Goal: Information Seeking & Learning: Learn about a topic

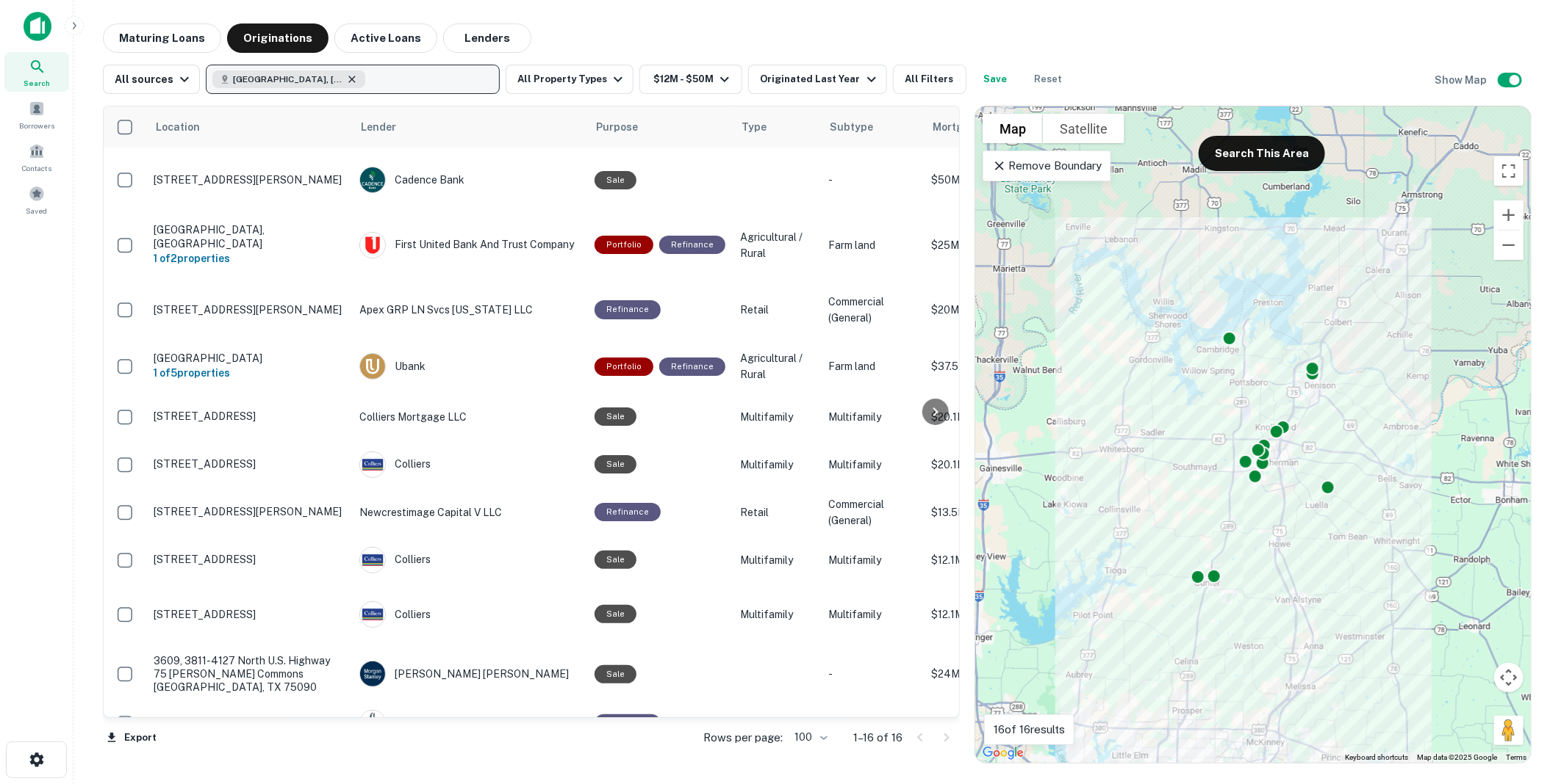
click at [346, 77] on icon "button" at bounding box center [352, 79] width 12 height 12
click at [245, 77] on p "Enter addresses, locations or lender names" at bounding box center [337, 79] width 237 height 18
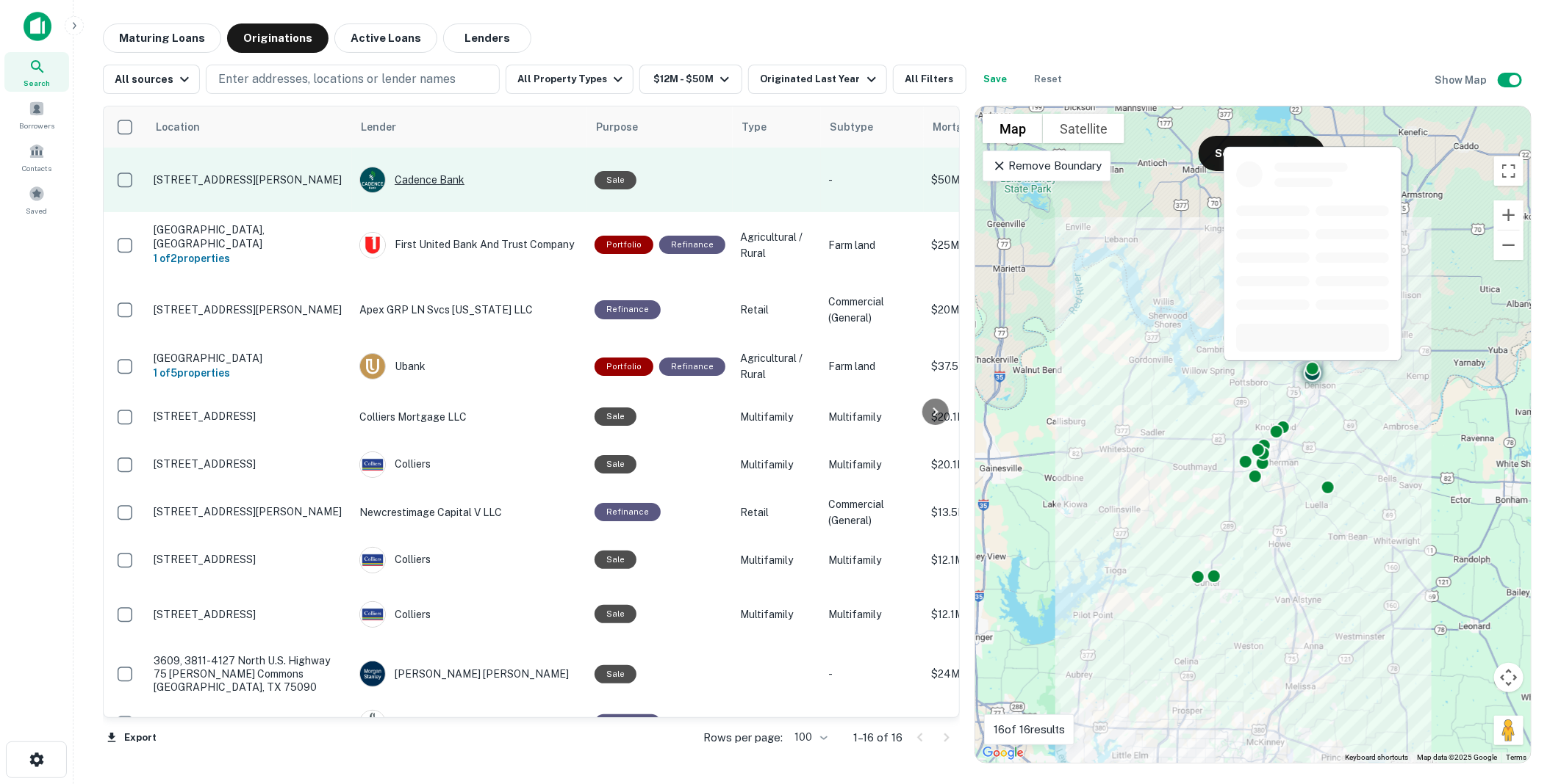
click at [422, 170] on div "Cadence Bank" at bounding box center [470, 180] width 220 height 26
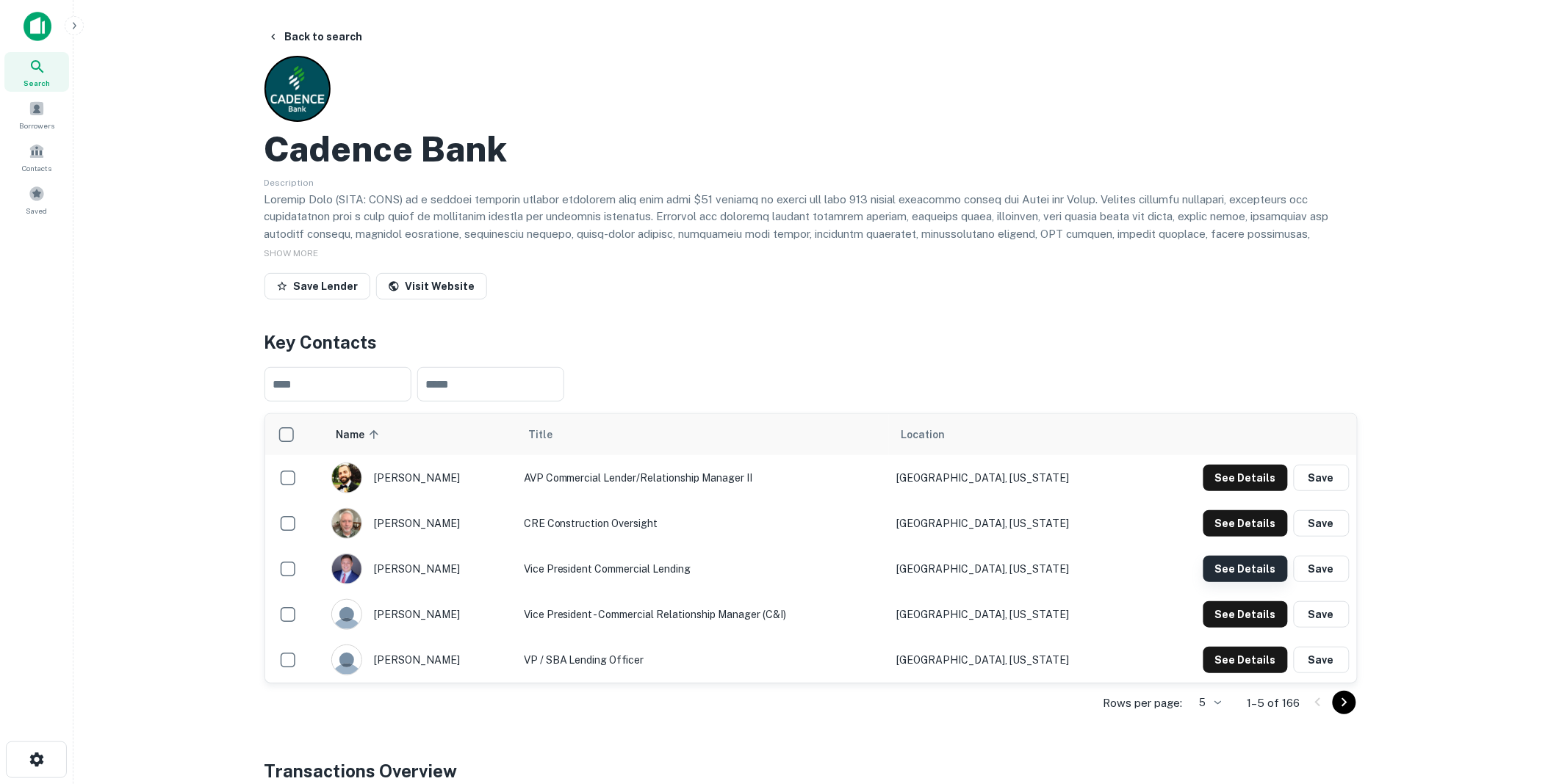
click at [1240, 564] on button "See Details" at bounding box center [1245, 569] width 85 height 26
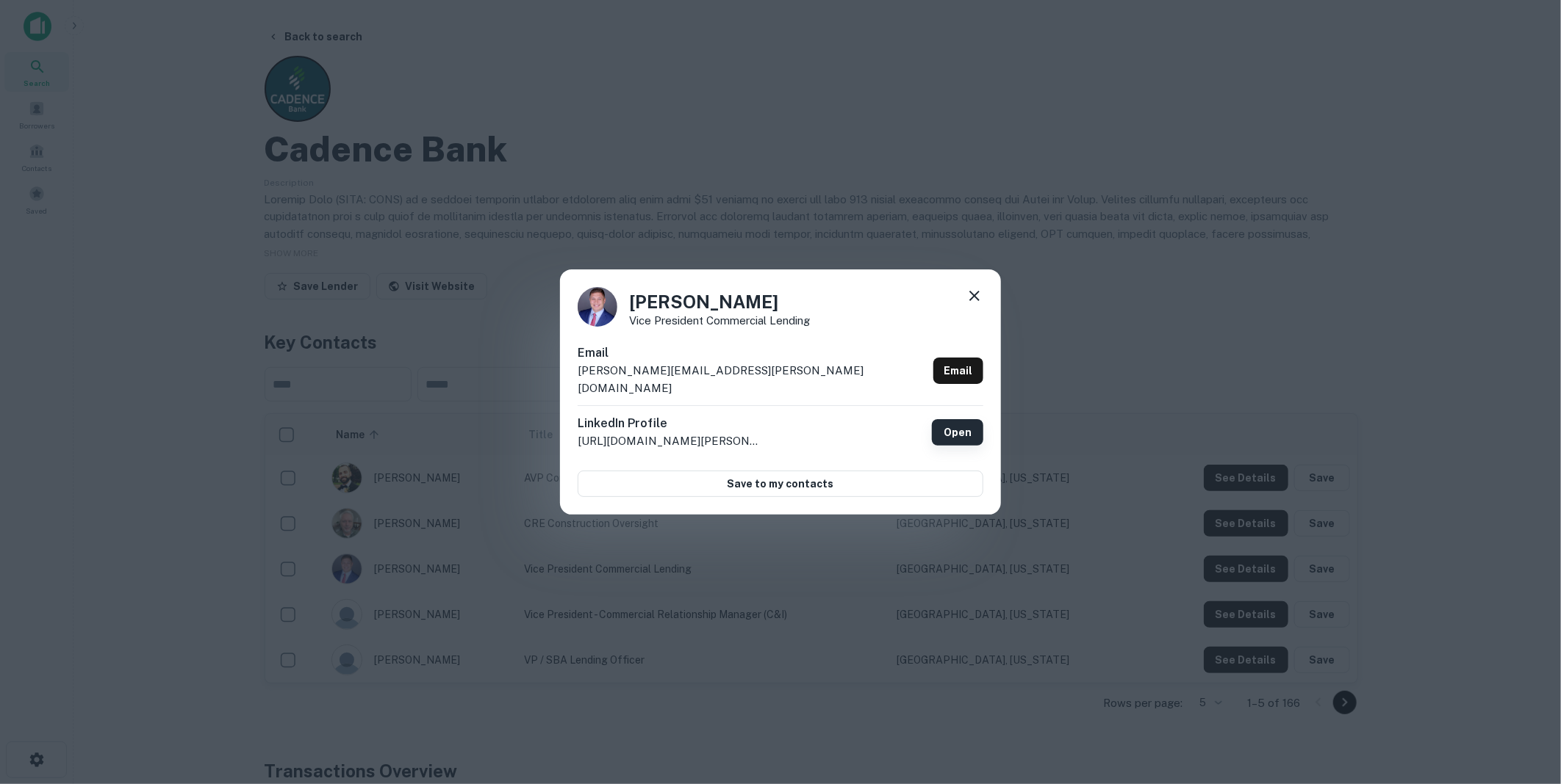
click at [958, 425] on link "Open" at bounding box center [957, 432] width 51 height 26
click at [972, 304] on icon at bounding box center [974, 296] width 18 height 18
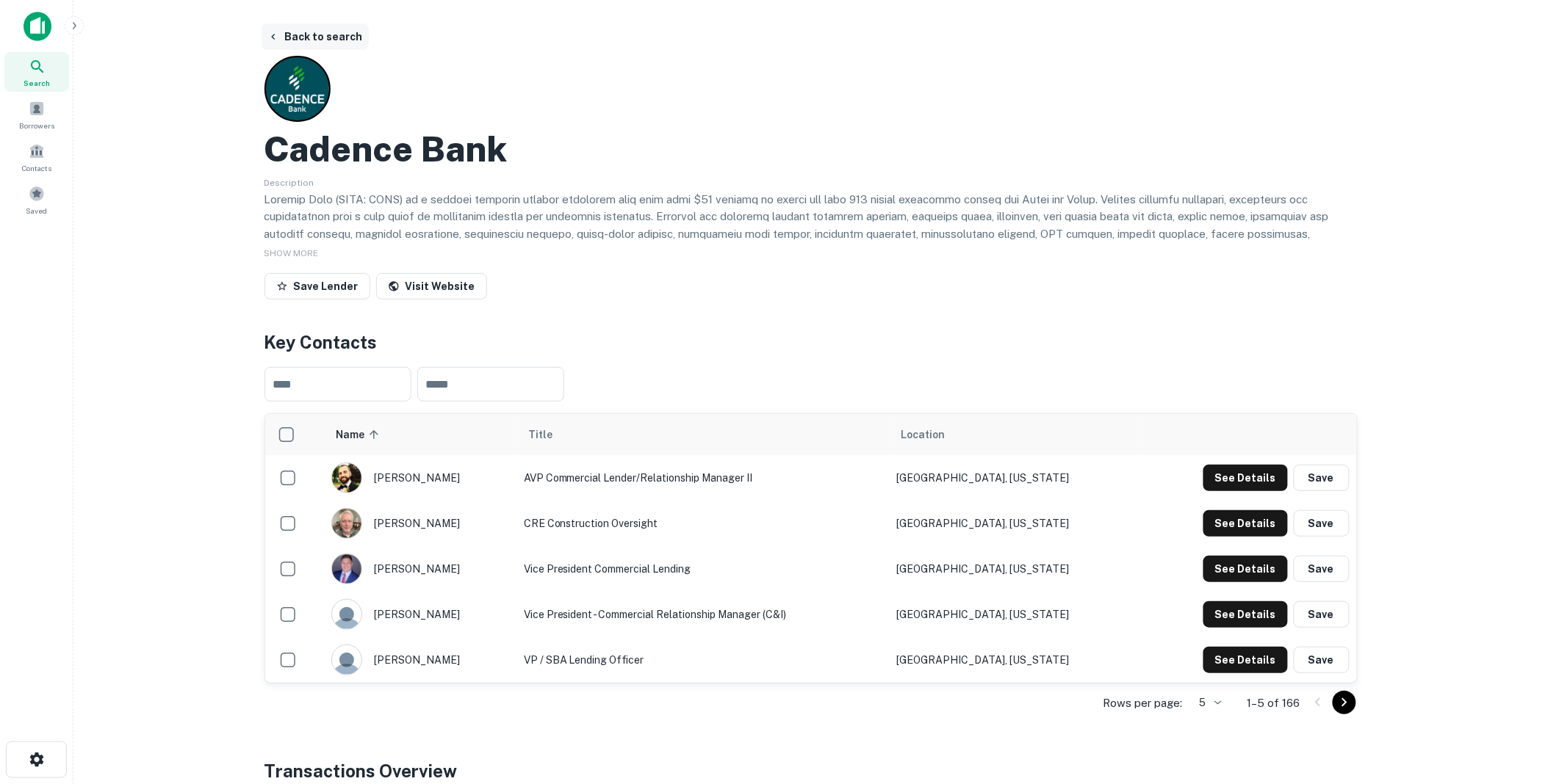
click at [323, 34] on button "Back to search" at bounding box center [315, 36] width 107 height 26
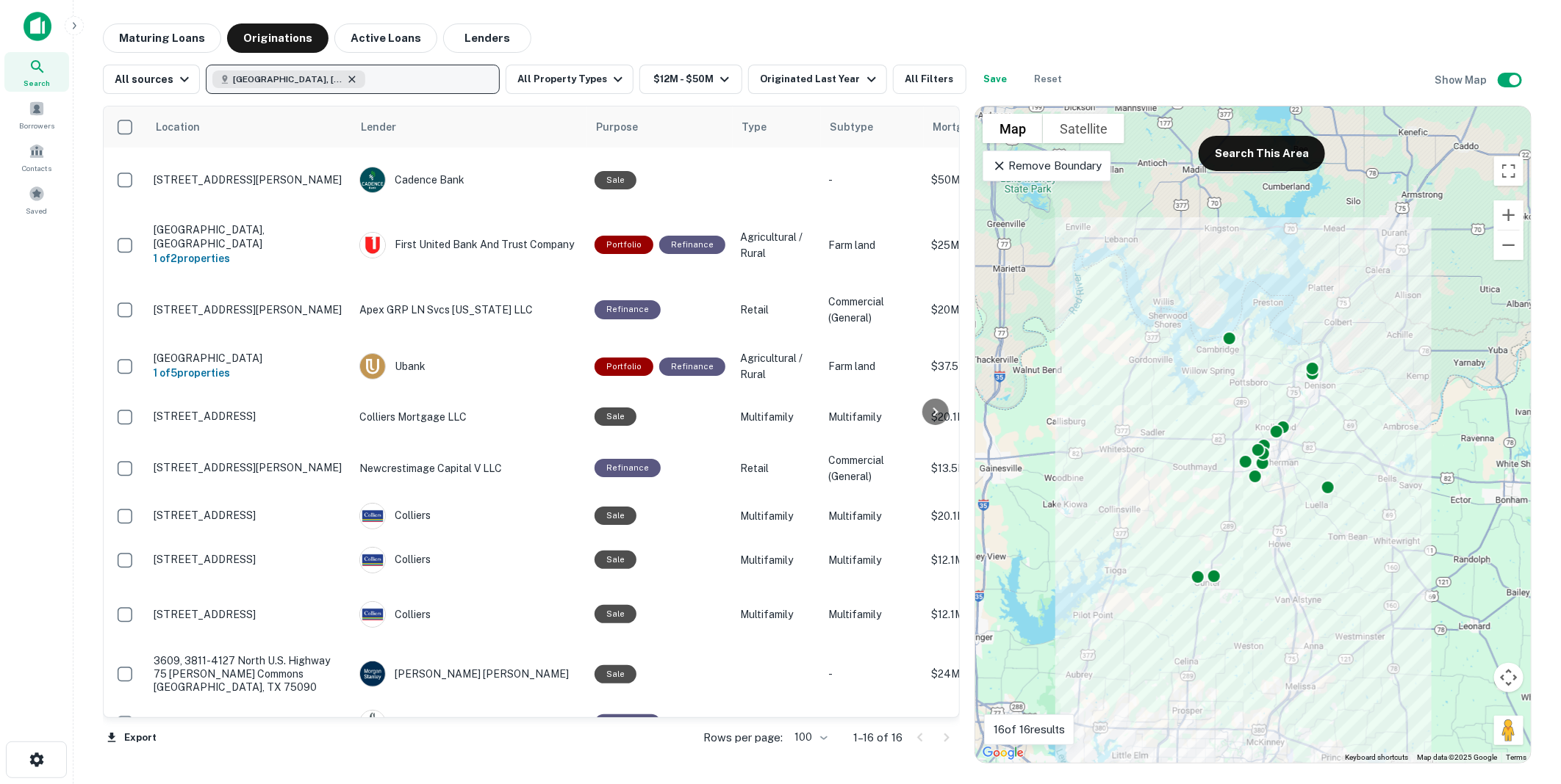
click at [346, 81] on icon "button" at bounding box center [352, 79] width 12 height 12
click at [288, 77] on p "Enter addresses, locations or lender names" at bounding box center [337, 79] width 237 height 18
click at [205, 64] on button "Enter addresses, locations or lender names" at bounding box center [352, 78] width 294 height 29
type input "*"
type input "**********"
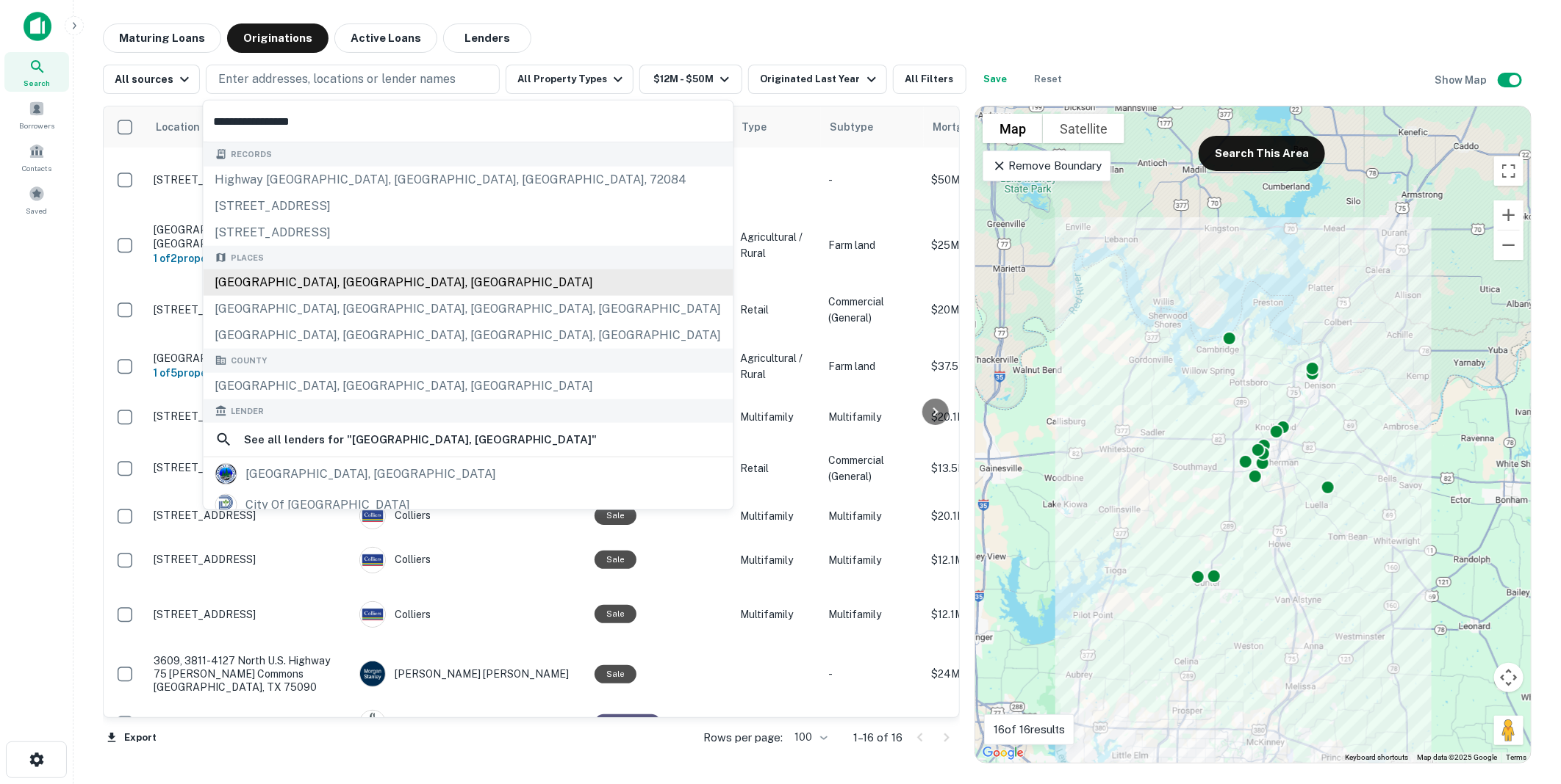
click at [260, 282] on div "[GEOGRAPHIC_DATA], [GEOGRAPHIC_DATA], [GEOGRAPHIC_DATA]" at bounding box center [468, 283] width 529 height 26
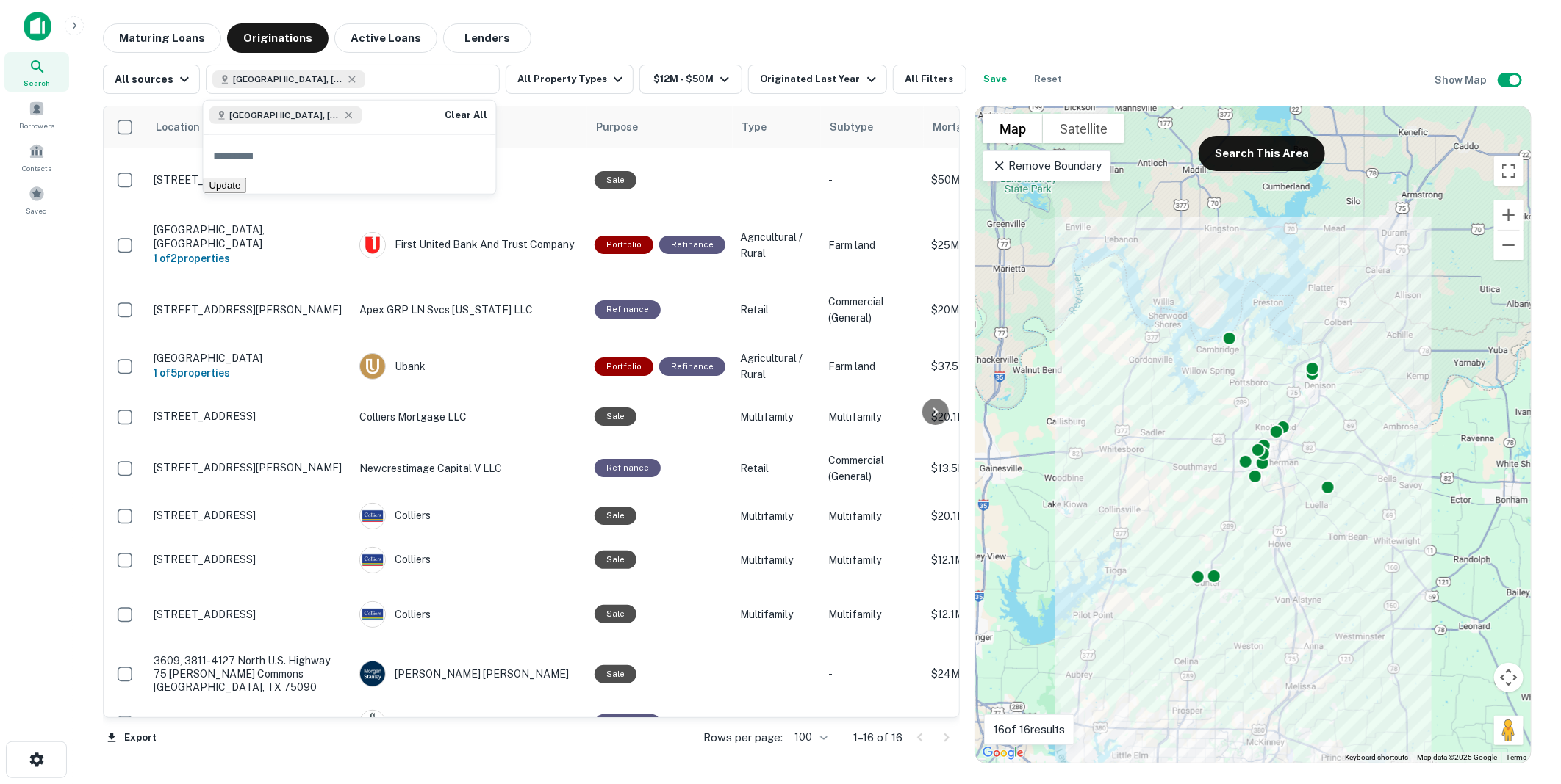
click at [246, 193] on button "Update" at bounding box center [225, 185] width 43 height 16
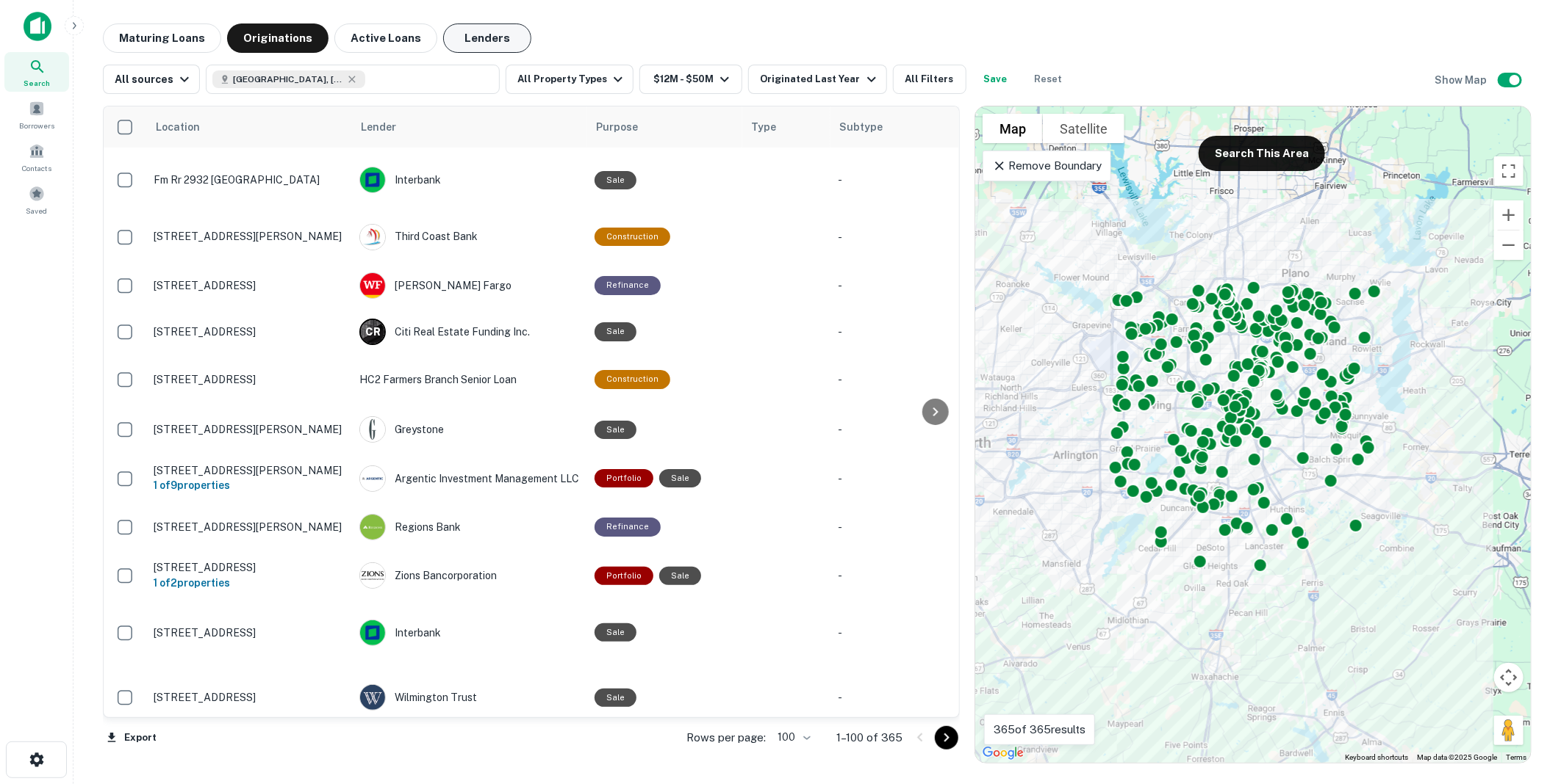
click at [471, 36] on button "Lenders" at bounding box center [487, 37] width 88 height 29
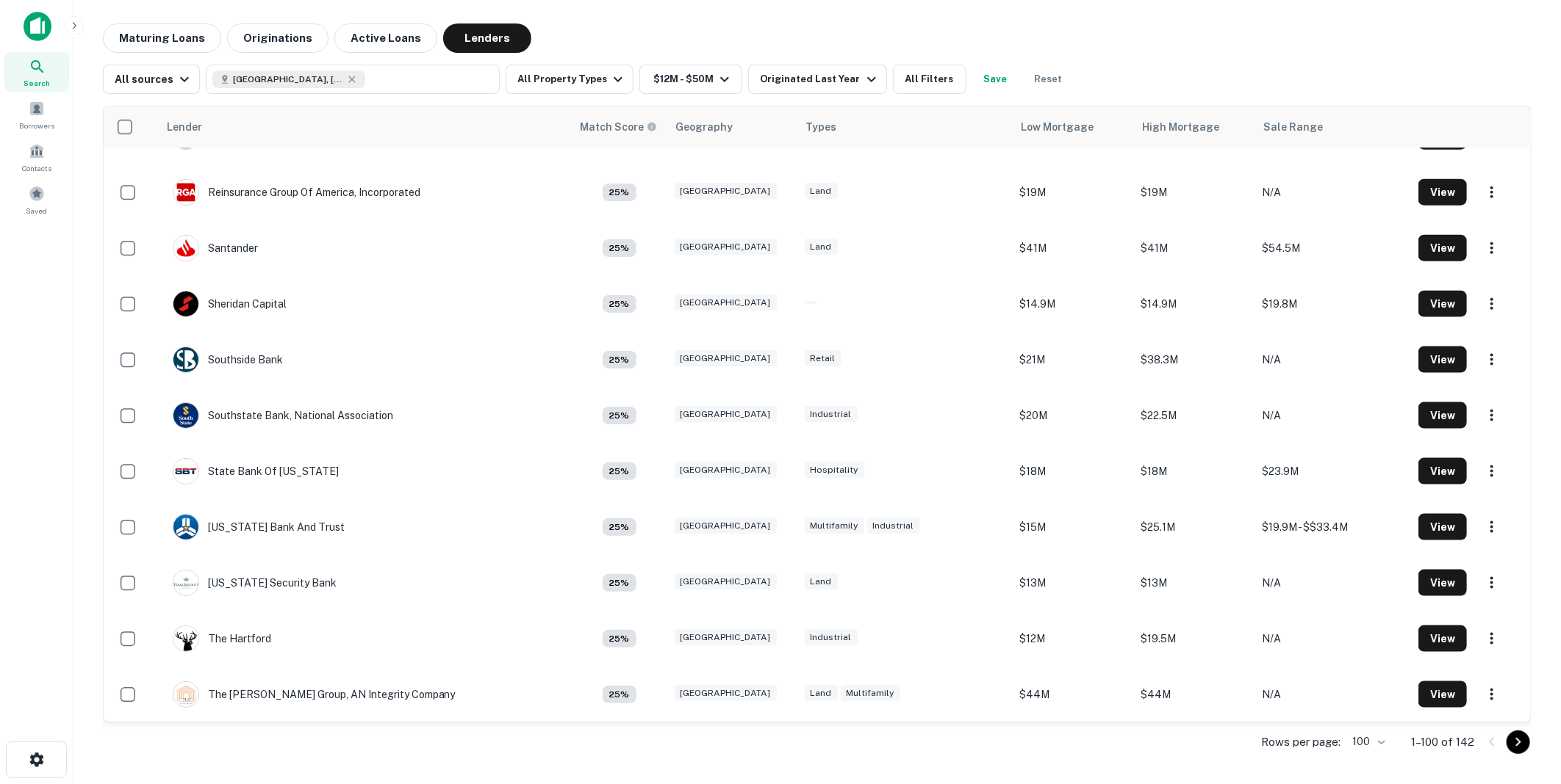
scroll to position [4609, 0]
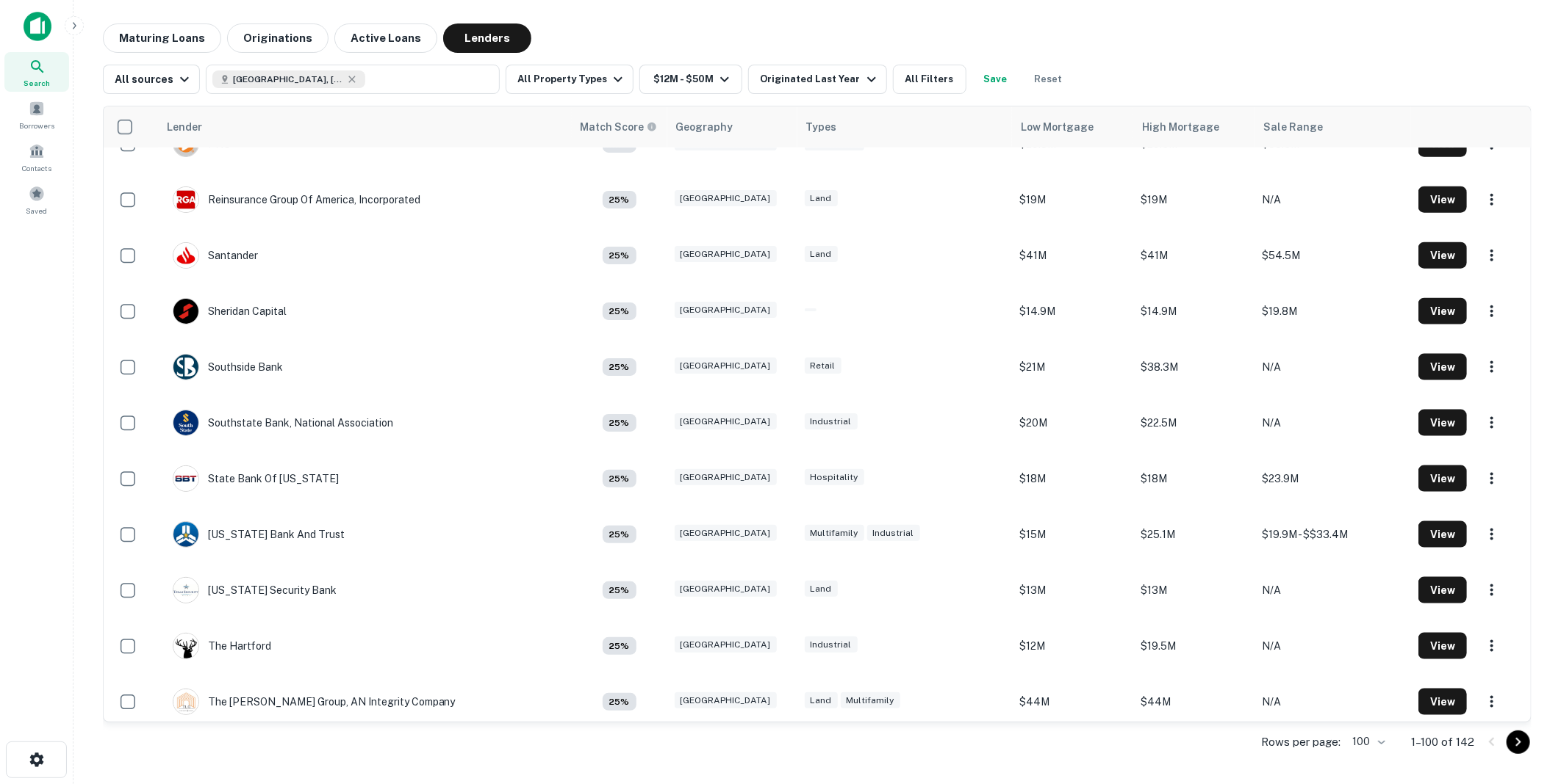
click at [1382, 743] on body "Search Borrowers Contacts Saved Maturing Loans Originations Active Loans Lender…" at bounding box center [780, 392] width 1561 height 784
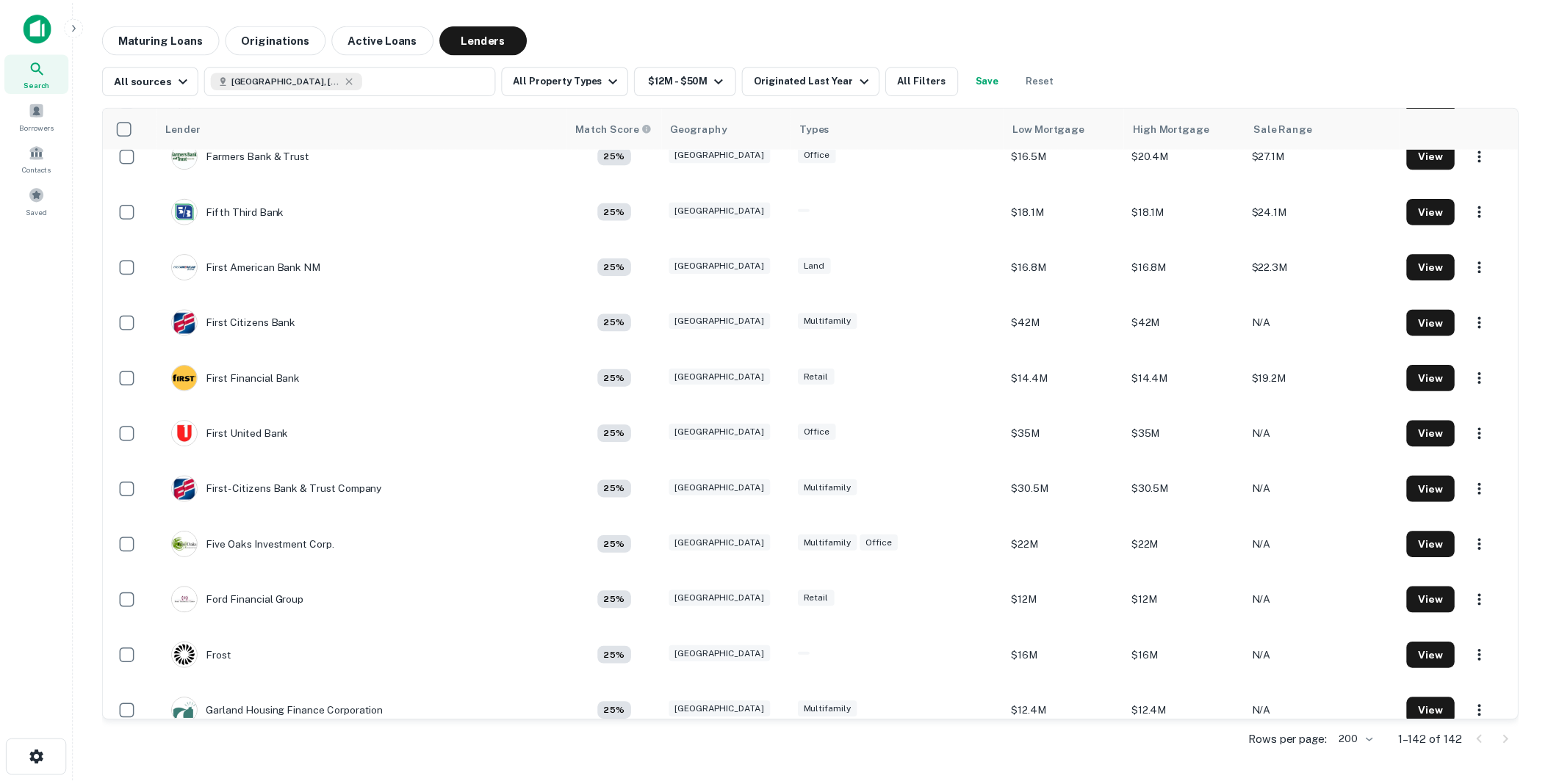
scroll to position [4642, 0]
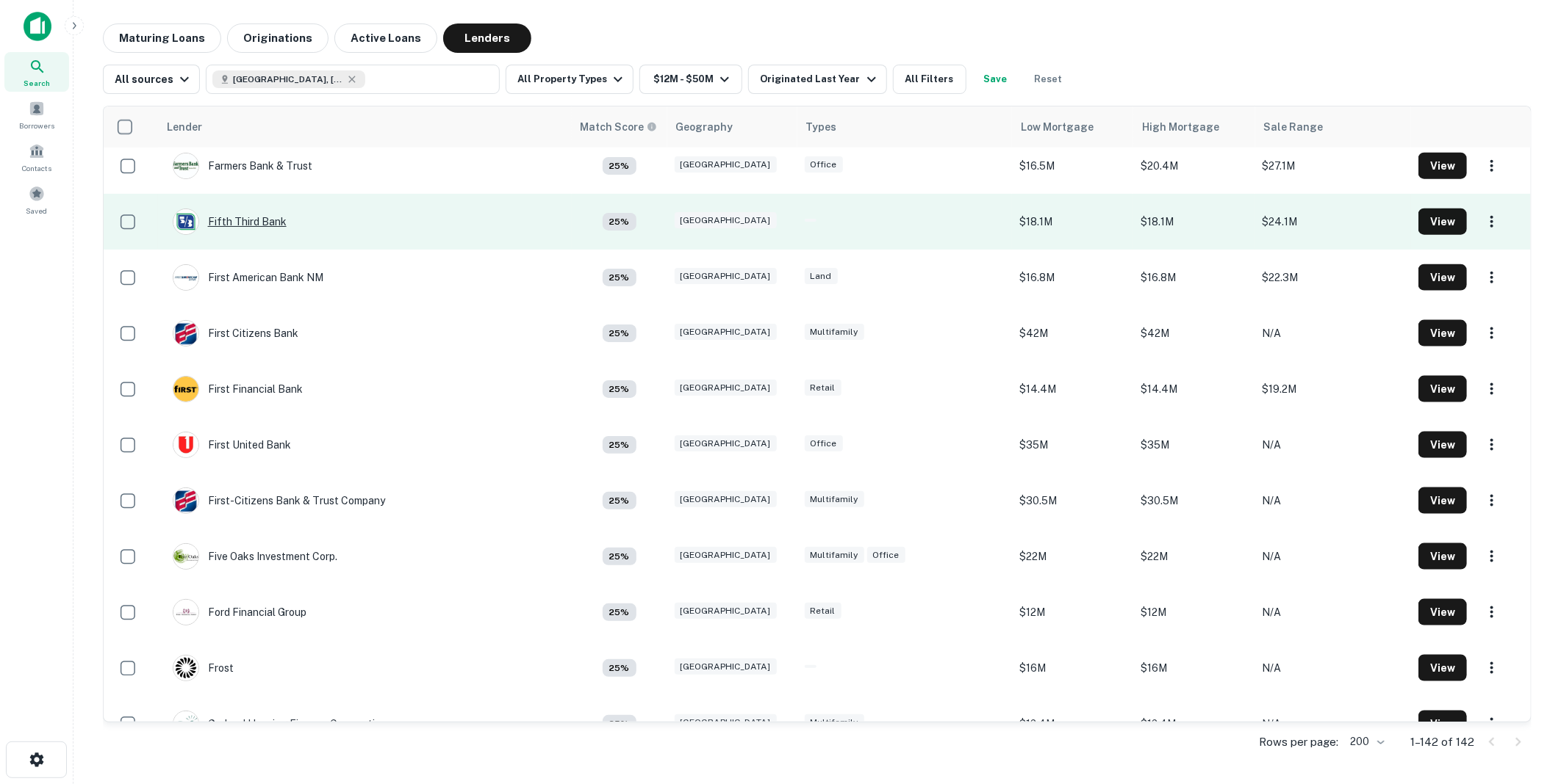
click at [253, 216] on div "Fifth Third Bank" at bounding box center [230, 222] width 114 height 26
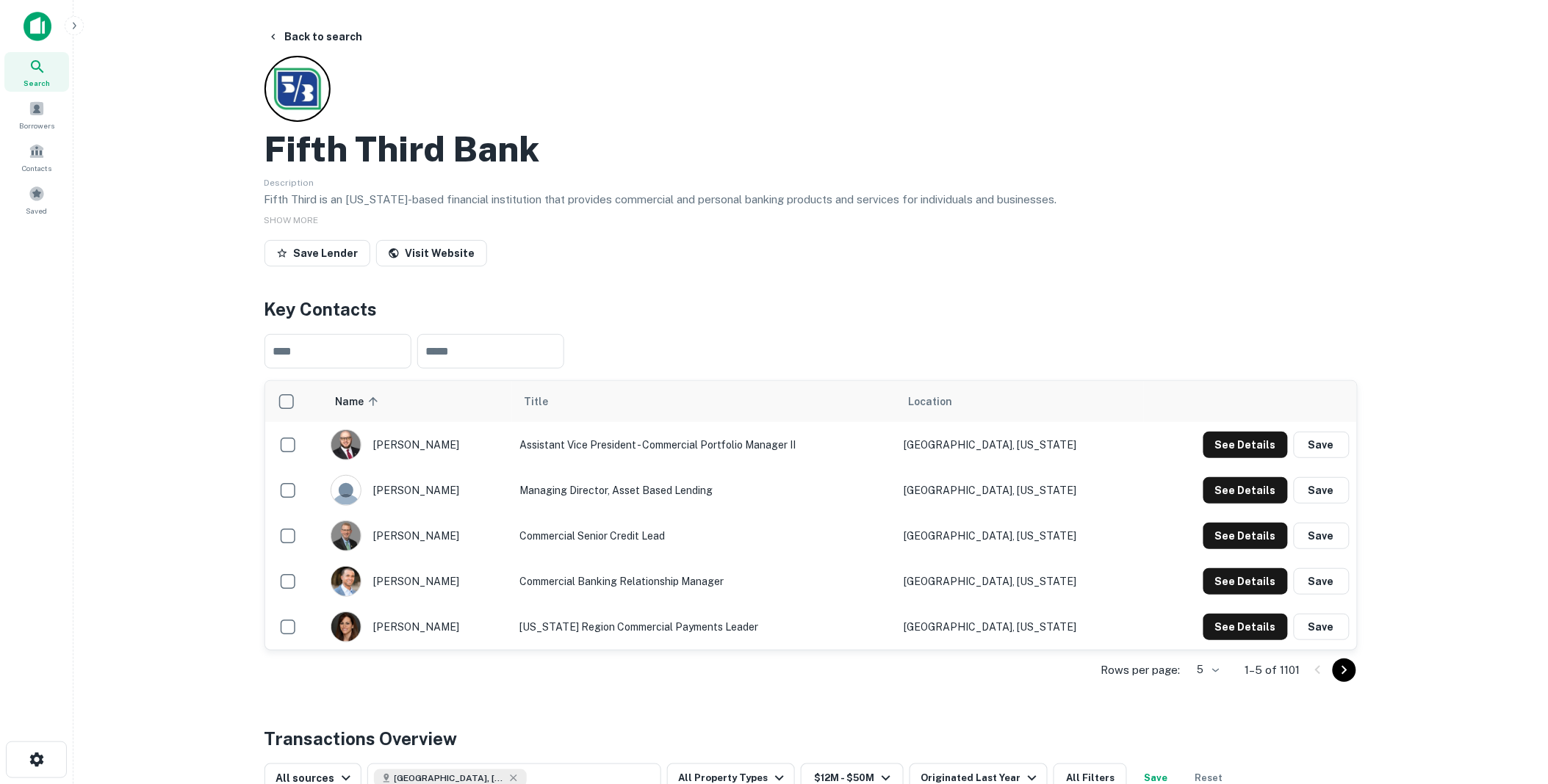
click at [1343, 668] on icon "Go to next page" at bounding box center [1344, 670] width 18 height 18
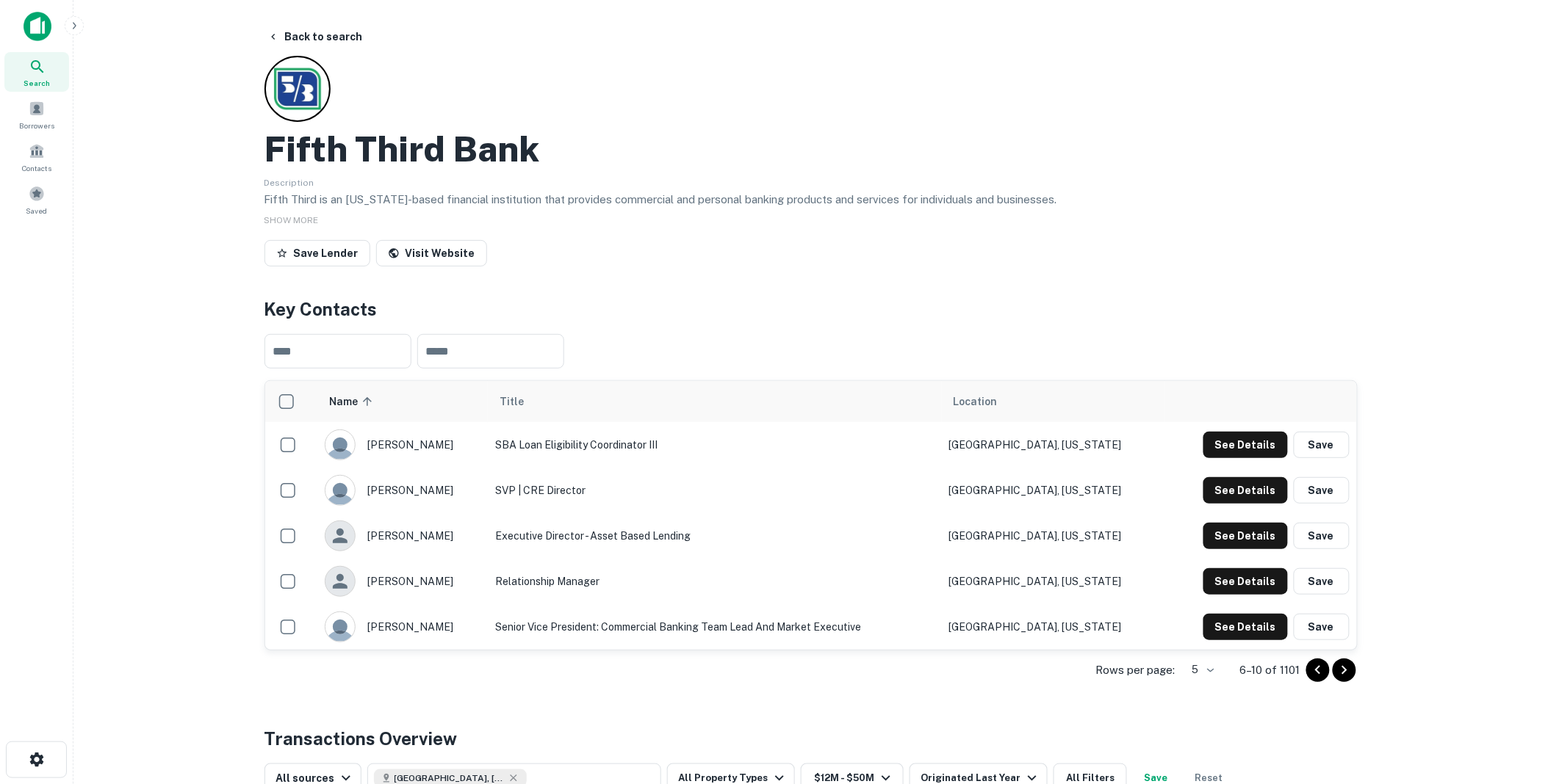
click at [1343, 668] on icon "Go to next page" at bounding box center [1344, 670] width 18 height 18
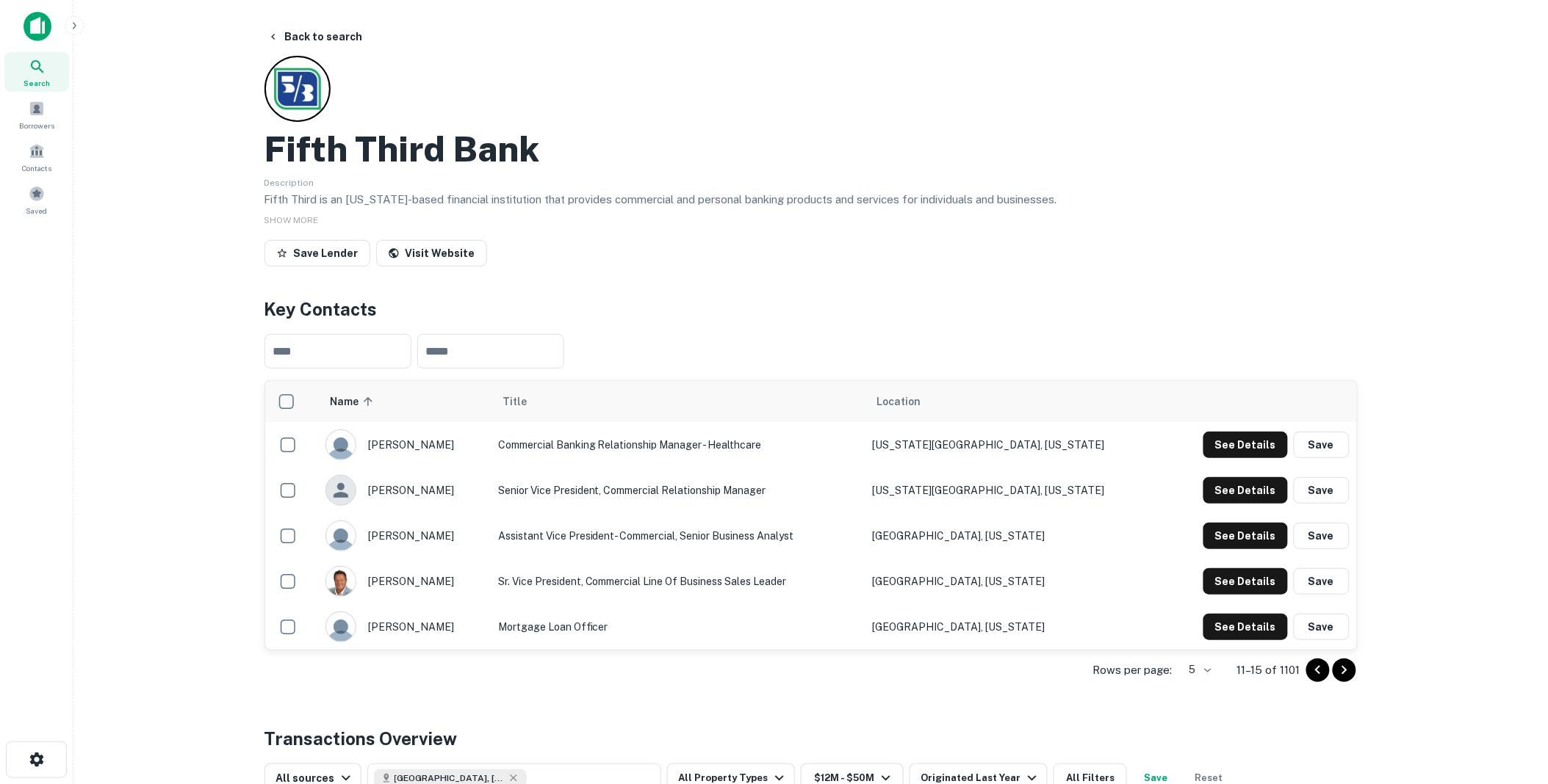
click at [1343, 668] on icon "Go to next page" at bounding box center [1344, 670] width 18 height 18
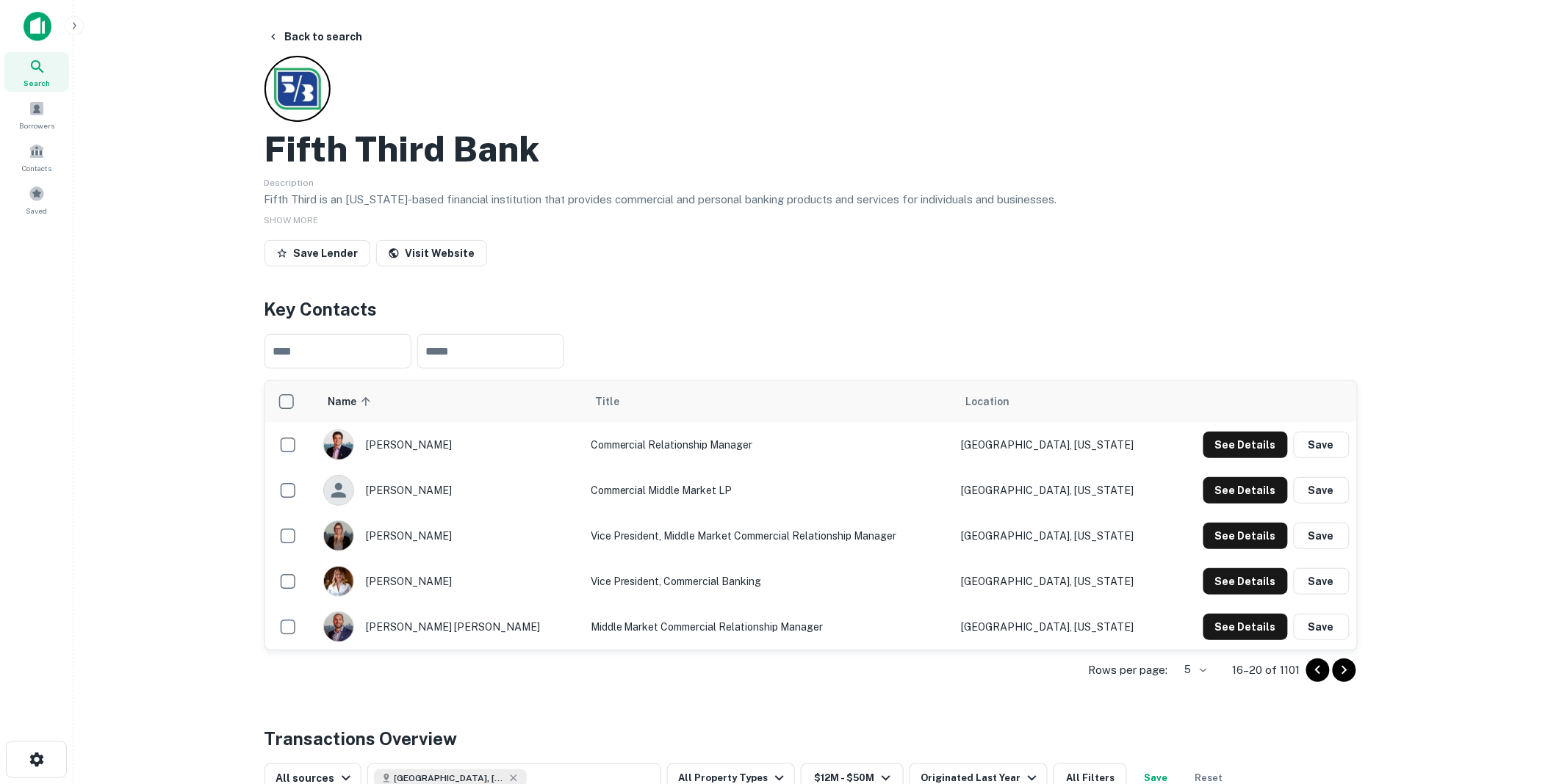
click at [1343, 668] on icon "Go to next page" at bounding box center [1344, 670] width 18 height 18
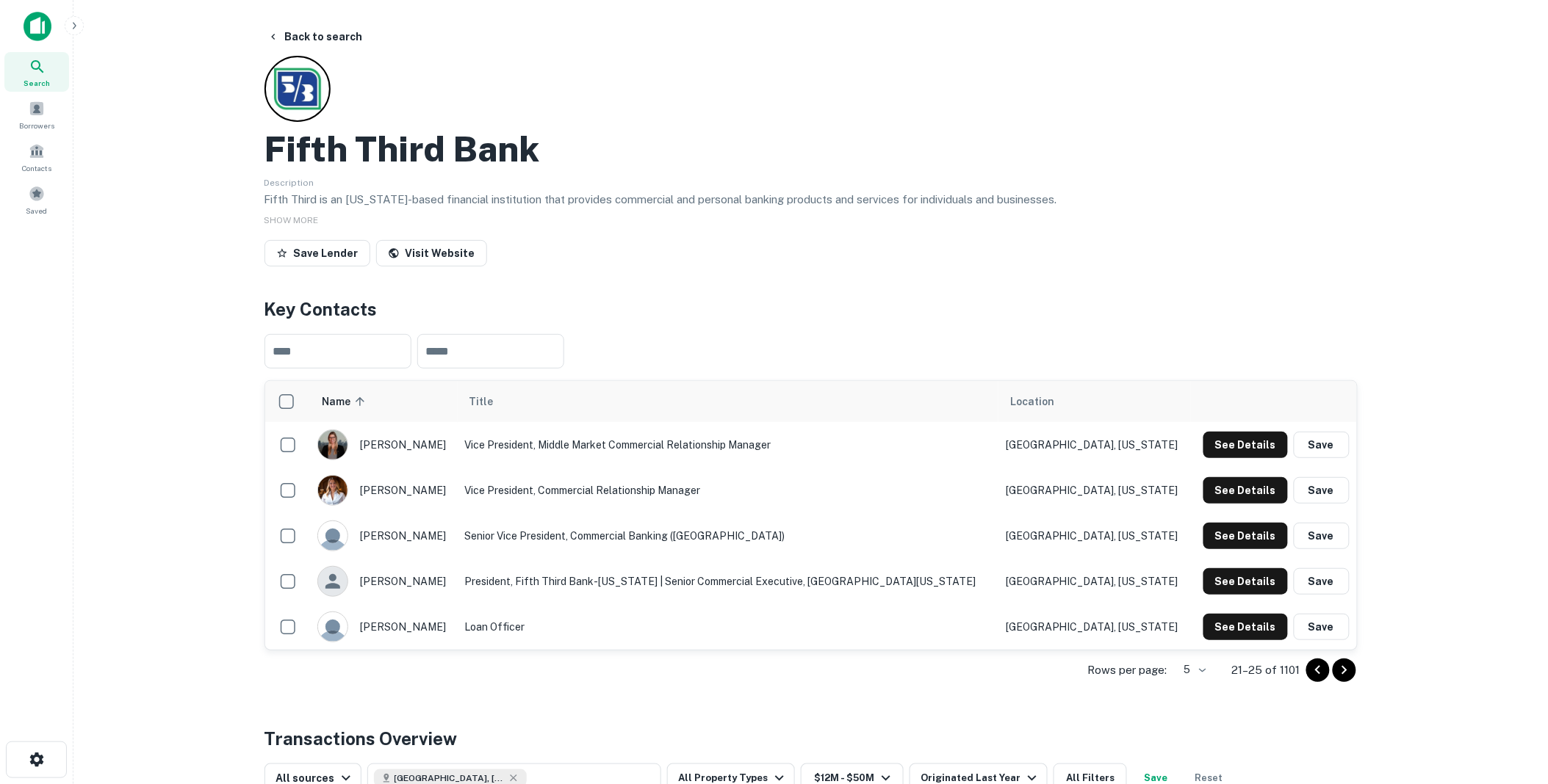
click at [1343, 668] on icon "Go to next page" at bounding box center [1344, 670] width 18 height 18
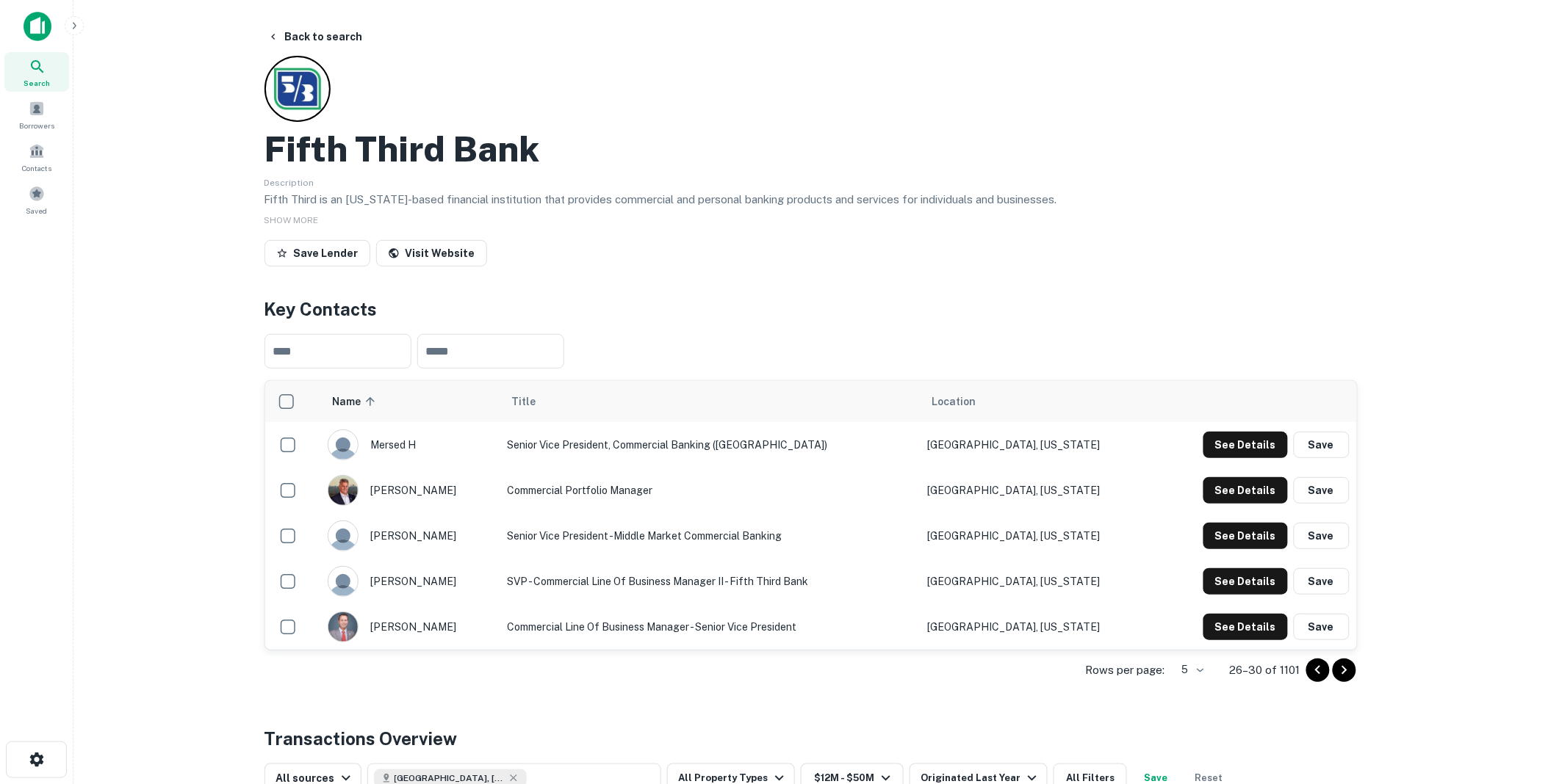
click at [1343, 668] on icon "Go to next page" at bounding box center [1344, 670] width 18 height 18
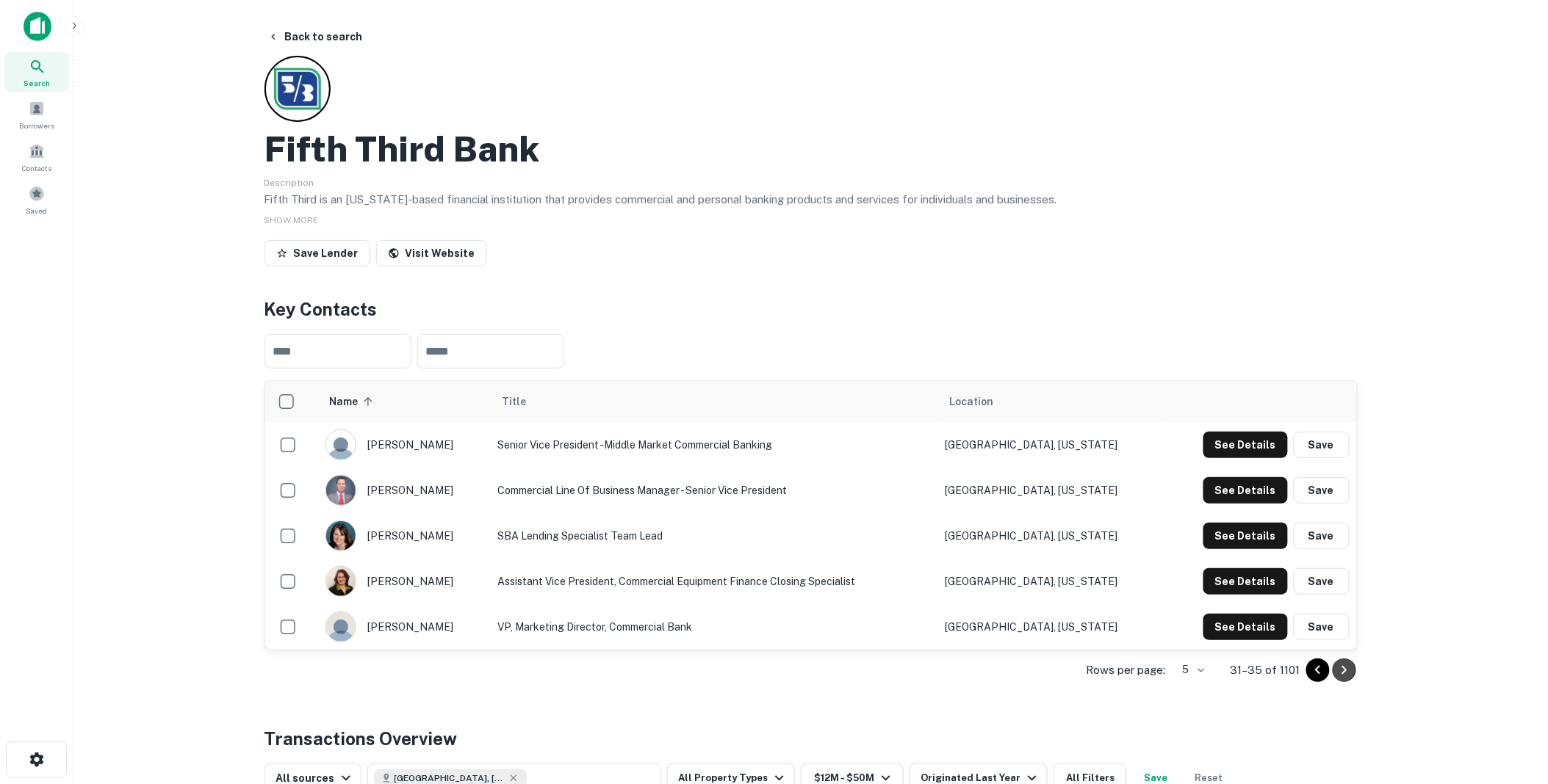
click at [1343, 668] on icon "Go to next page" at bounding box center [1344, 670] width 18 height 18
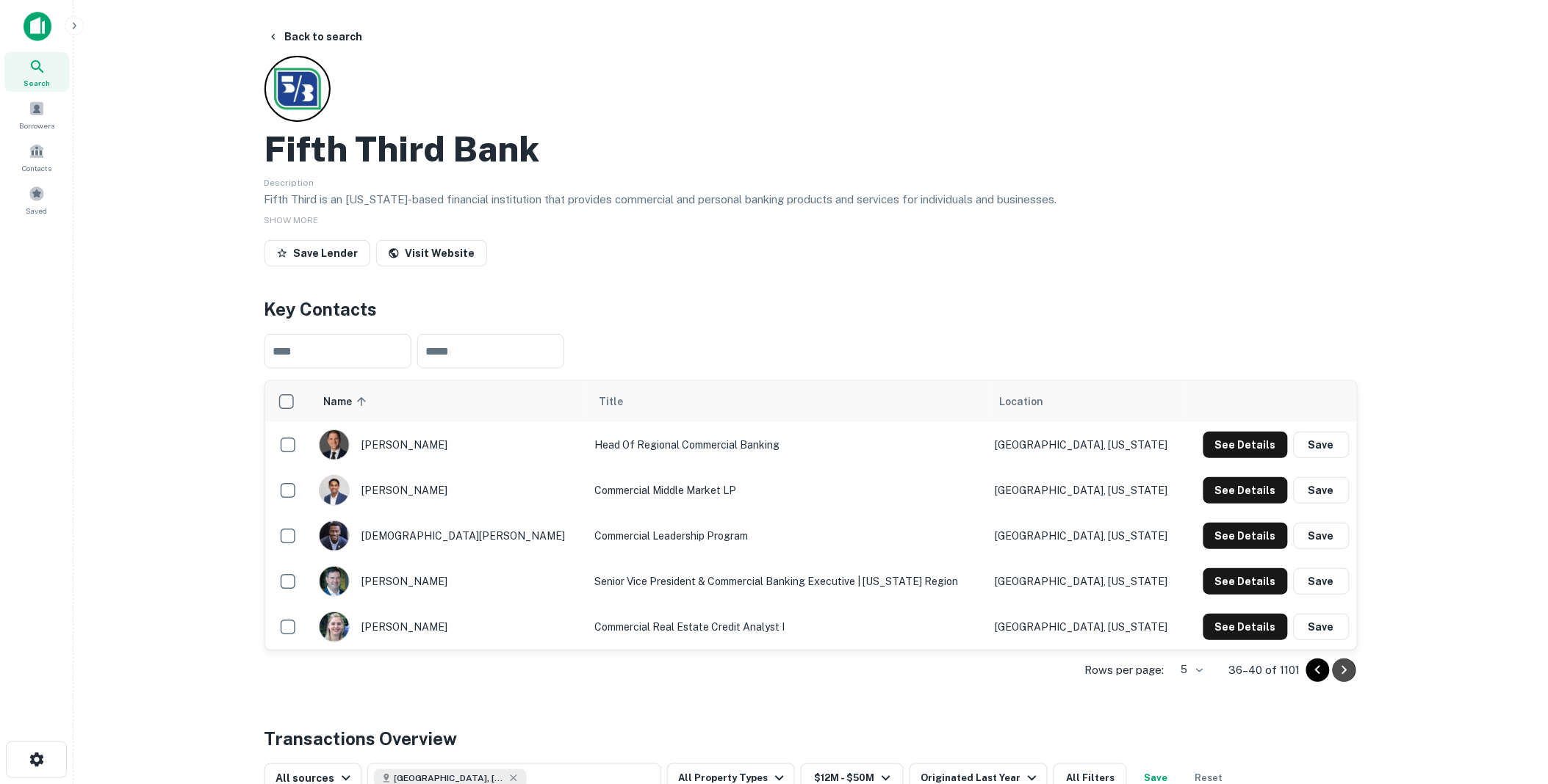
click at [1343, 668] on icon "Go to next page" at bounding box center [1344, 670] width 18 height 18
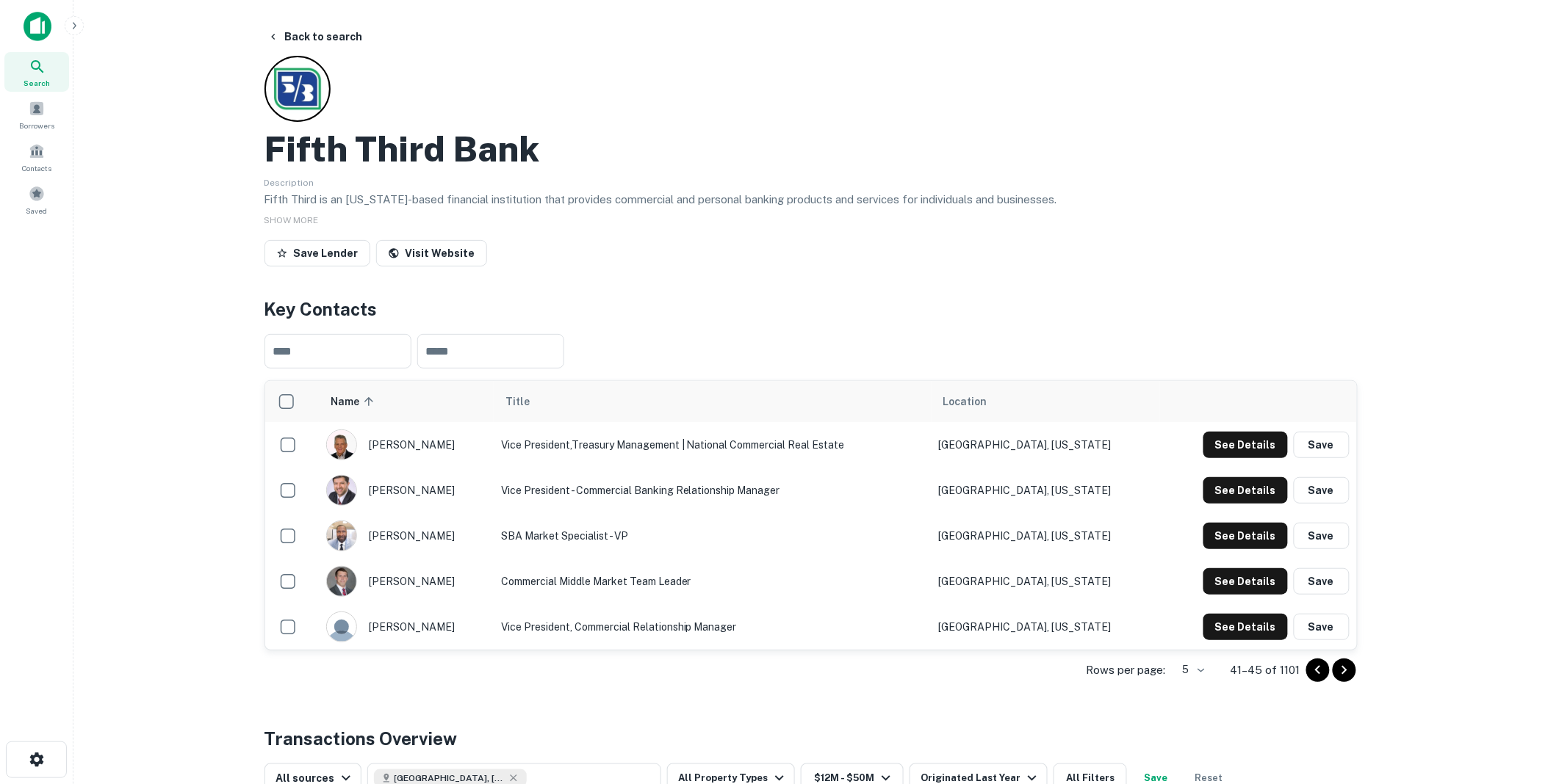
click at [1343, 668] on icon "Go to next page" at bounding box center [1344, 670] width 18 height 18
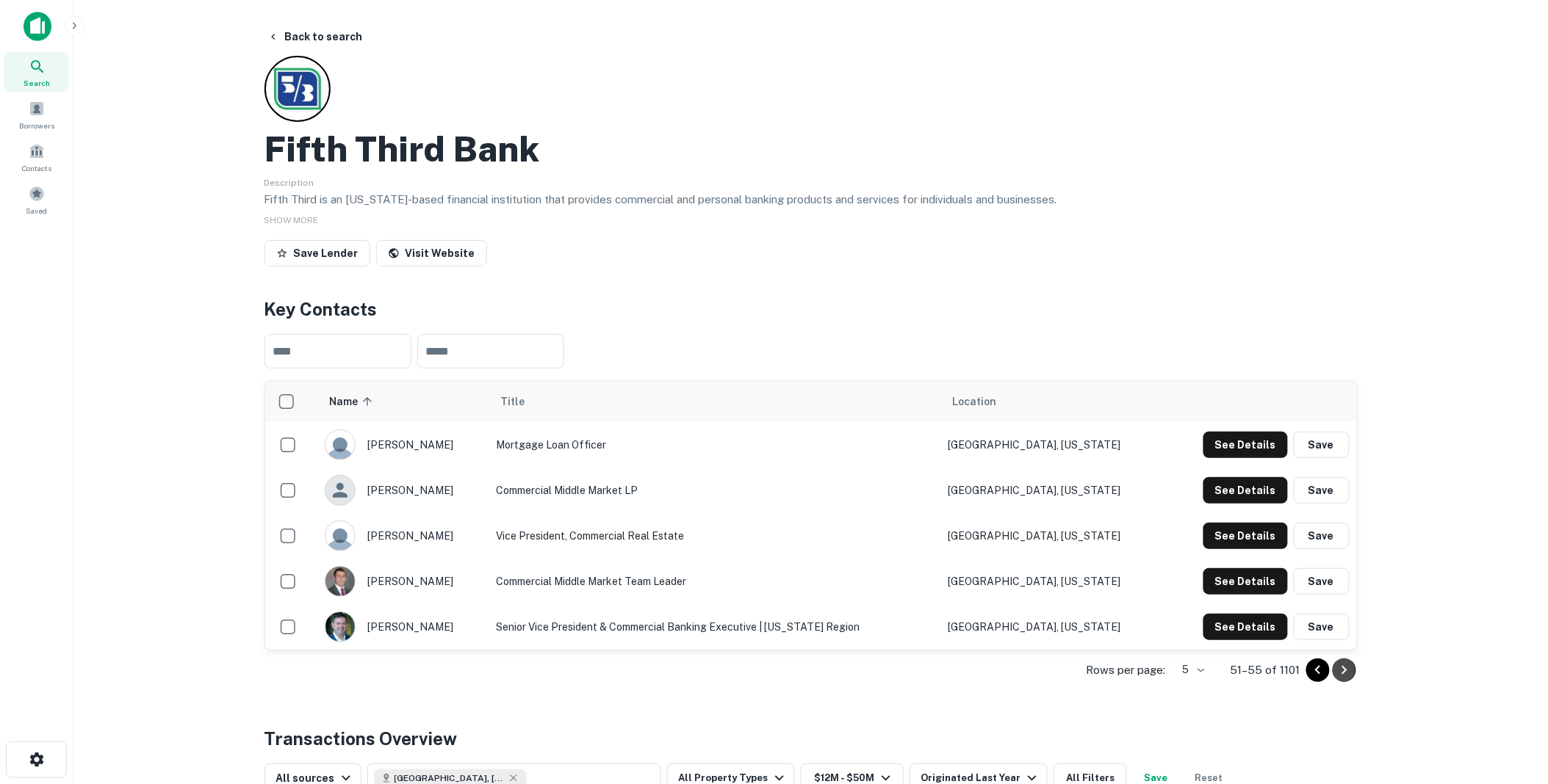
click at [1343, 668] on icon "Go to next page" at bounding box center [1344, 670] width 18 height 18
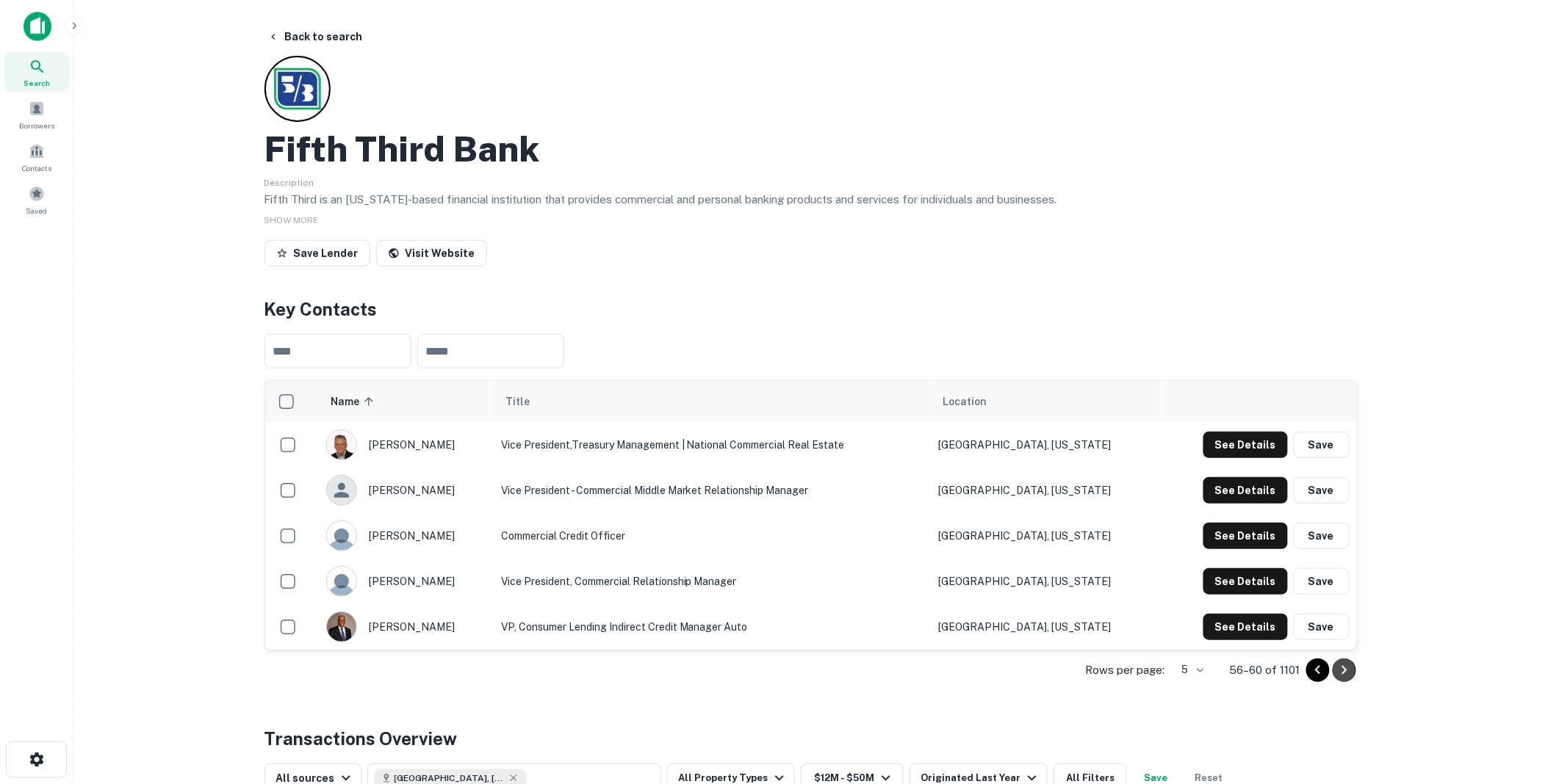
click at [1343, 668] on icon "Go to next page" at bounding box center [1344, 670] width 18 height 18
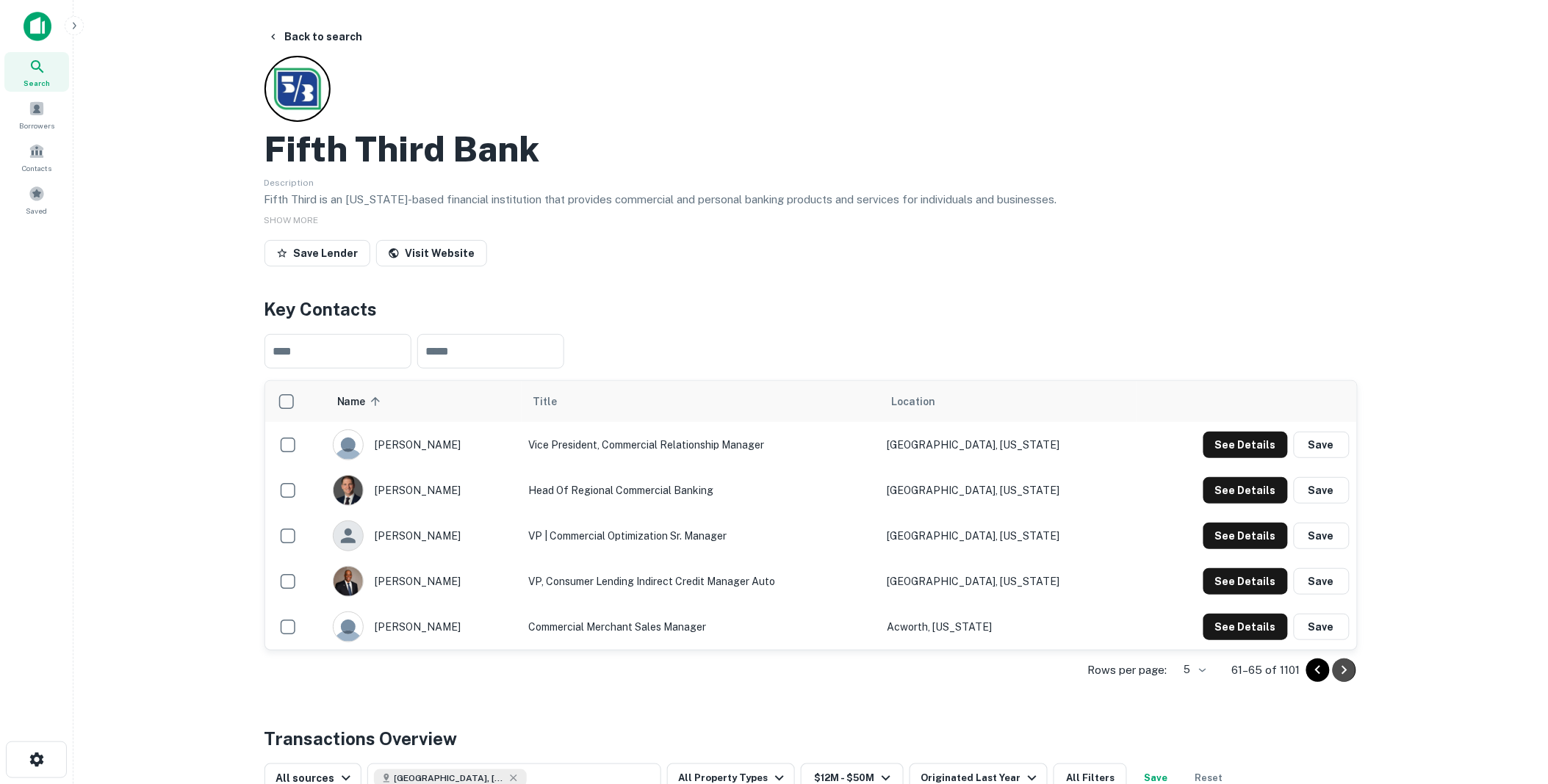
click at [1343, 668] on icon "Go to next page" at bounding box center [1344, 670] width 18 height 18
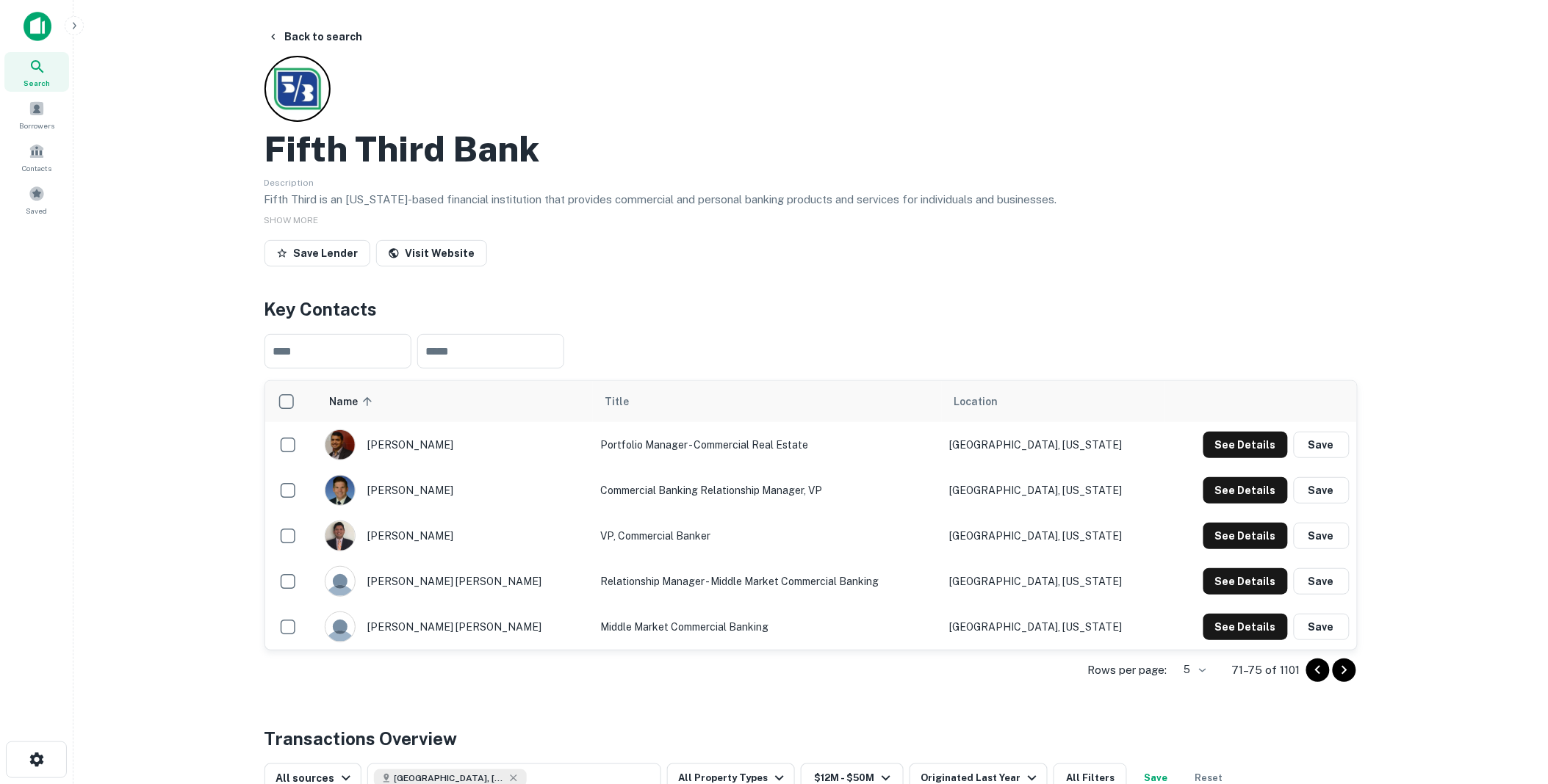
click at [1343, 668] on icon "Go to next page" at bounding box center [1344, 670] width 18 height 18
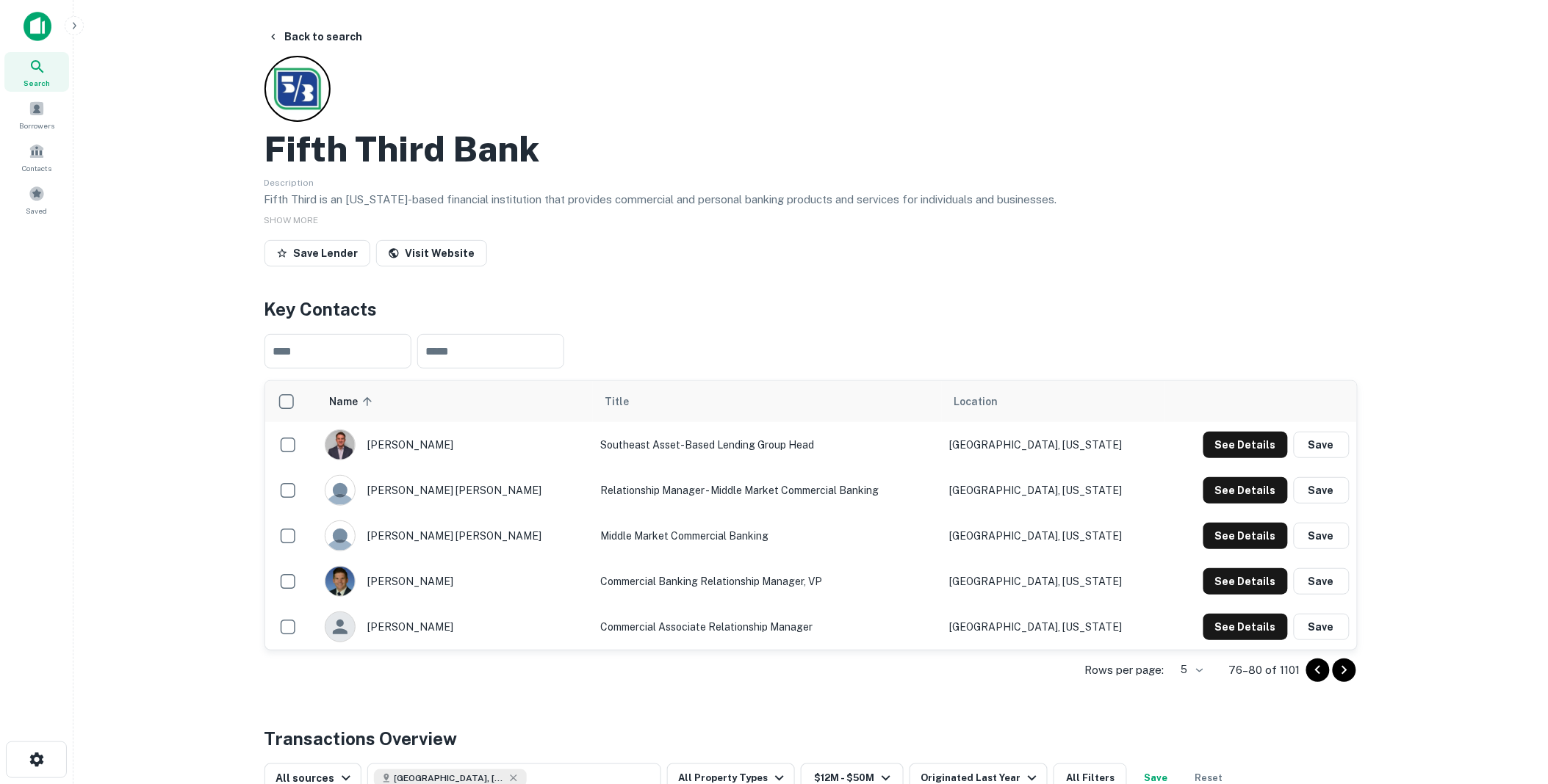
click at [1343, 668] on icon "Go to next page" at bounding box center [1344, 670] width 18 height 18
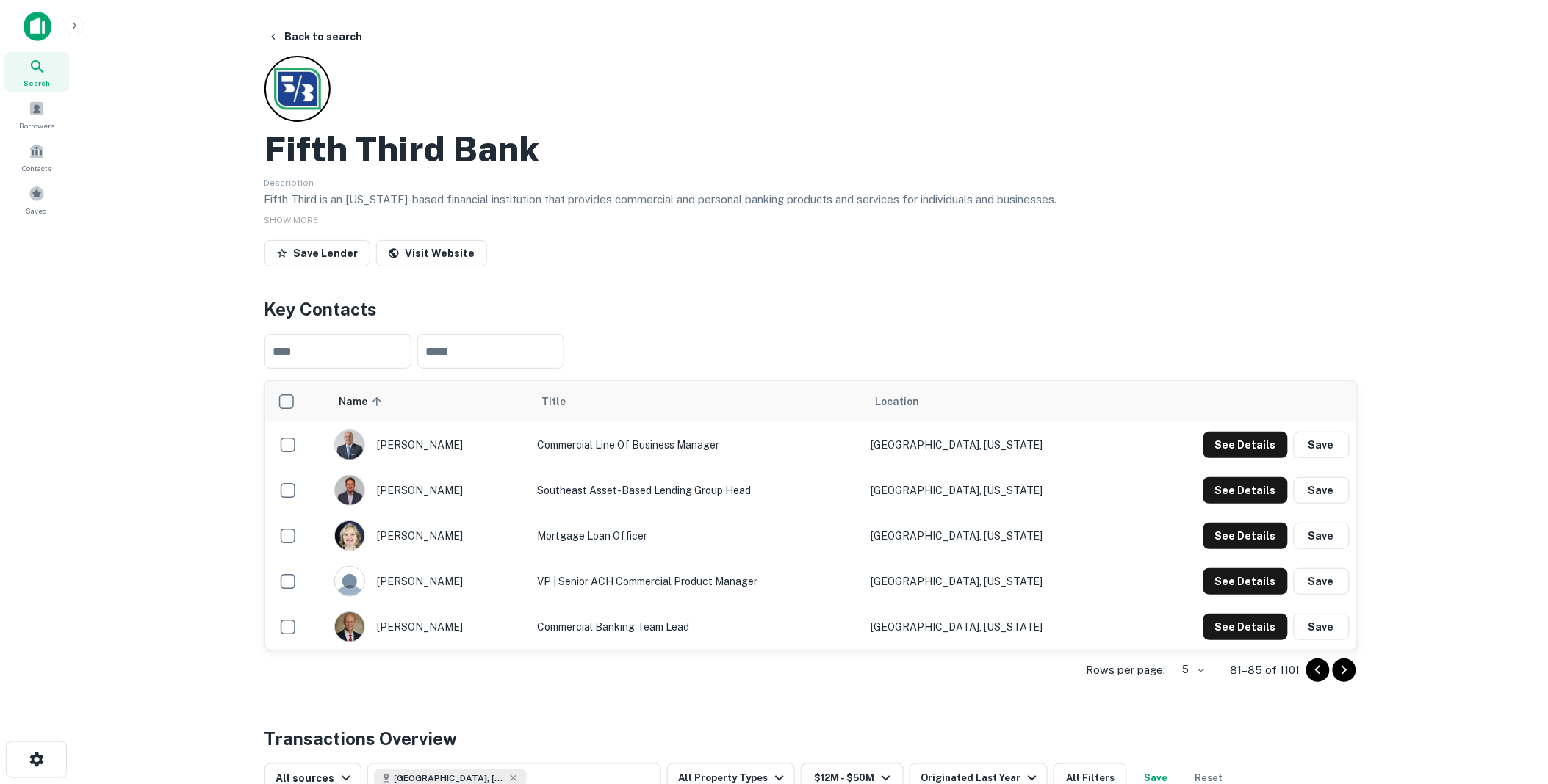
click at [1343, 668] on icon "Go to next page" at bounding box center [1344, 670] width 18 height 18
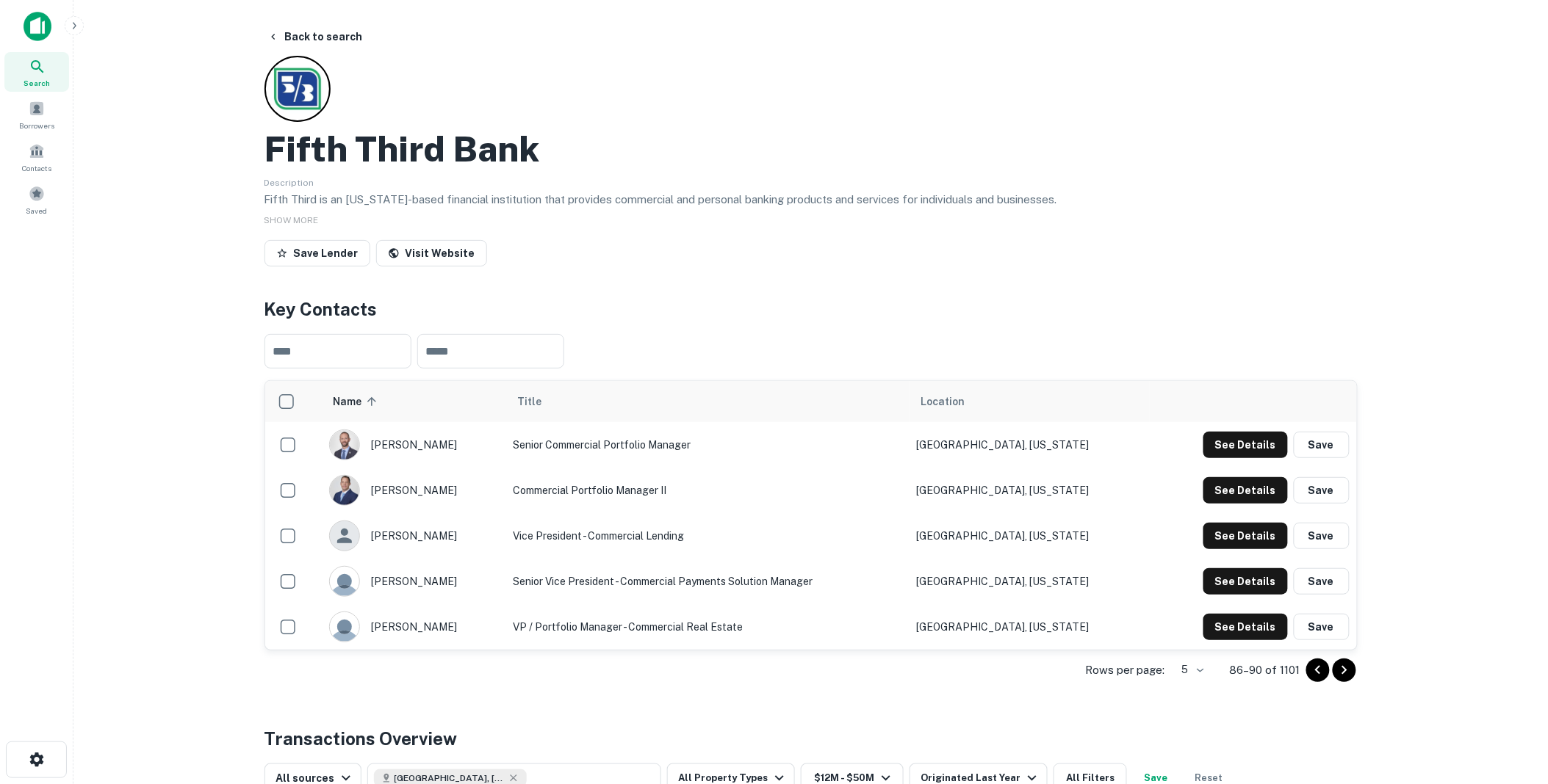
click at [1343, 668] on icon "Go to next page" at bounding box center [1344, 670] width 18 height 18
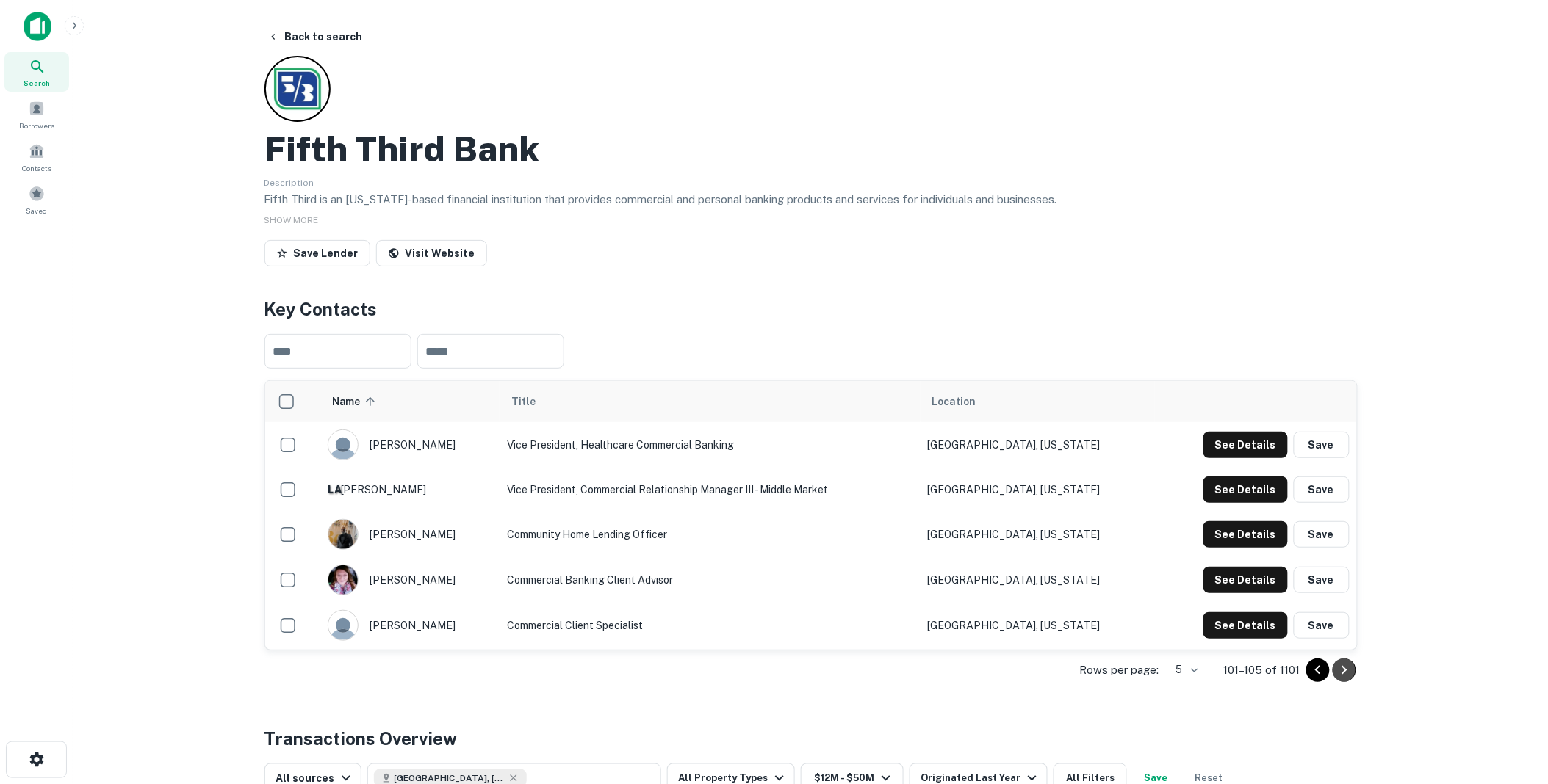
click at [1343, 668] on icon "Go to next page" at bounding box center [1344, 670] width 18 height 18
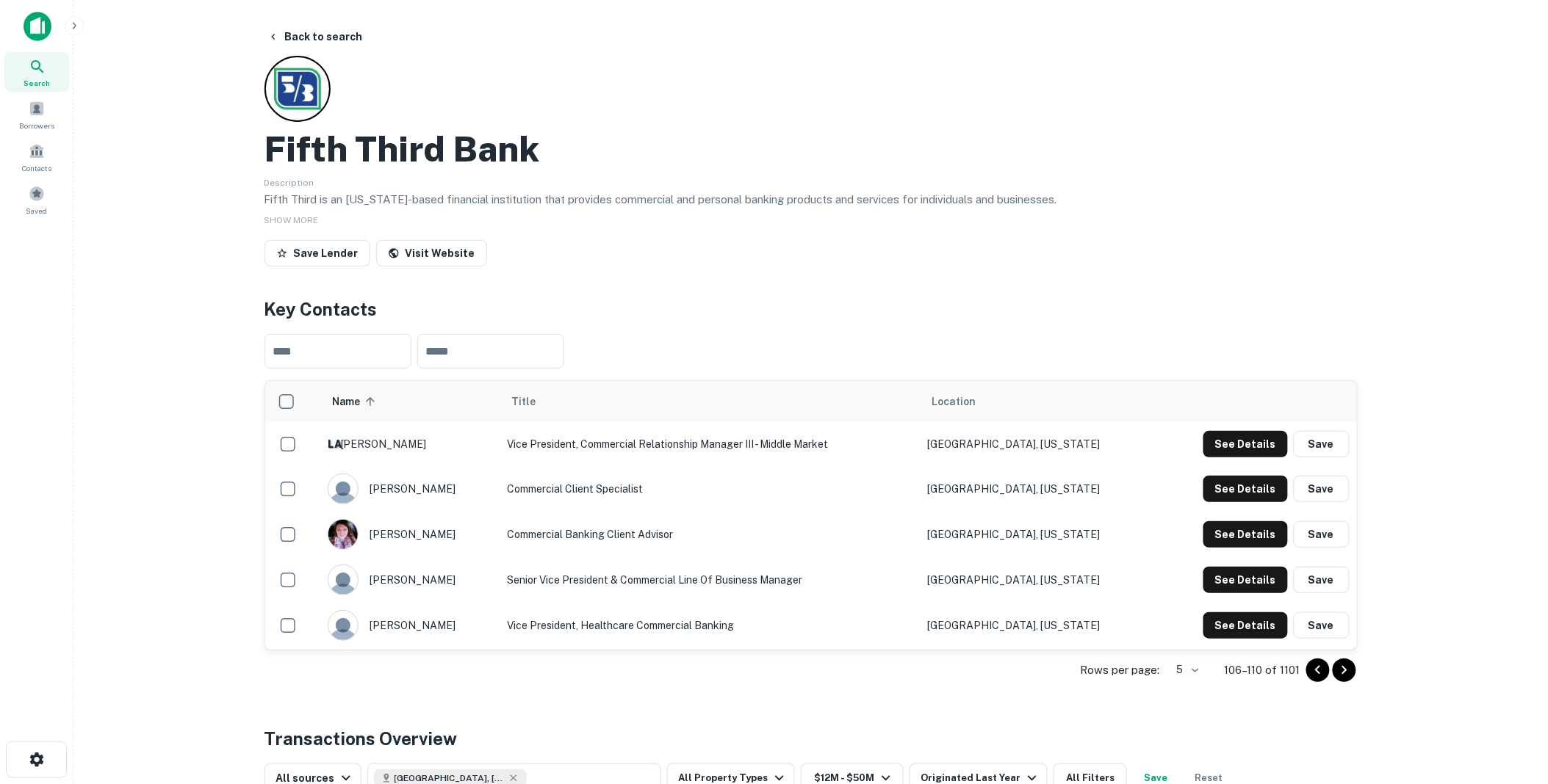
click at [1343, 668] on icon "Go to next page" at bounding box center [1344, 670] width 18 height 18
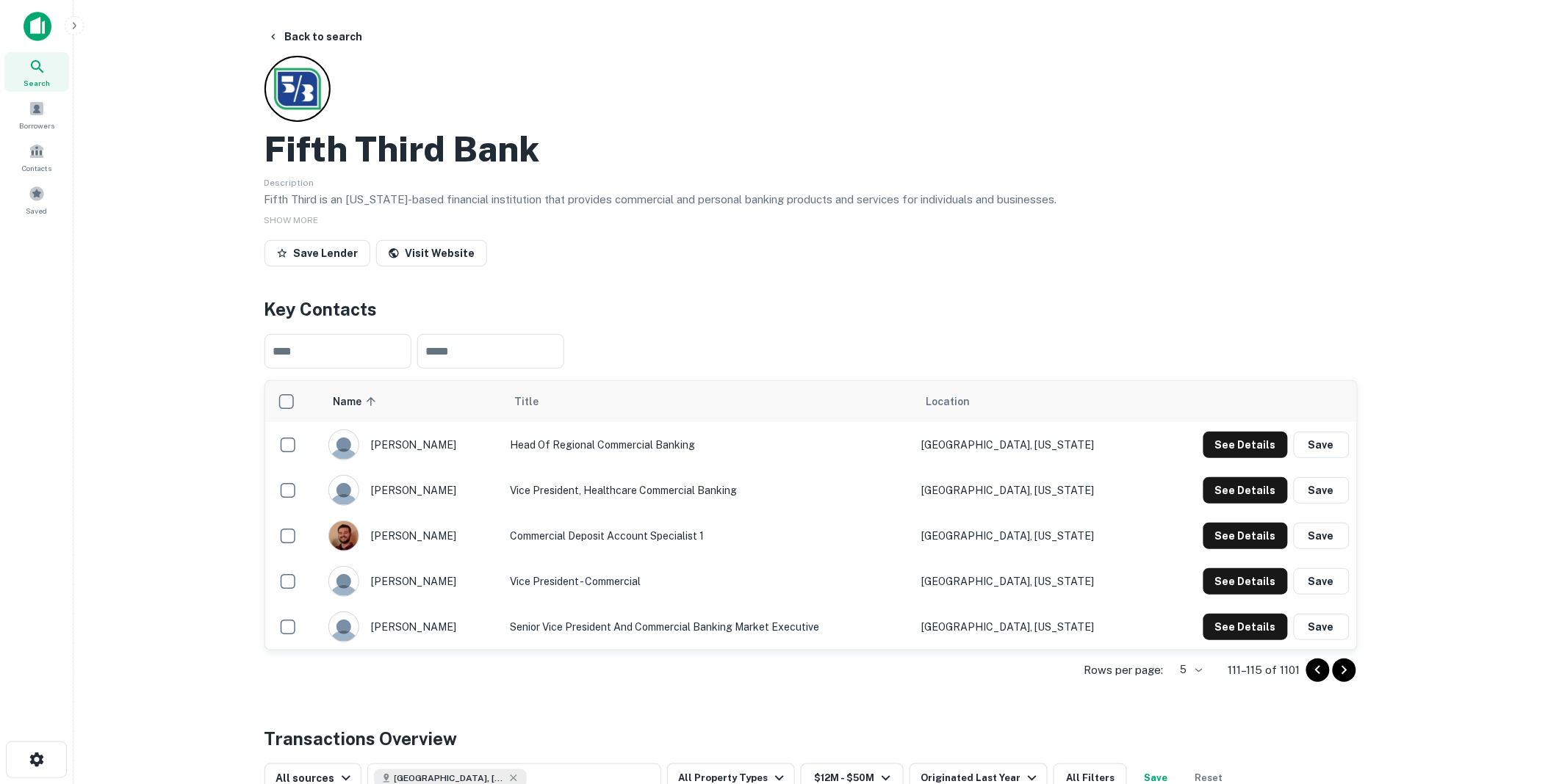
click at [1343, 668] on icon "Go to next page" at bounding box center [1344, 670] width 18 height 18
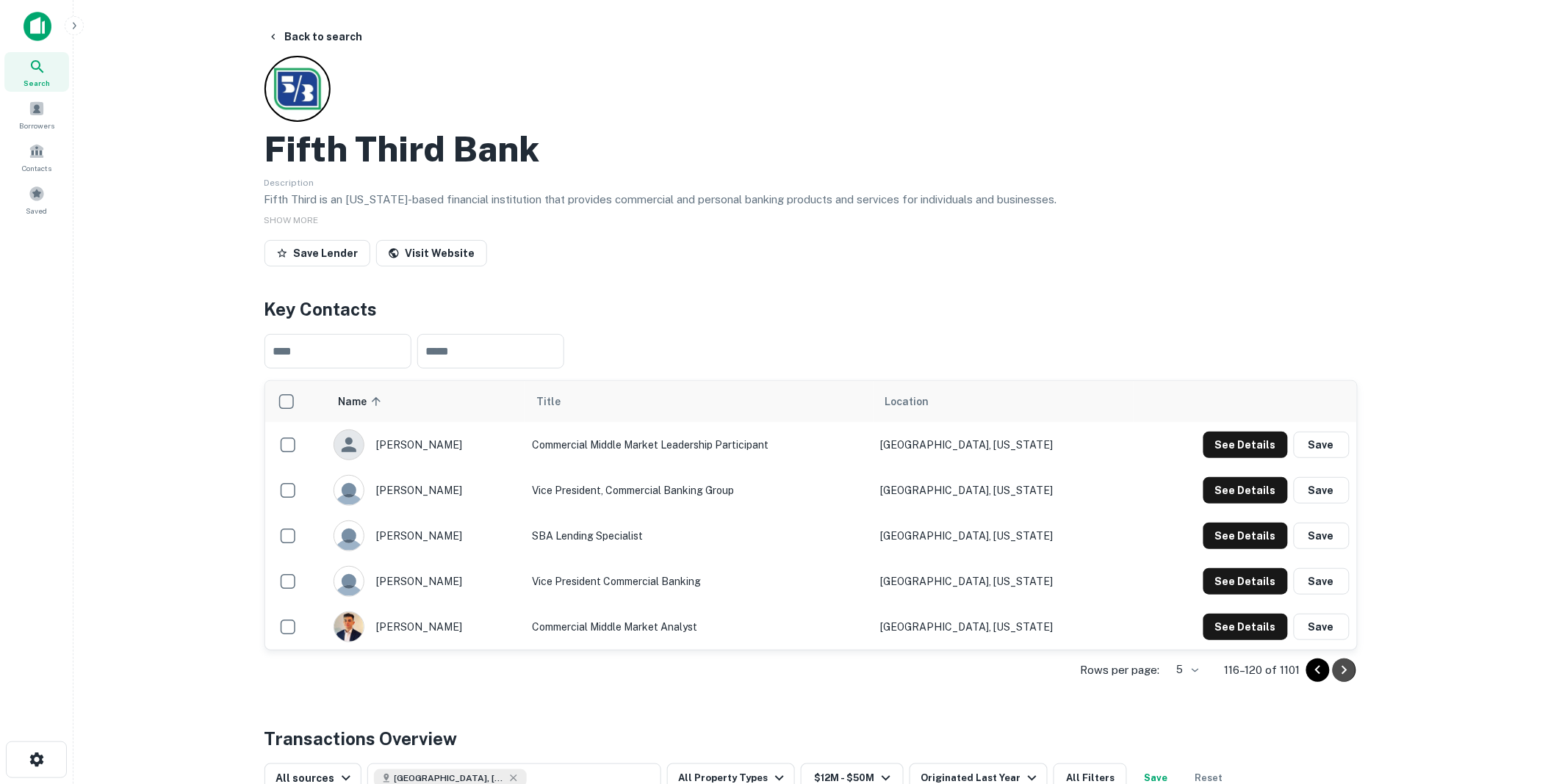
click at [1343, 668] on icon "Go to next page" at bounding box center [1344, 670] width 18 height 18
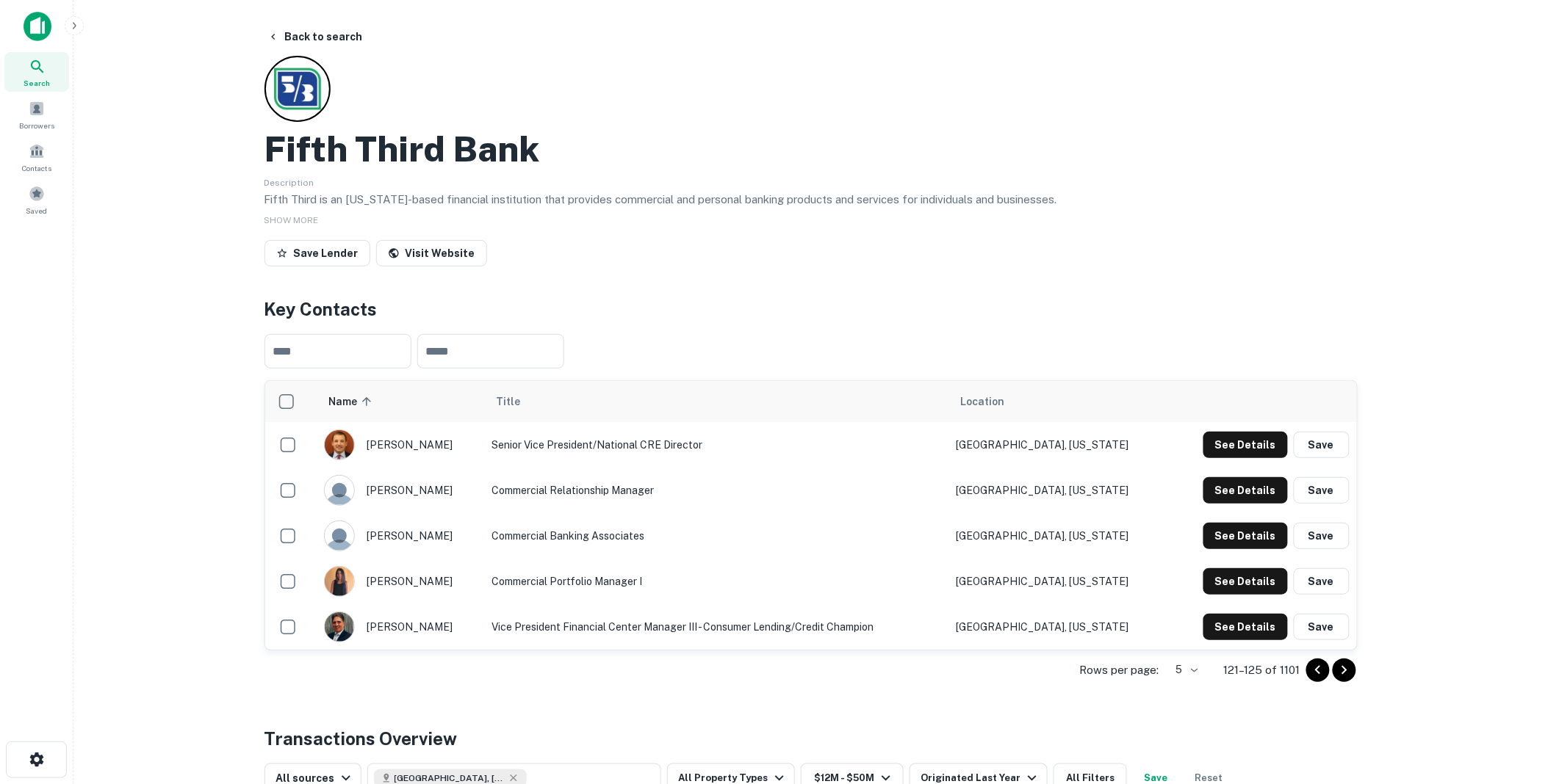
click at [1343, 668] on icon "Go to next page" at bounding box center [1344, 670] width 18 height 18
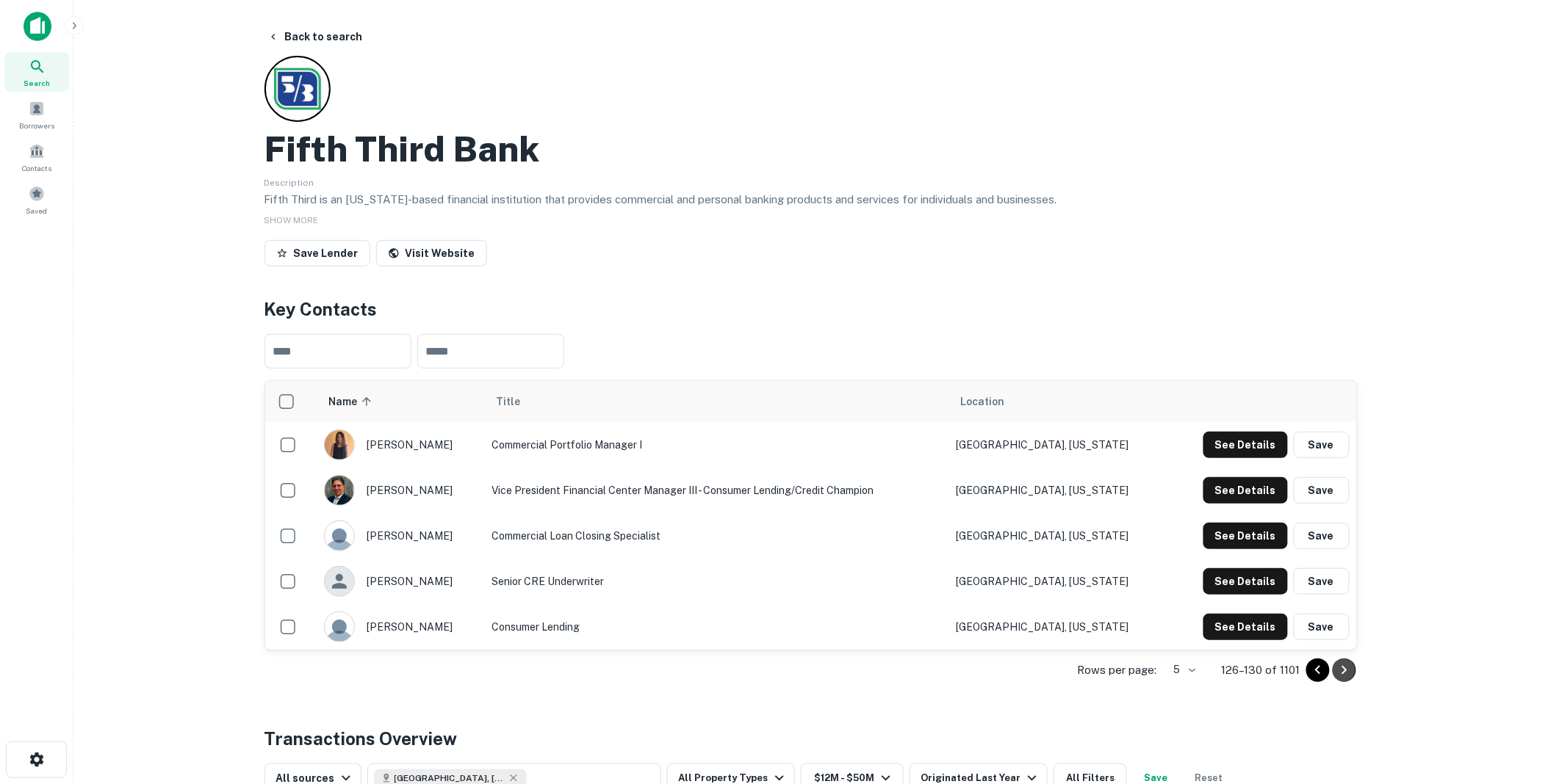
click at [1343, 668] on icon "Go to next page" at bounding box center [1344, 670] width 18 height 18
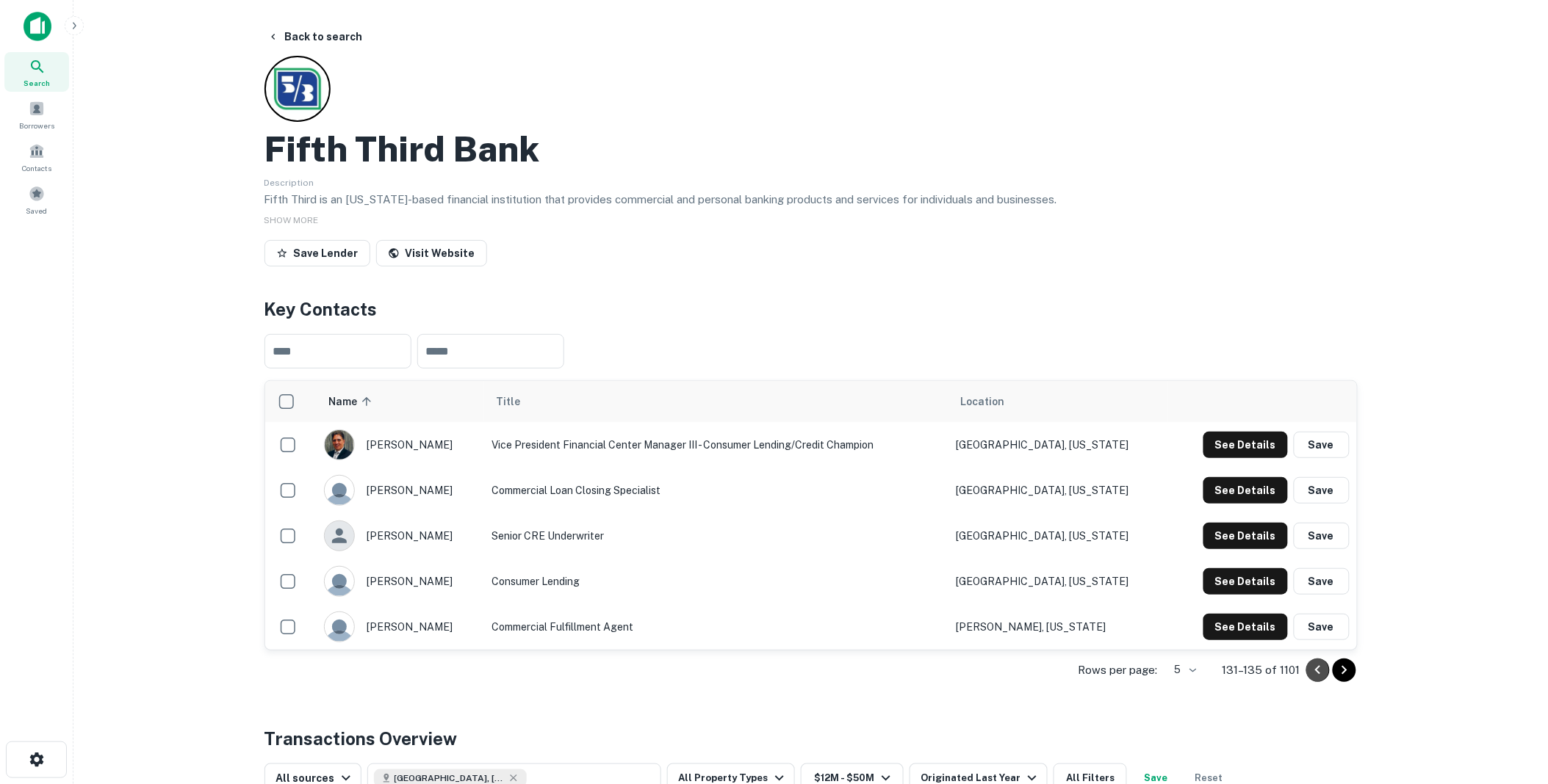
click at [1319, 671] on icon "Go to previous page" at bounding box center [1317, 670] width 18 height 18
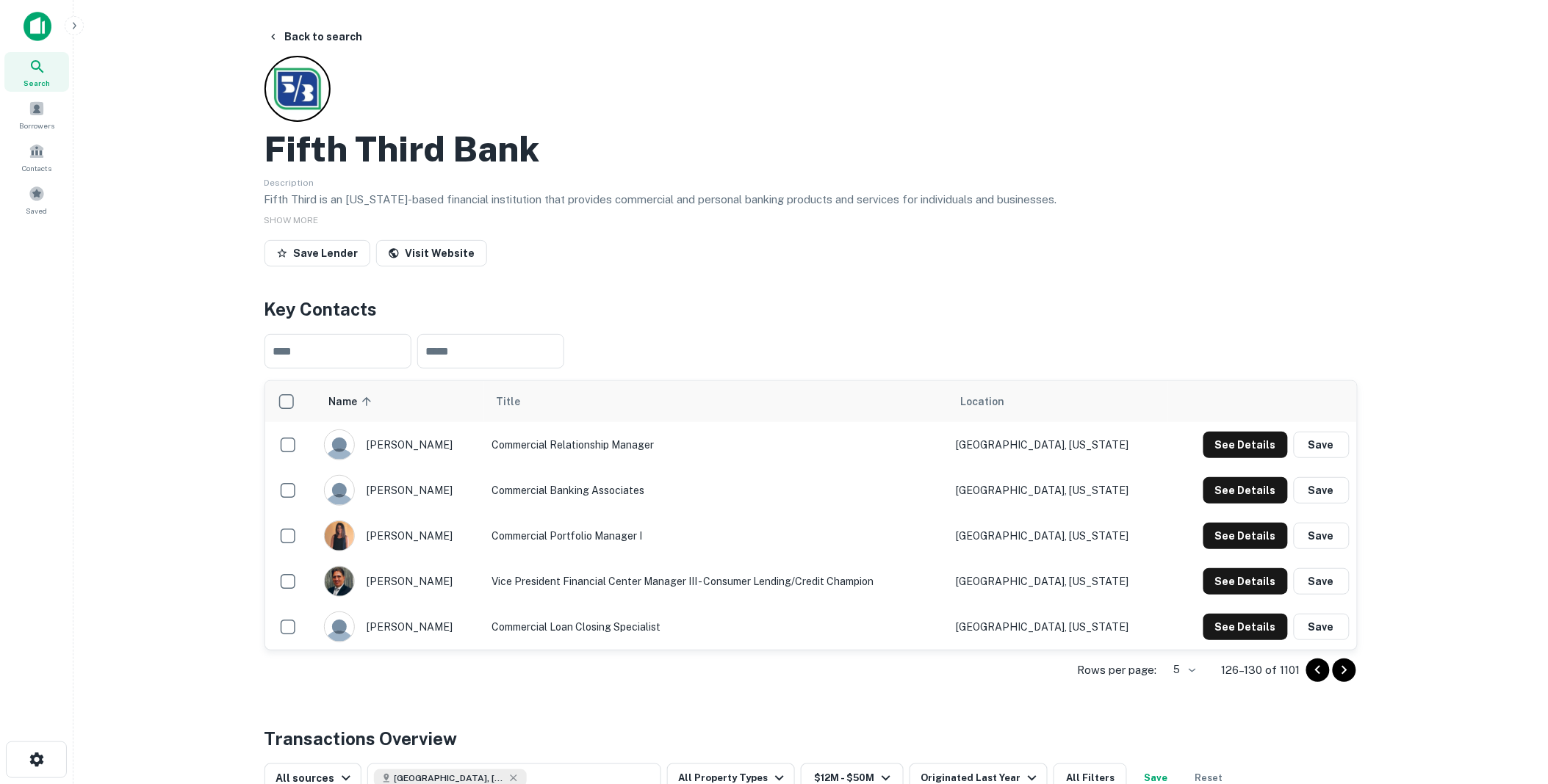
click at [1342, 668] on icon "Go to next page" at bounding box center [1344, 670] width 18 height 18
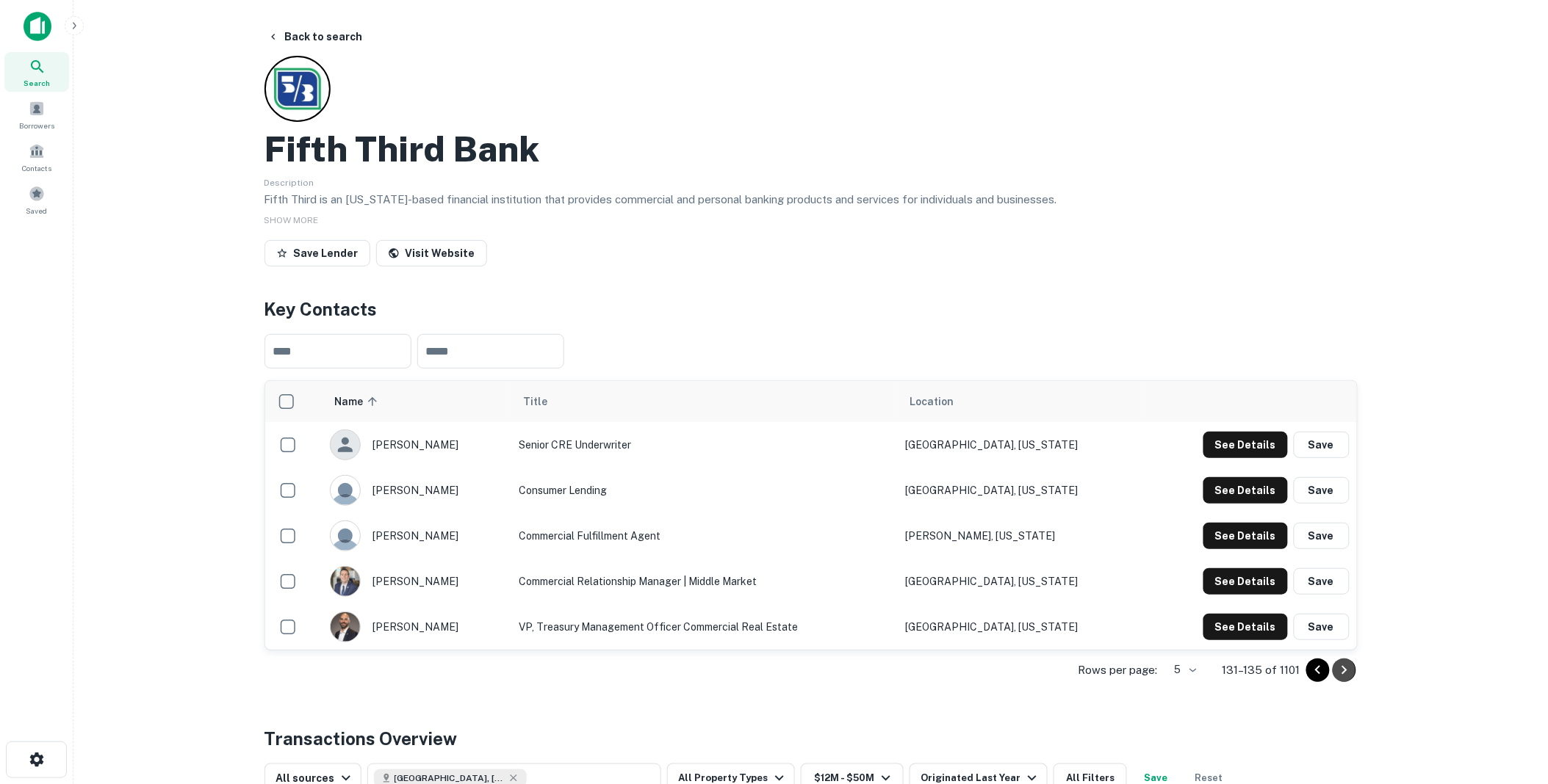
click at [1342, 668] on icon "Go to next page" at bounding box center [1344, 670] width 18 height 18
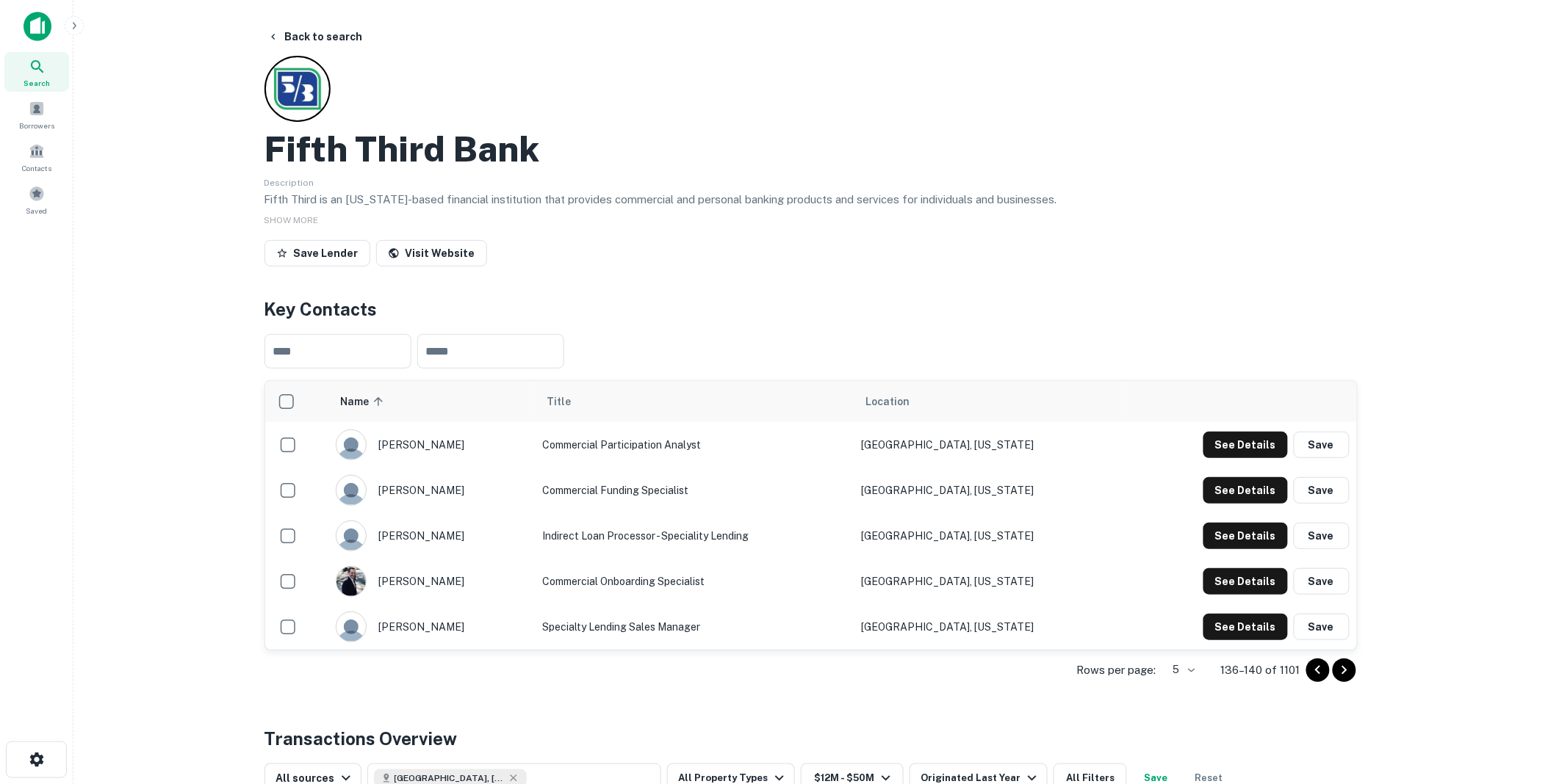
click at [1342, 668] on icon "Go to next page" at bounding box center [1344, 670] width 18 height 18
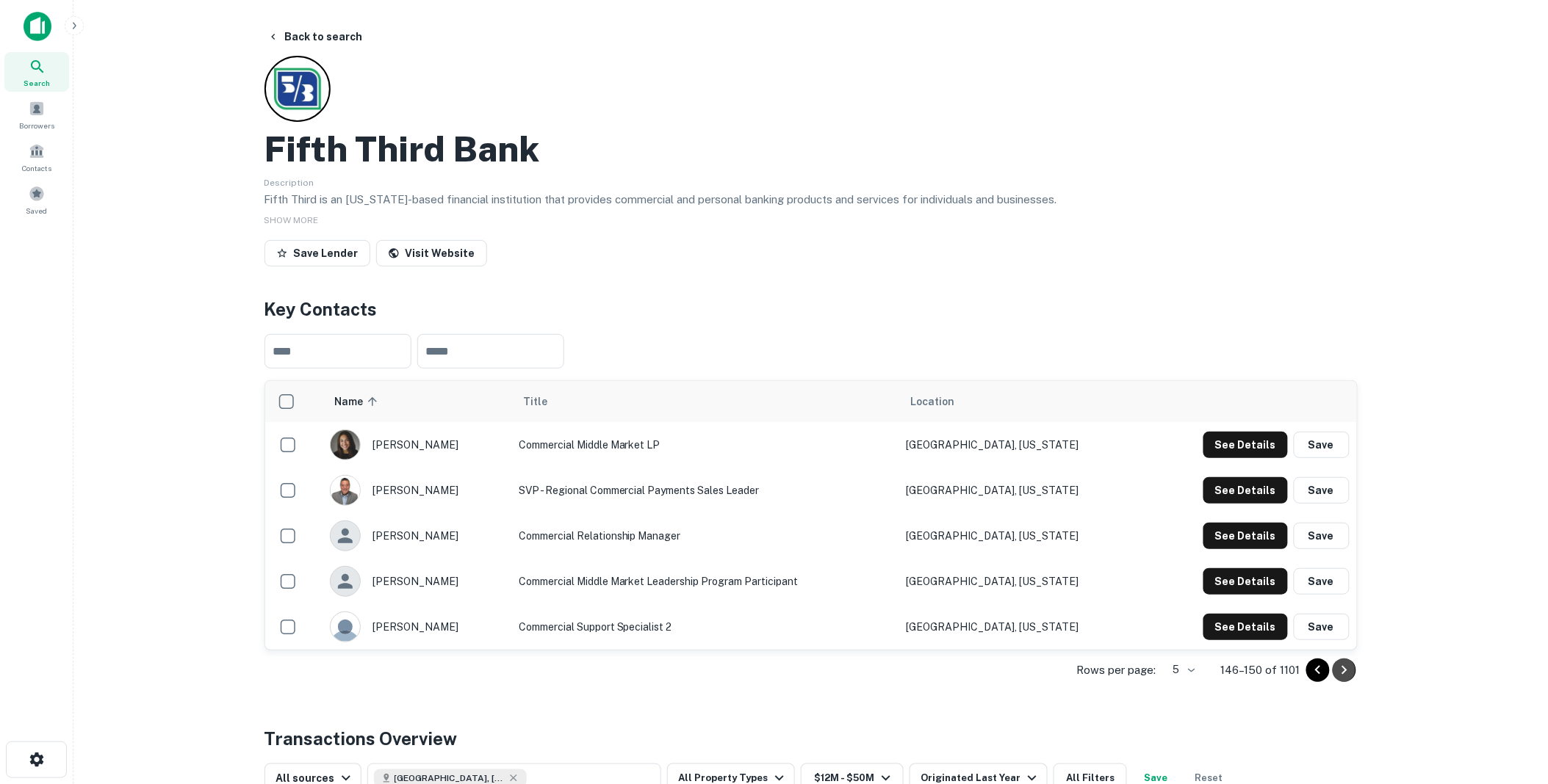
click at [1342, 668] on icon "Go to next page" at bounding box center [1344, 670] width 18 height 18
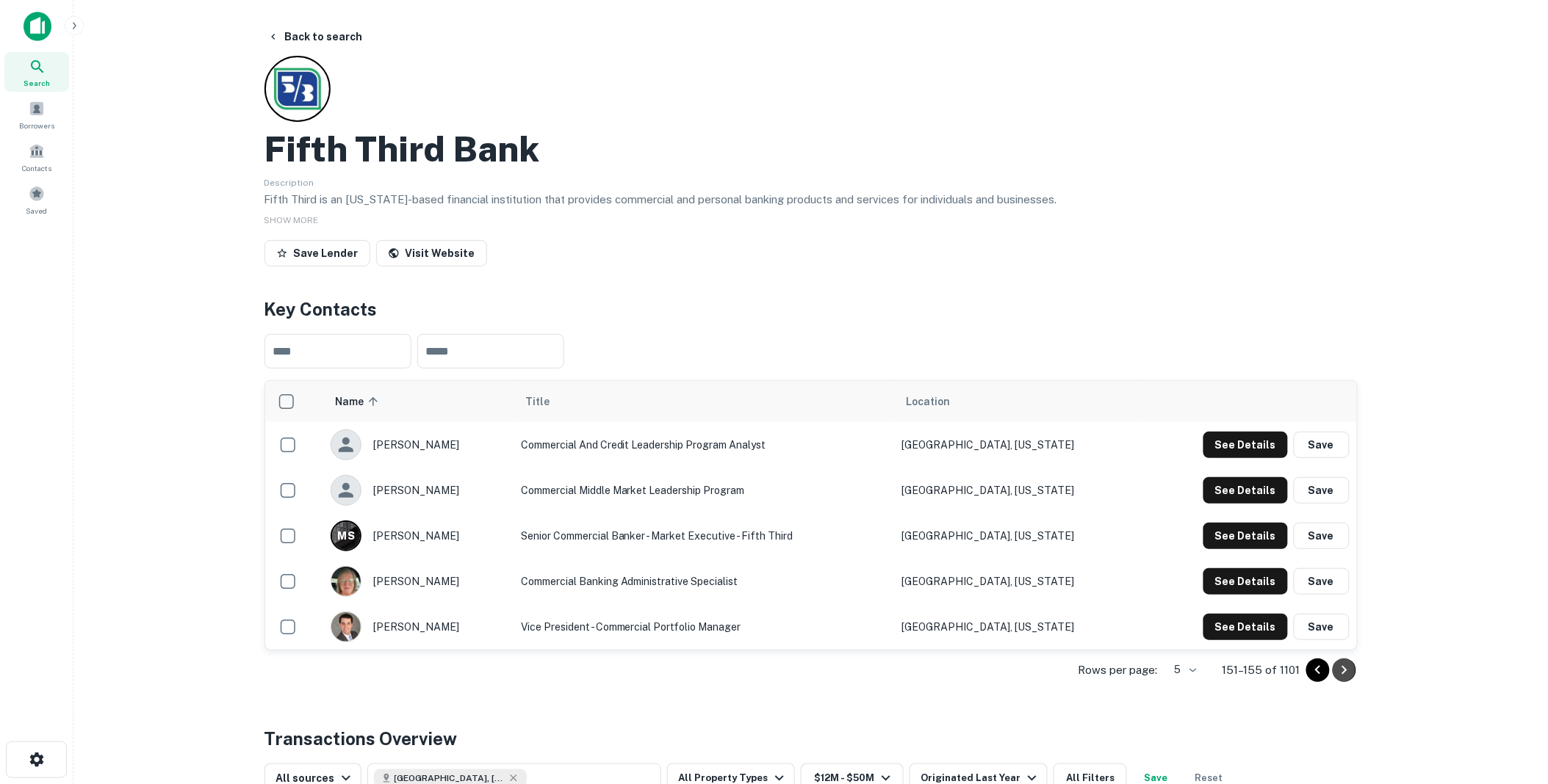
click at [1342, 668] on icon "Go to next page" at bounding box center [1344, 670] width 18 height 18
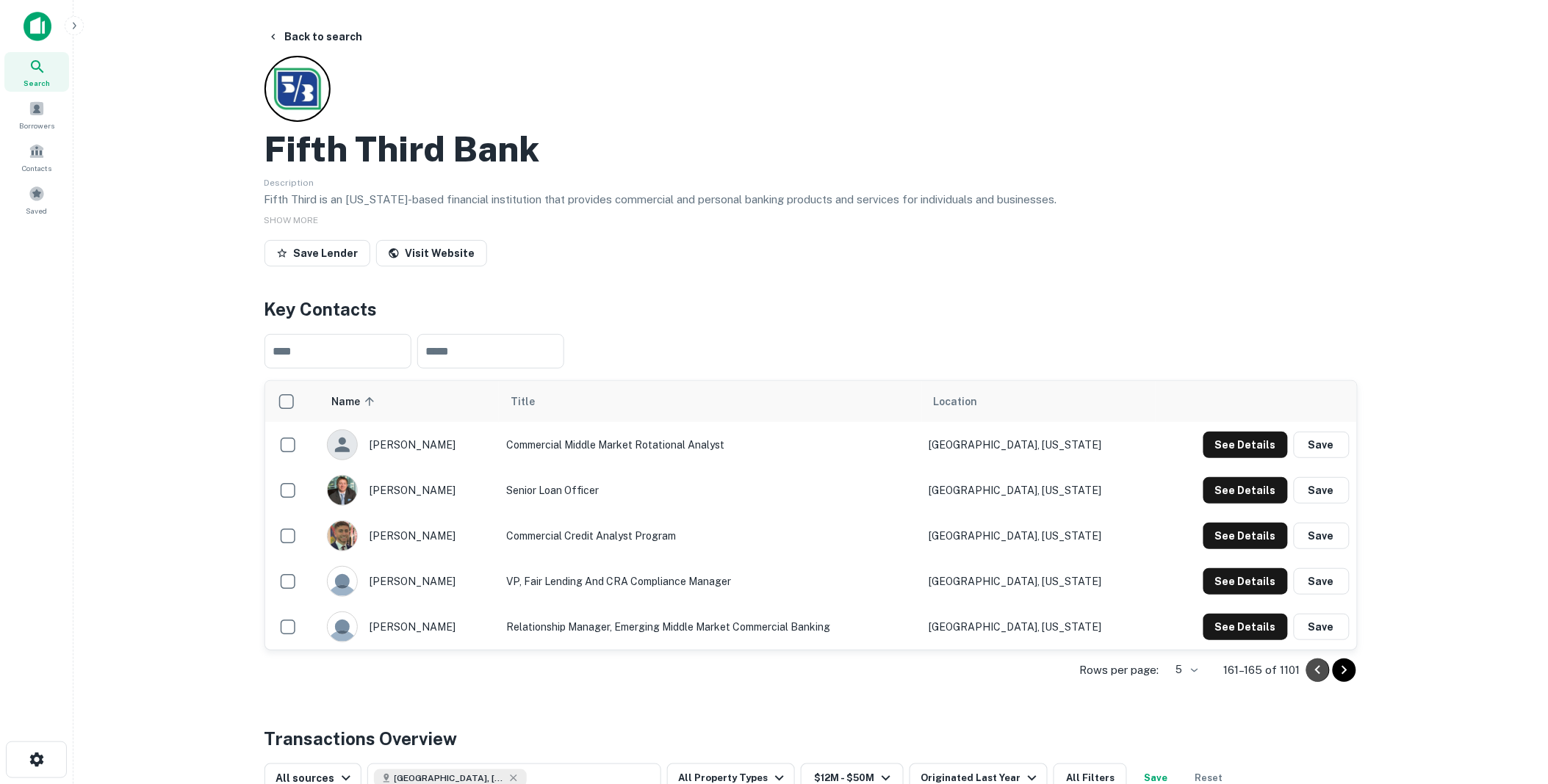
click at [1317, 667] on icon "Go to previous page" at bounding box center [1317, 670] width 18 height 18
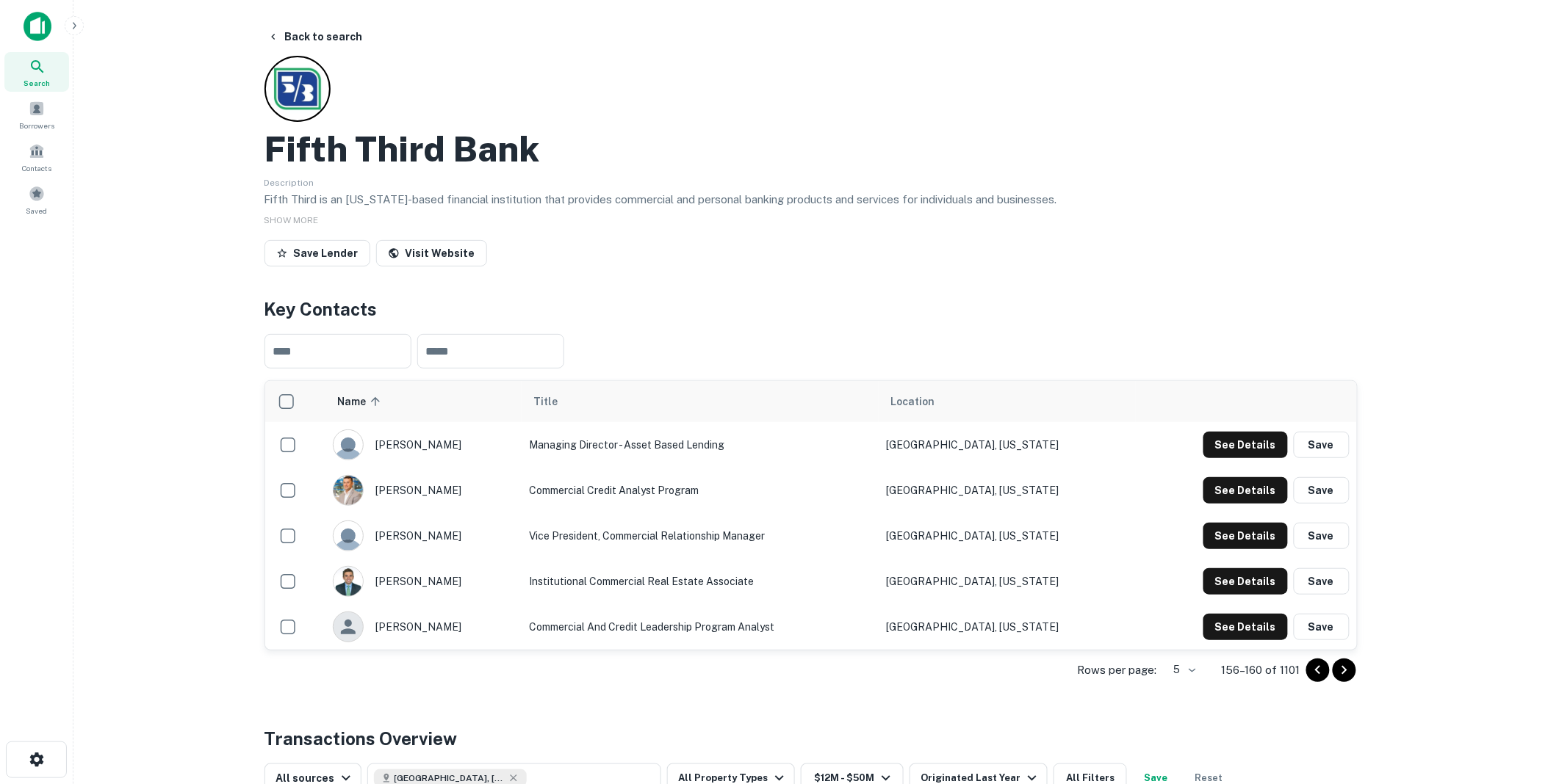
click at [1317, 667] on icon "Go to previous page" at bounding box center [1317, 670] width 18 height 18
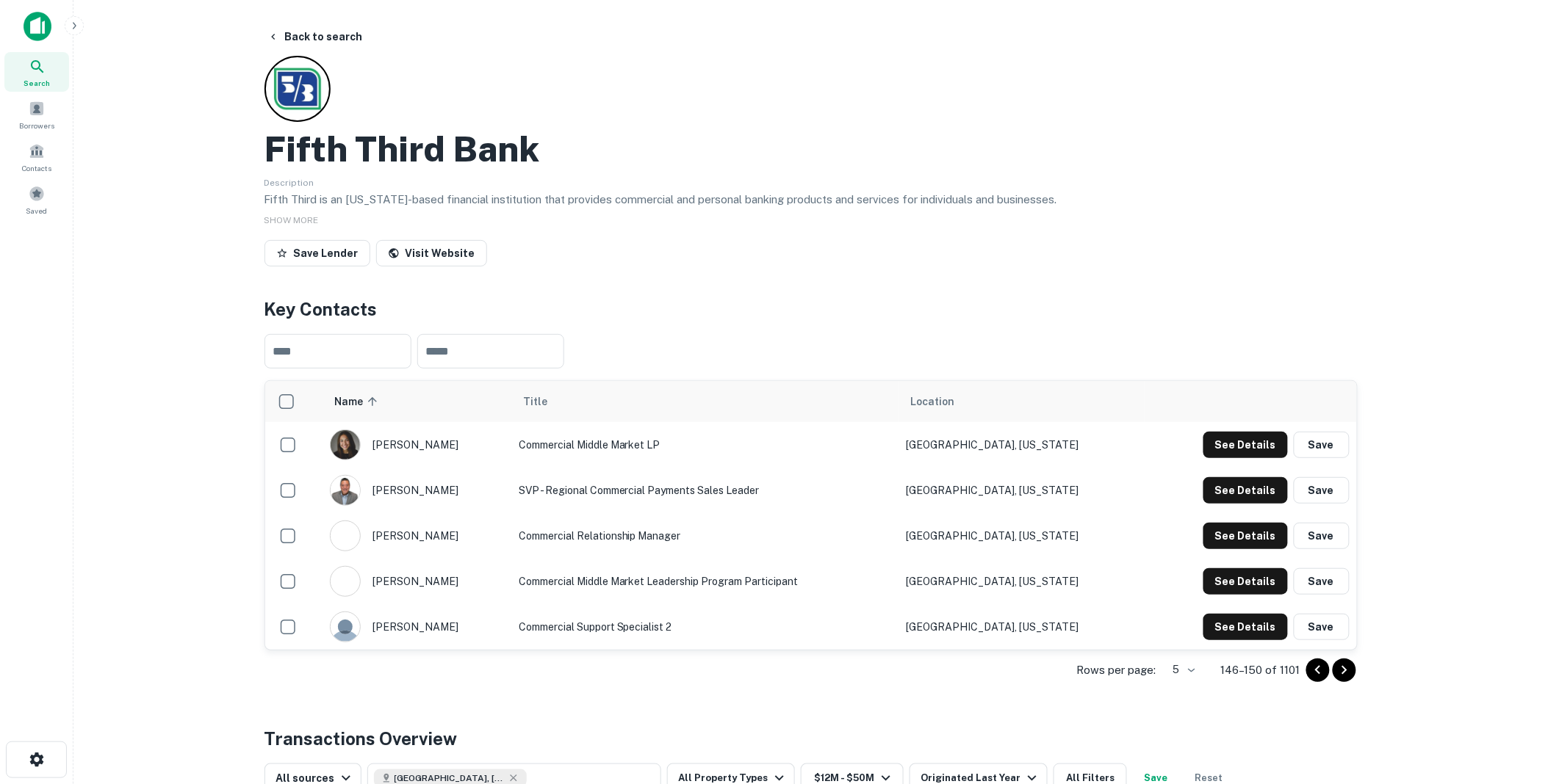
click at [1317, 667] on icon "Go to previous page" at bounding box center [1317, 670] width 18 height 18
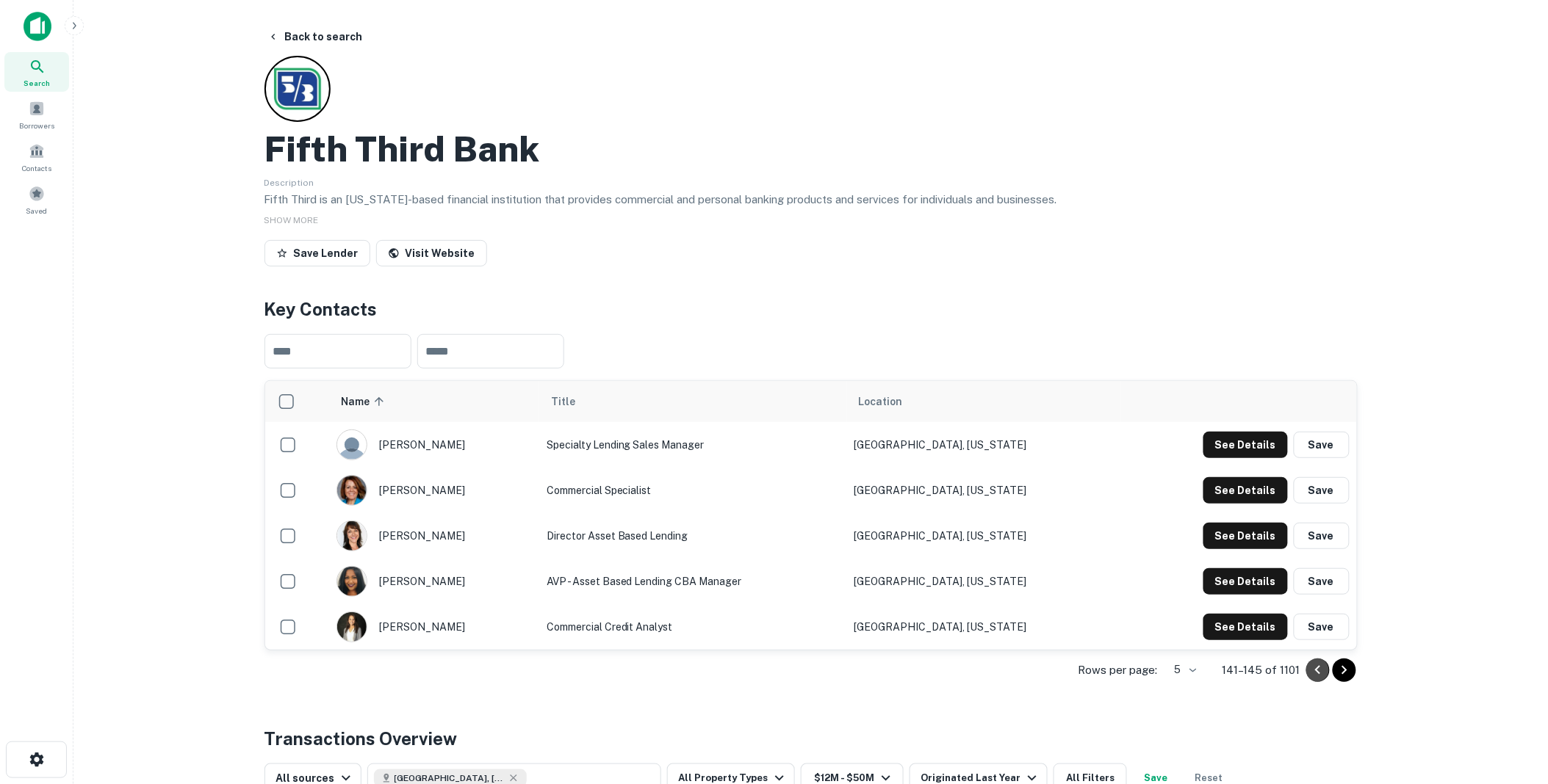
click at [1317, 667] on icon "Go to previous page" at bounding box center [1317, 670] width 18 height 18
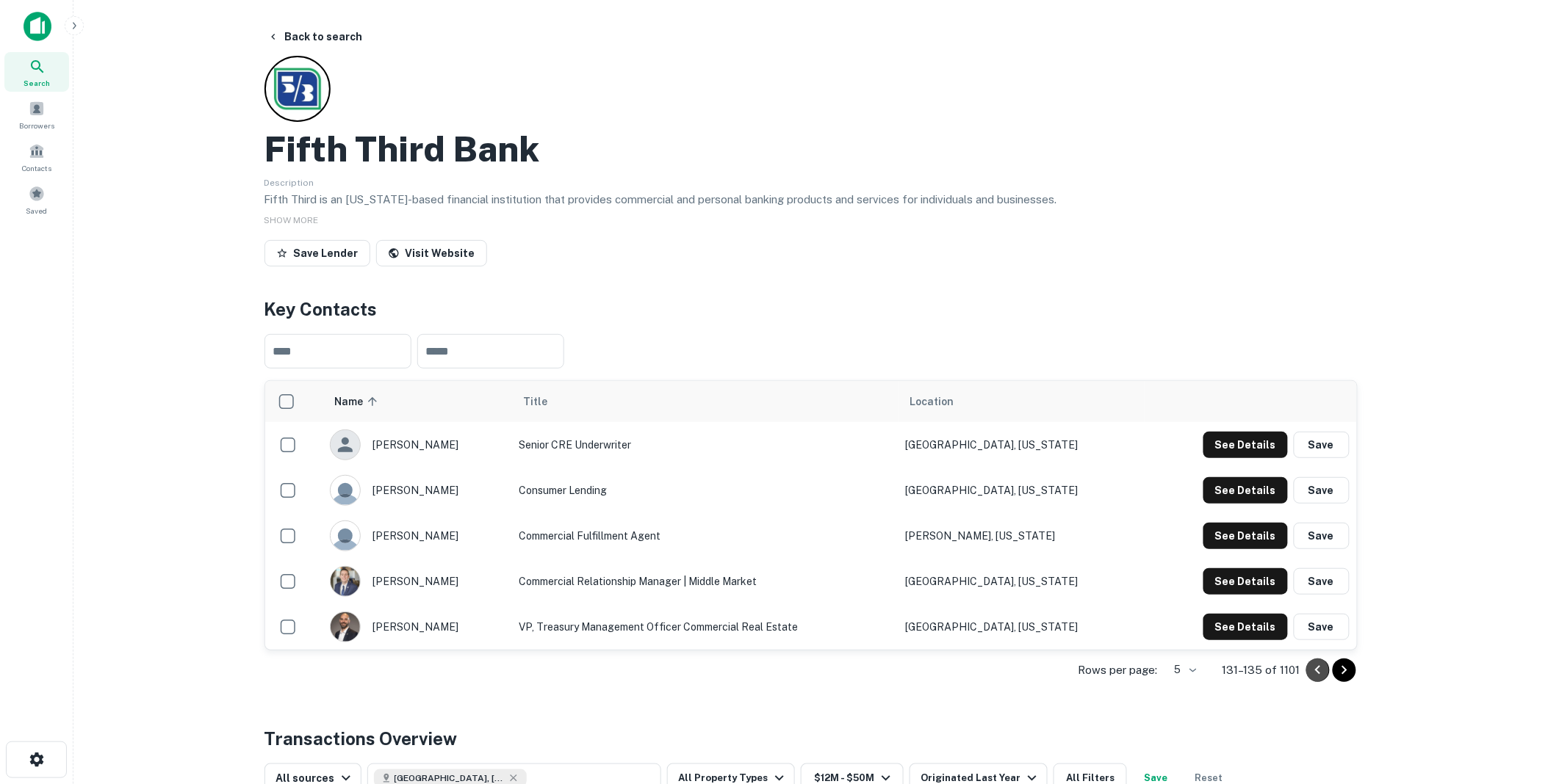
click at [1317, 667] on icon "Go to previous page" at bounding box center [1317, 670] width 18 height 18
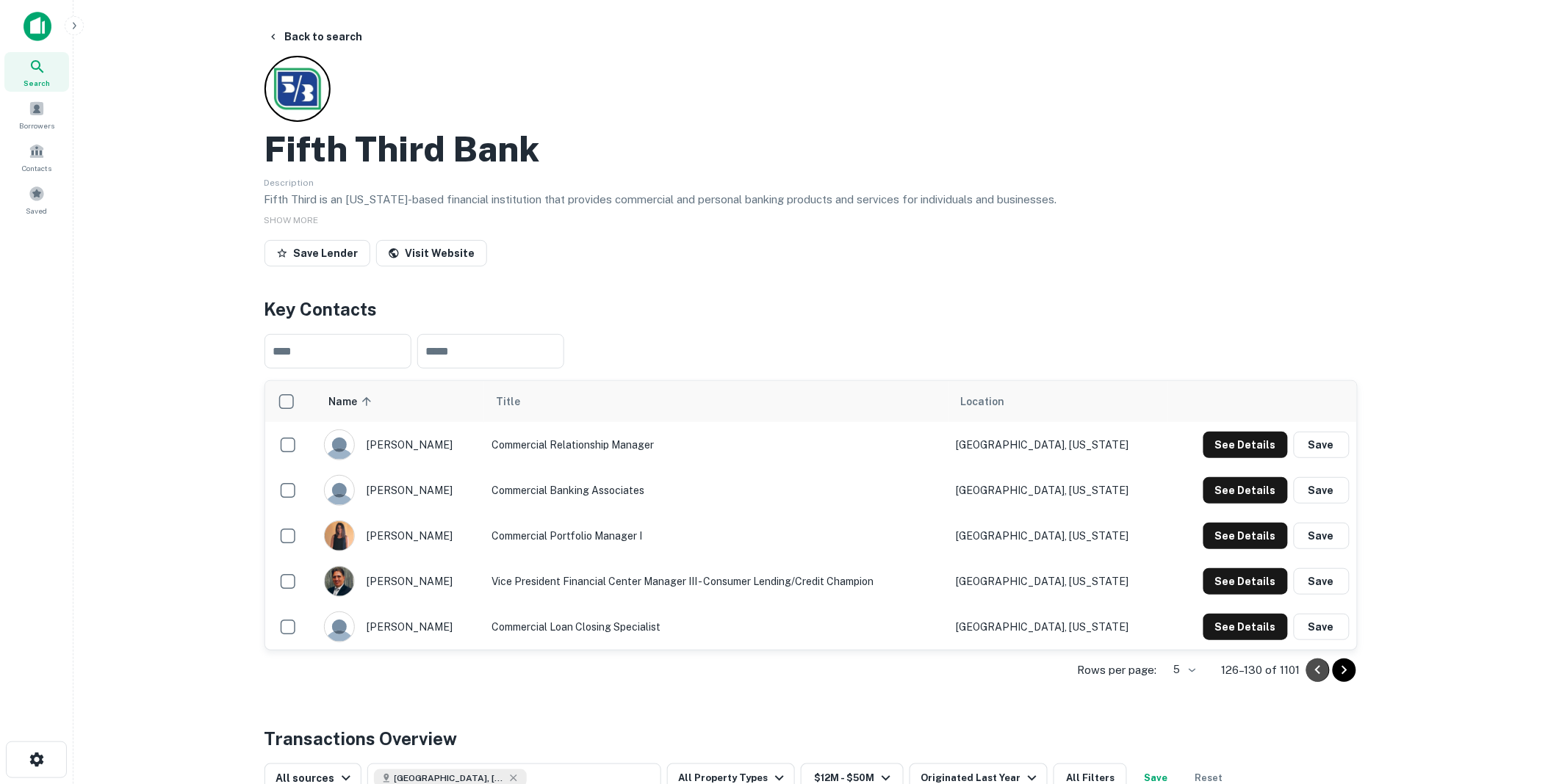
click at [1317, 667] on icon "Go to previous page" at bounding box center [1317, 670] width 18 height 18
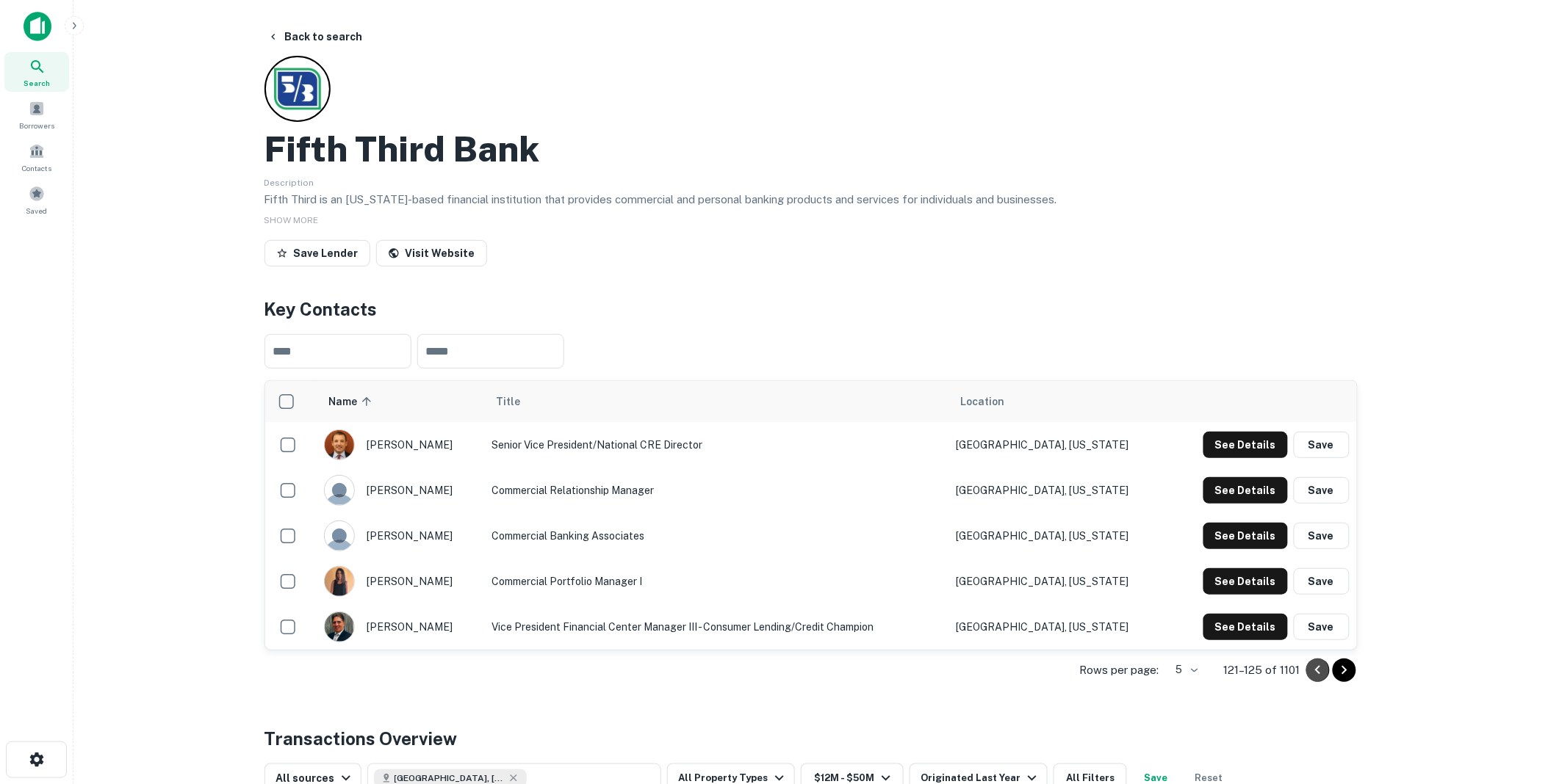
click at [1317, 667] on icon "Go to previous page" at bounding box center [1317, 670] width 18 height 18
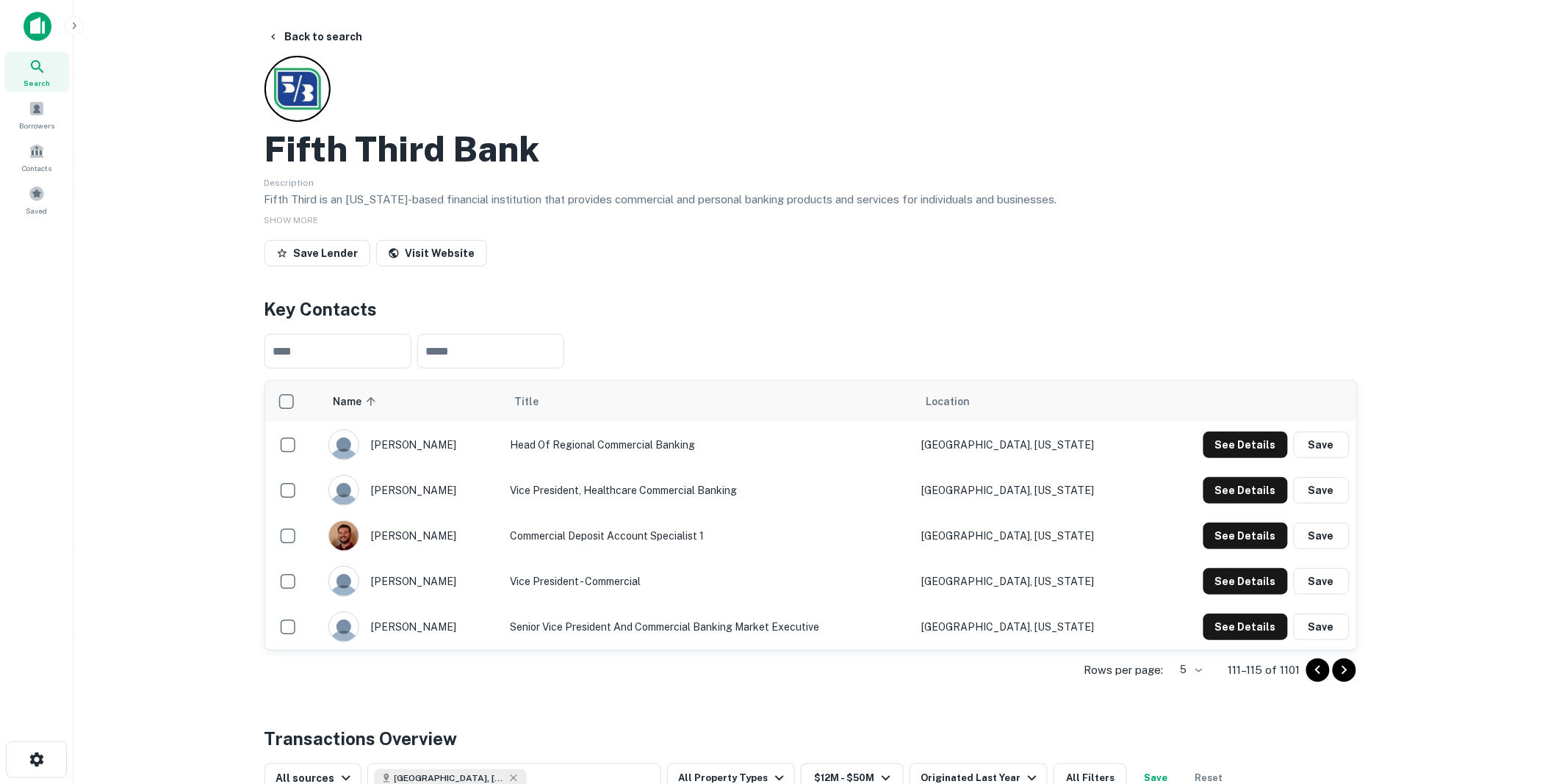
click at [1317, 667] on icon "Go to previous page" at bounding box center [1317, 670] width 18 height 18
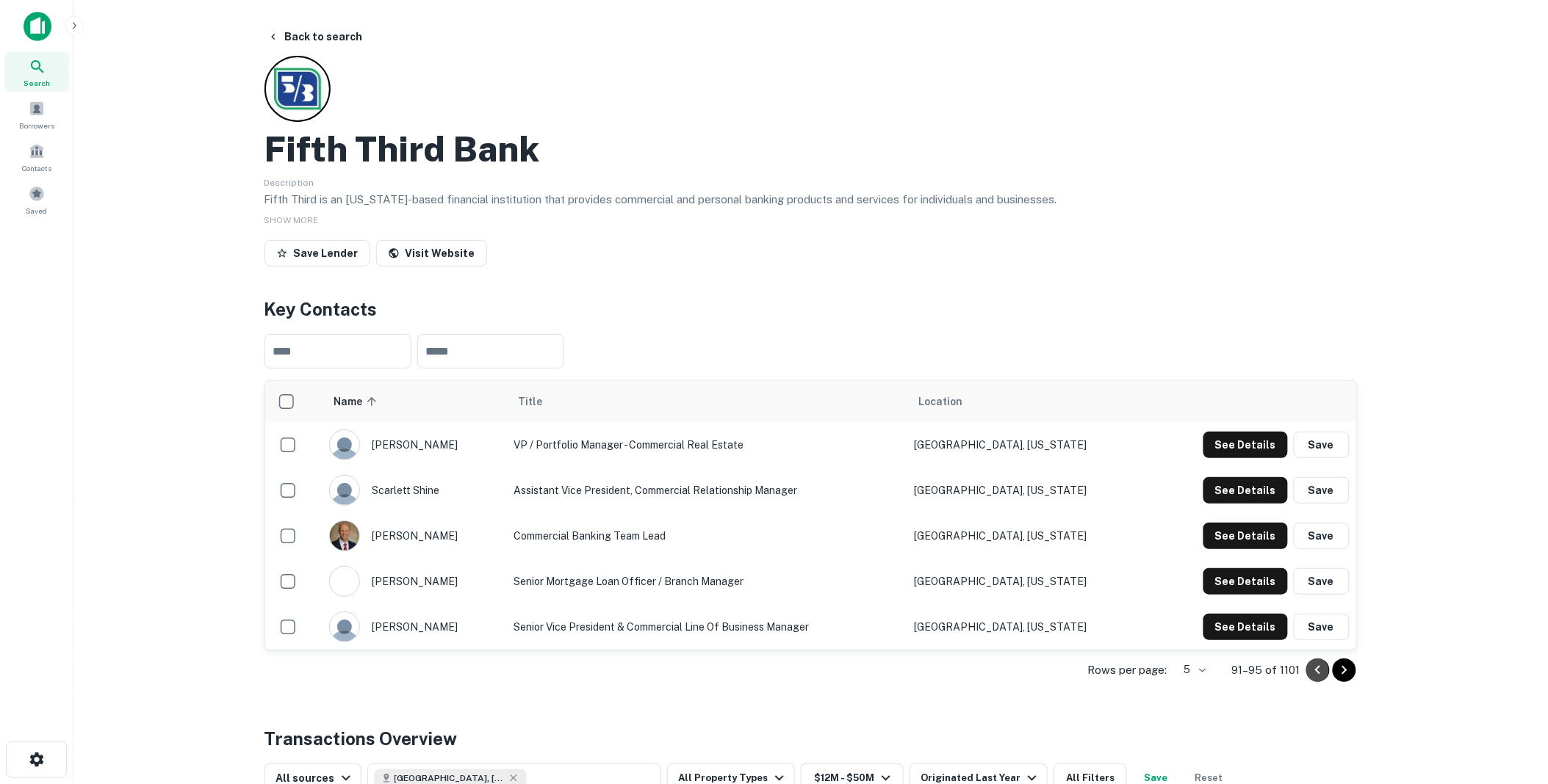
click at [1317, 667] on icon "Go to previous page" at bounding box center [1317, 670] width 18 height 18
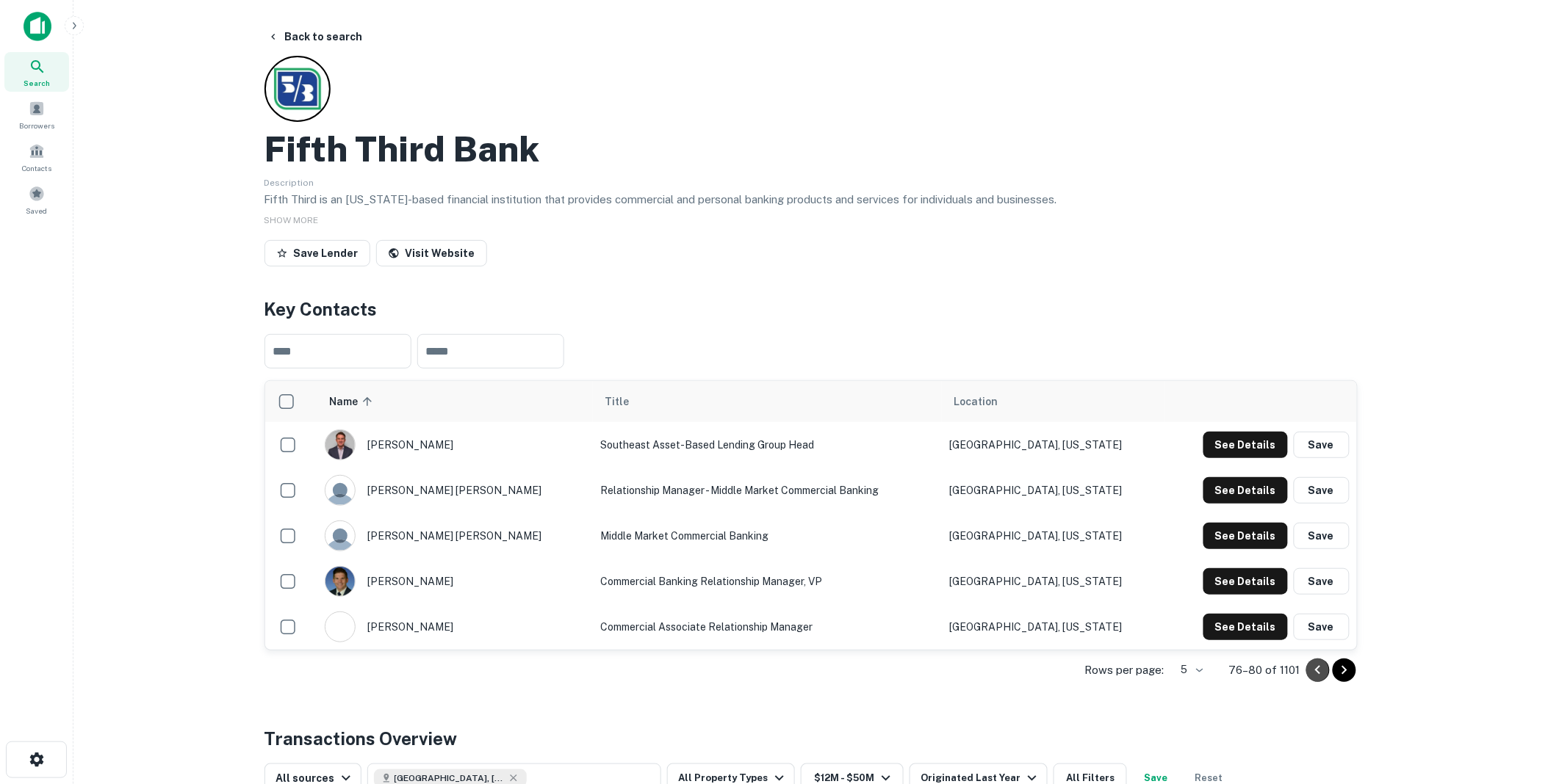
click at [1317, 667] on icon "Go to previous page" at bounding box center [1317, 670] width 18 height 18
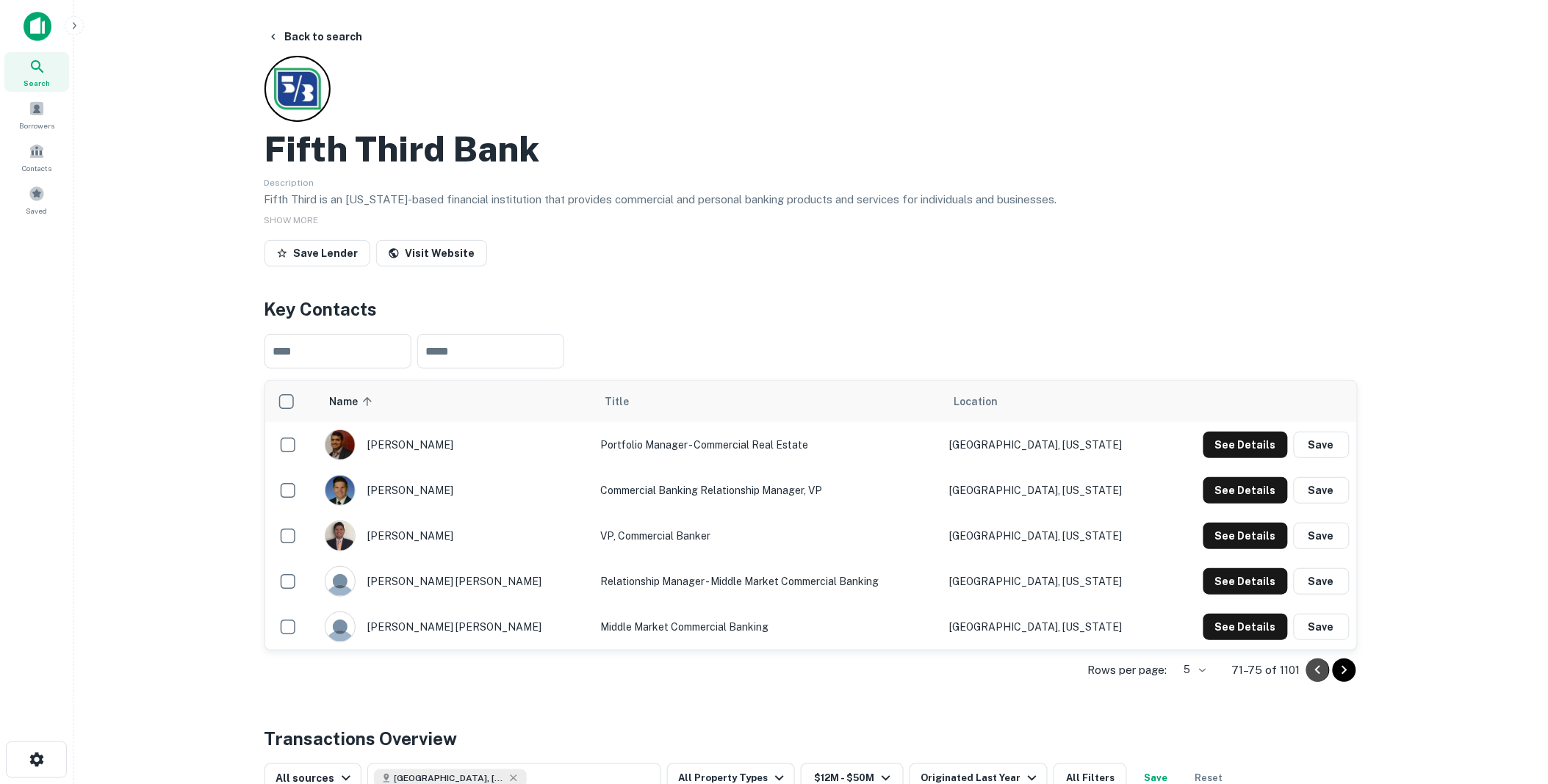
click at [1317, 667] on icon "Go to previous page" at bounding box center [1317, 670] width 18 height 18
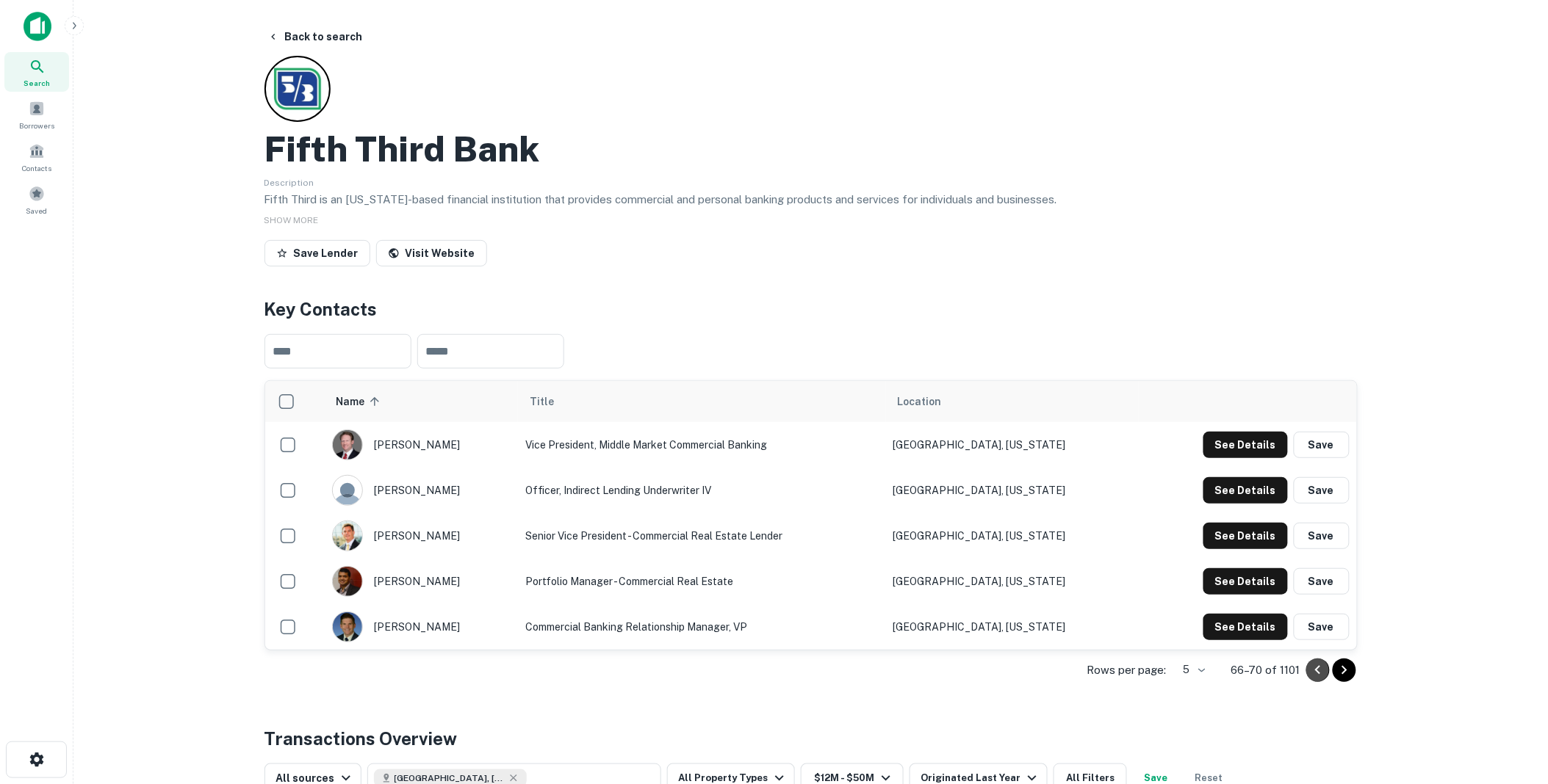
click at [1317, 667] on icon "Go to previous page" at bounding box center [1317, 670] width 18 height 18
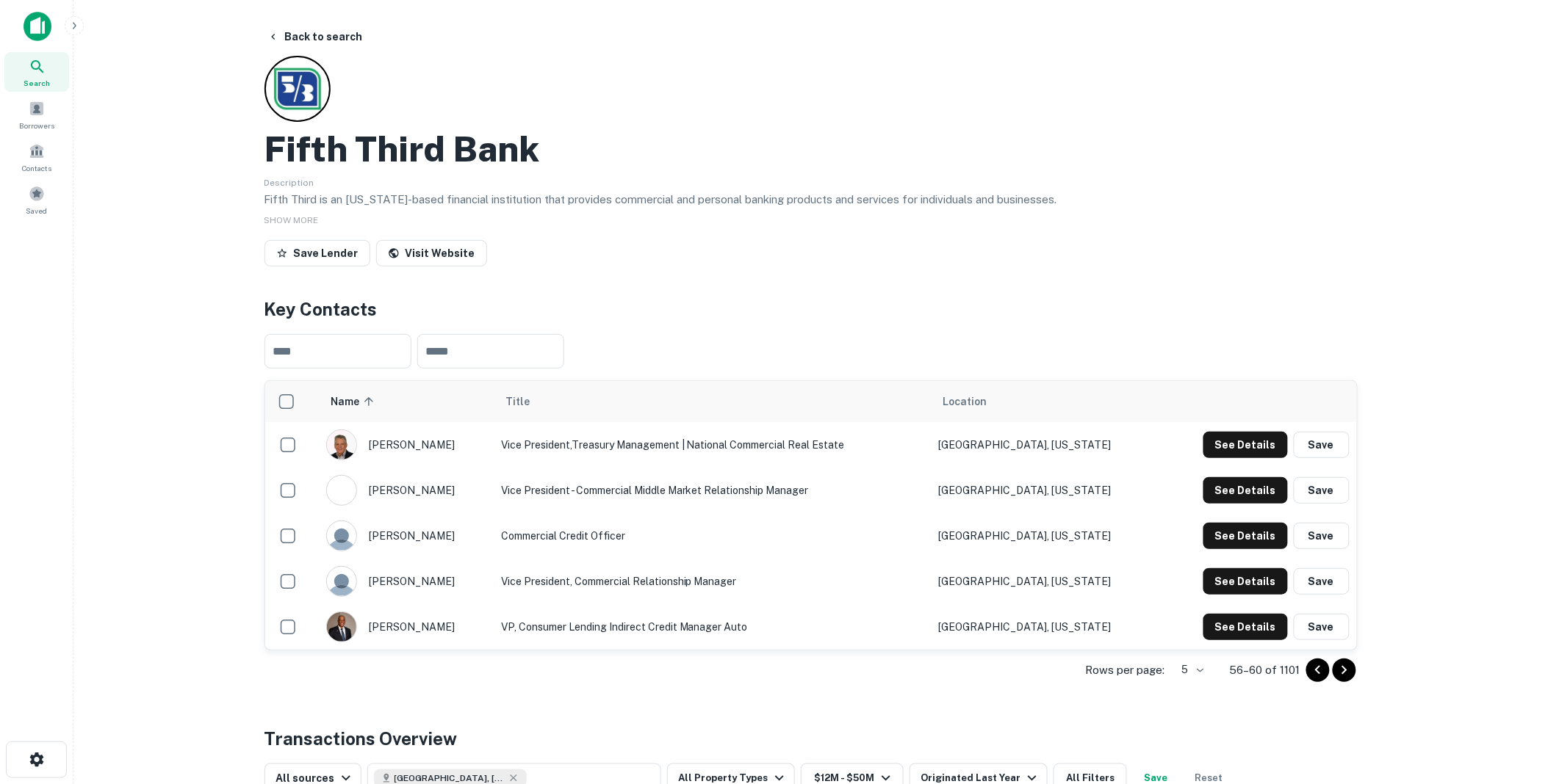
click at [1317, 667] on icon "Go to previous page" at bounding box center [1317, 670] width 18 height 18
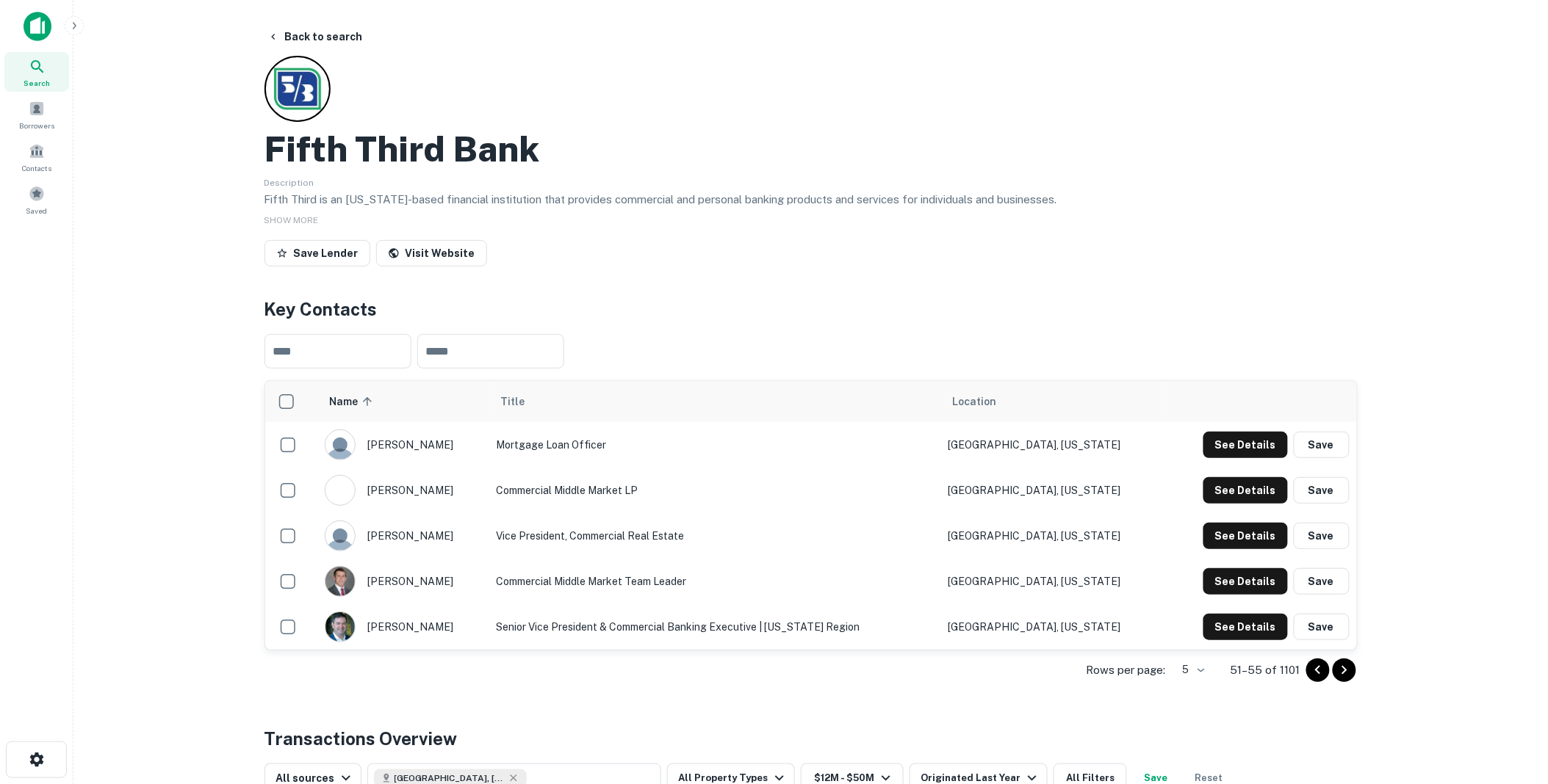
click at [1317, 667] on icon "Go to previous page" at bounding box center [1317, 670] width 18 height 18
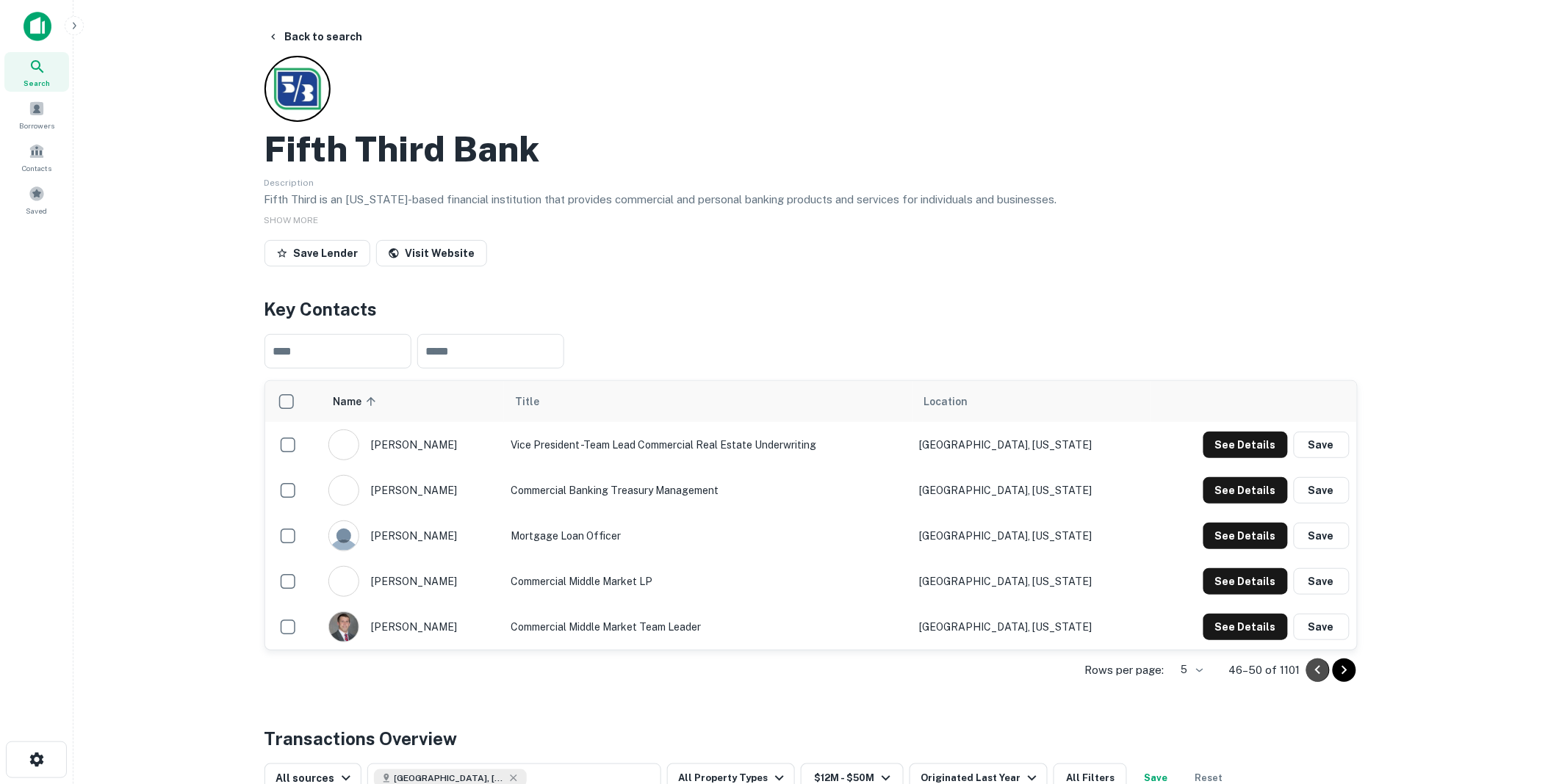
click at [1317, 667] on icon "Go to previous page" at bounding box center [1317, 670] width 18 height 18
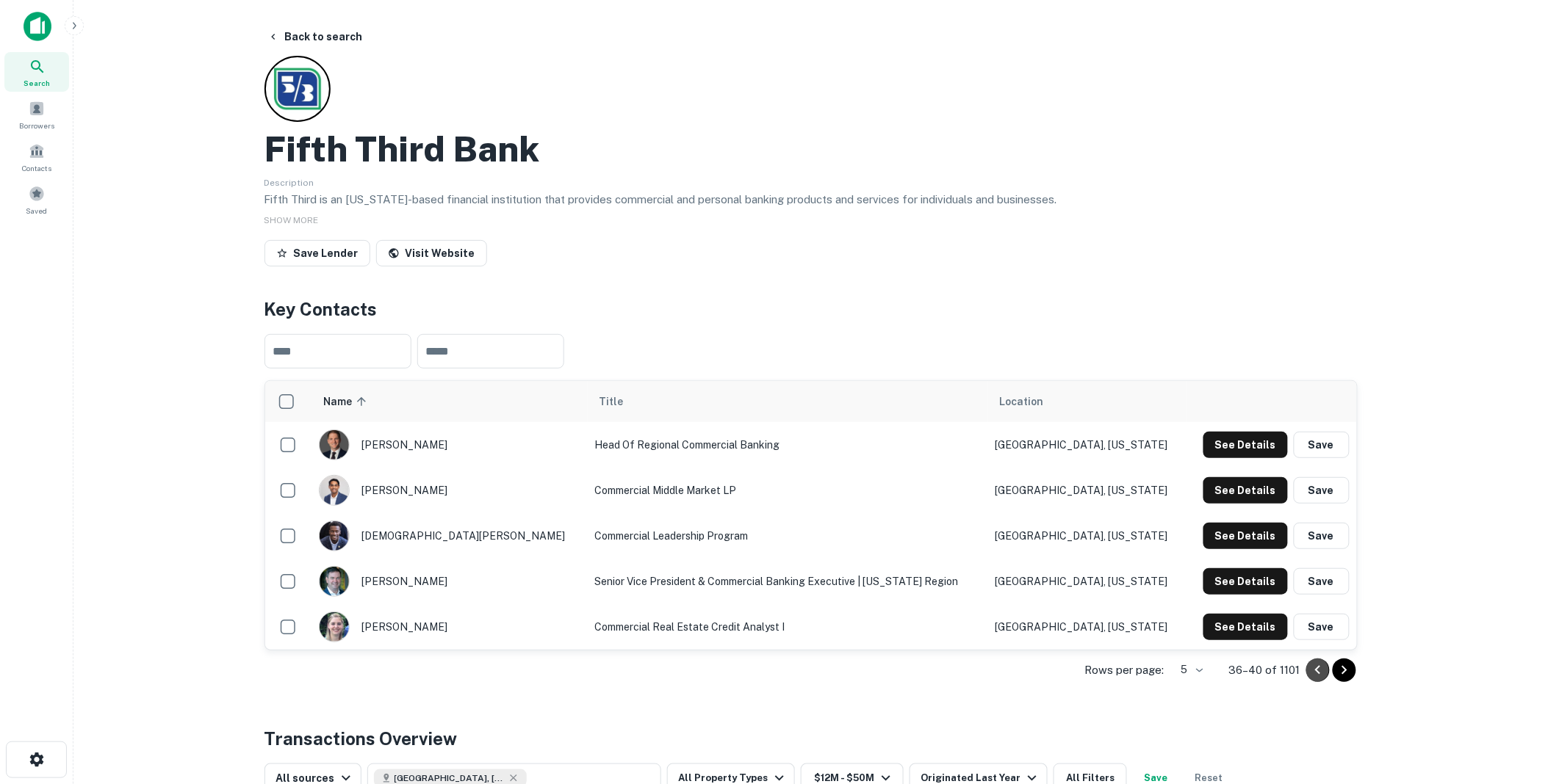
click at [1317, 667] on icon "Go to previous page" at bounding box center [1317, 670] width 18 height 18
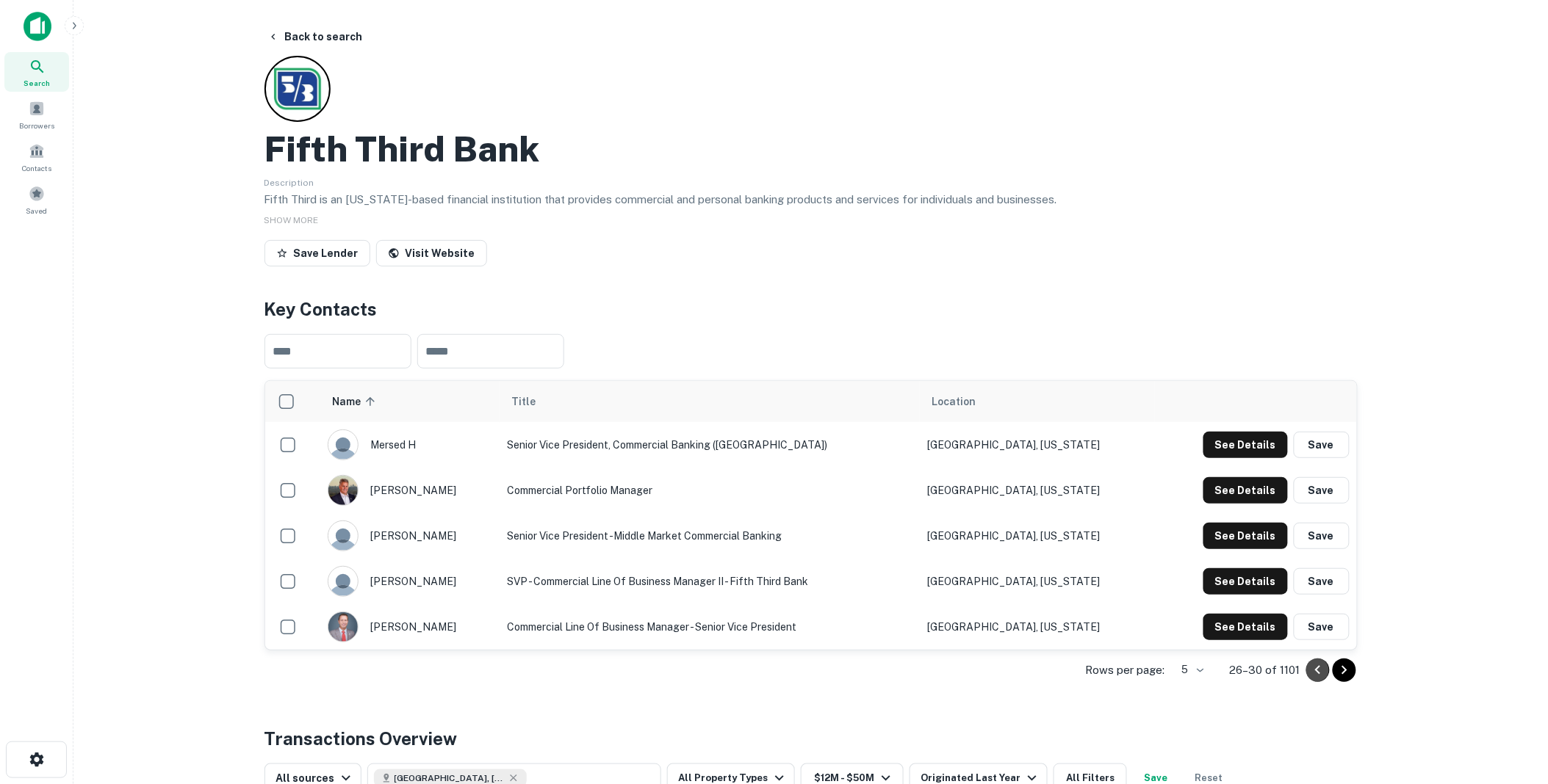
click at [1317, 667] on icon "Go to previous page" at bounding box center [1317, 670] width 18 height 18
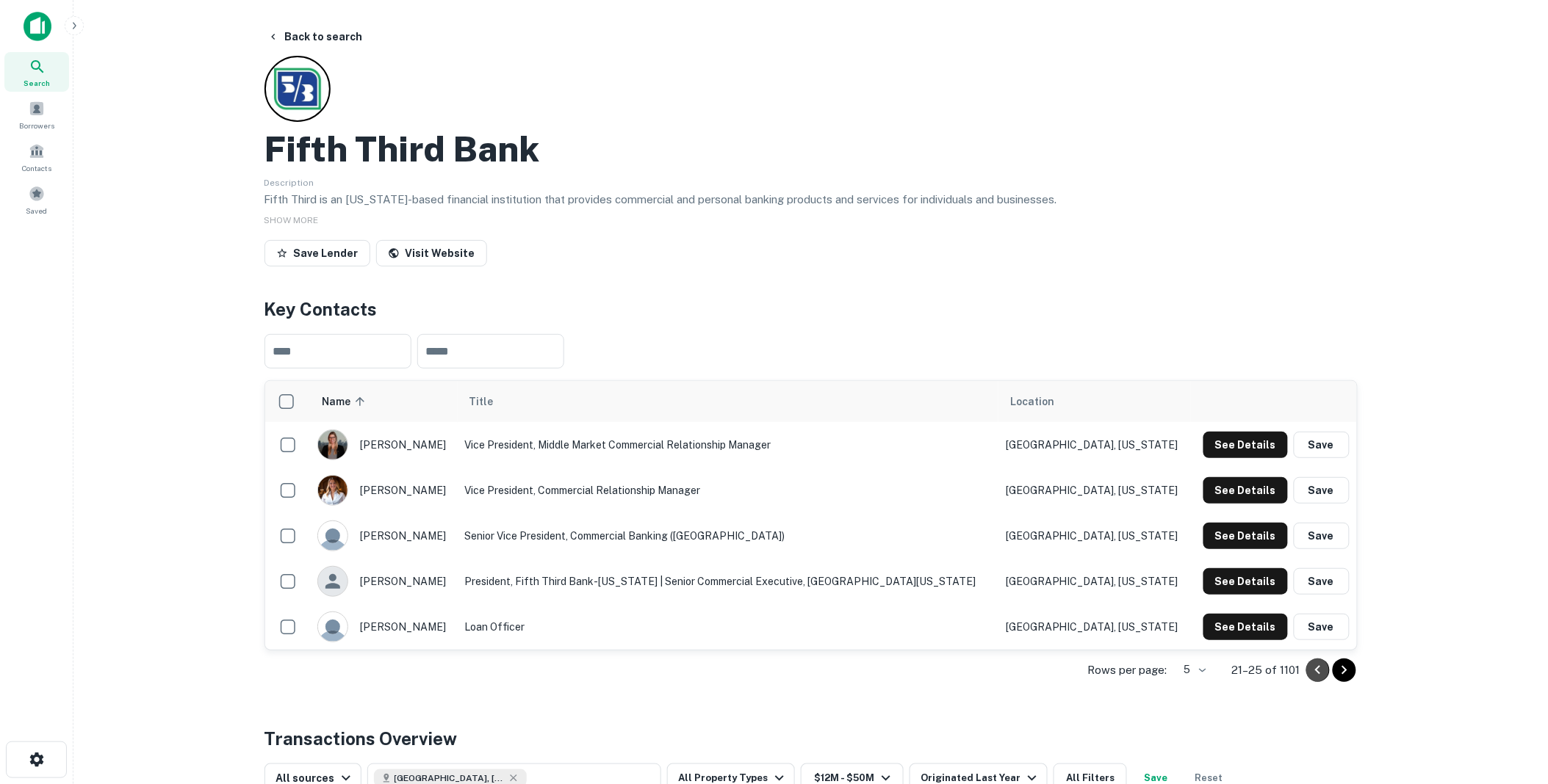
click at [1317, 667] on icon "Go to previous page" at bounding box center [1317, 670] width 18 height 18
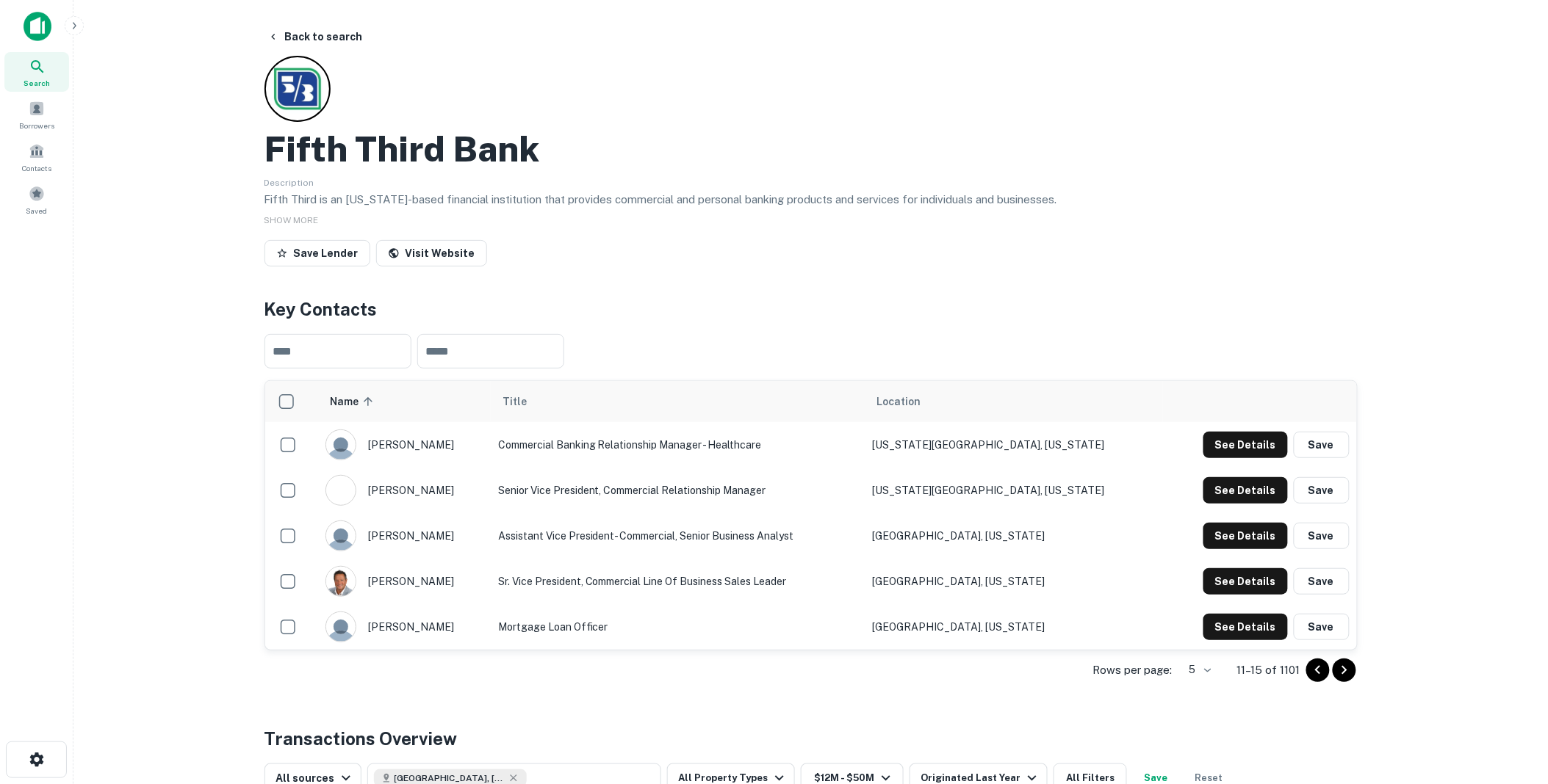
click at [1317, 667] on icon "Go to previous page" at bounding box center [1317, 670] width 18 height 18
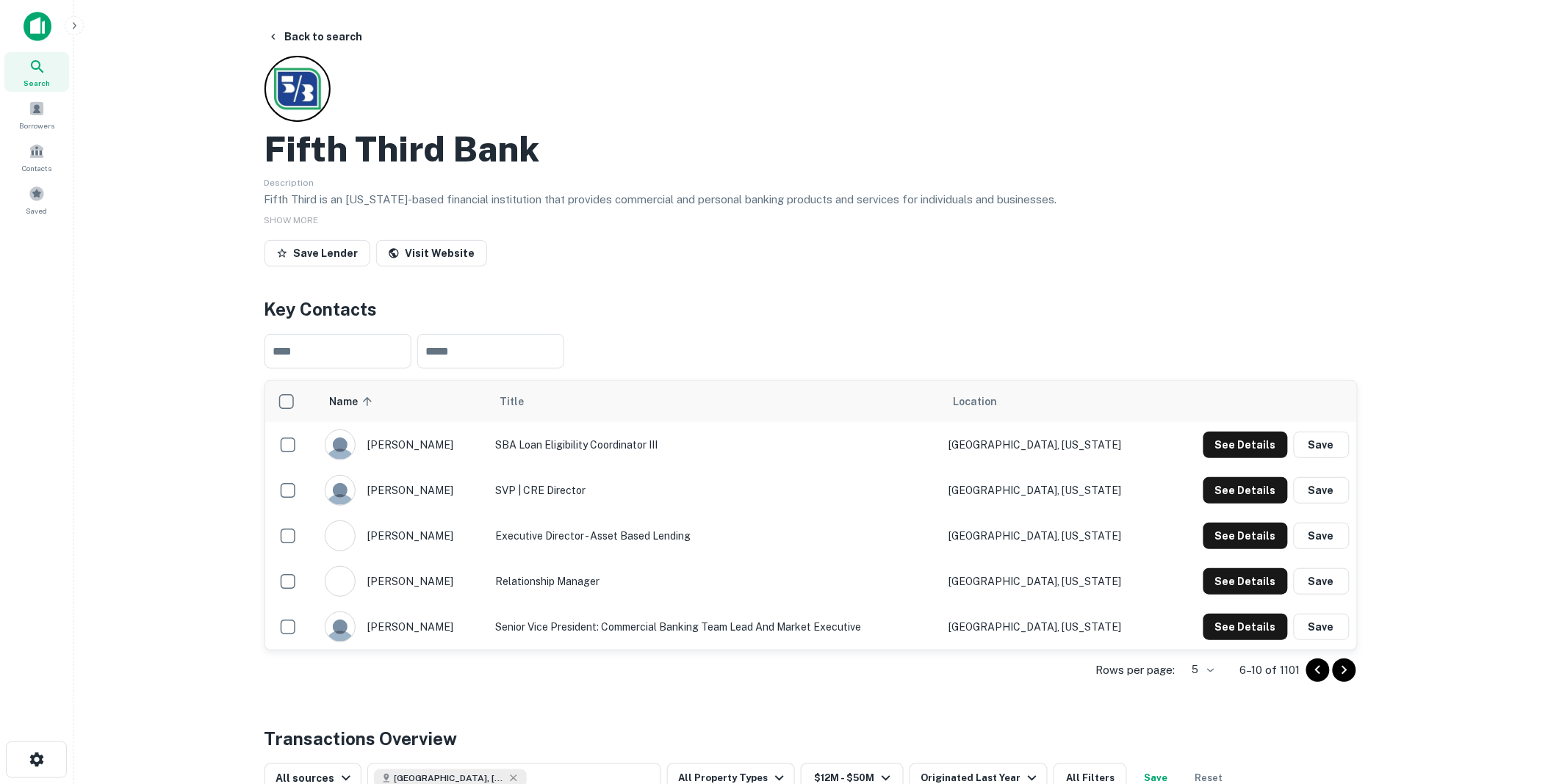
click at [1317, 667] on icon "Go to previous page" at bounding box center [1317, 670] width 18 height 18
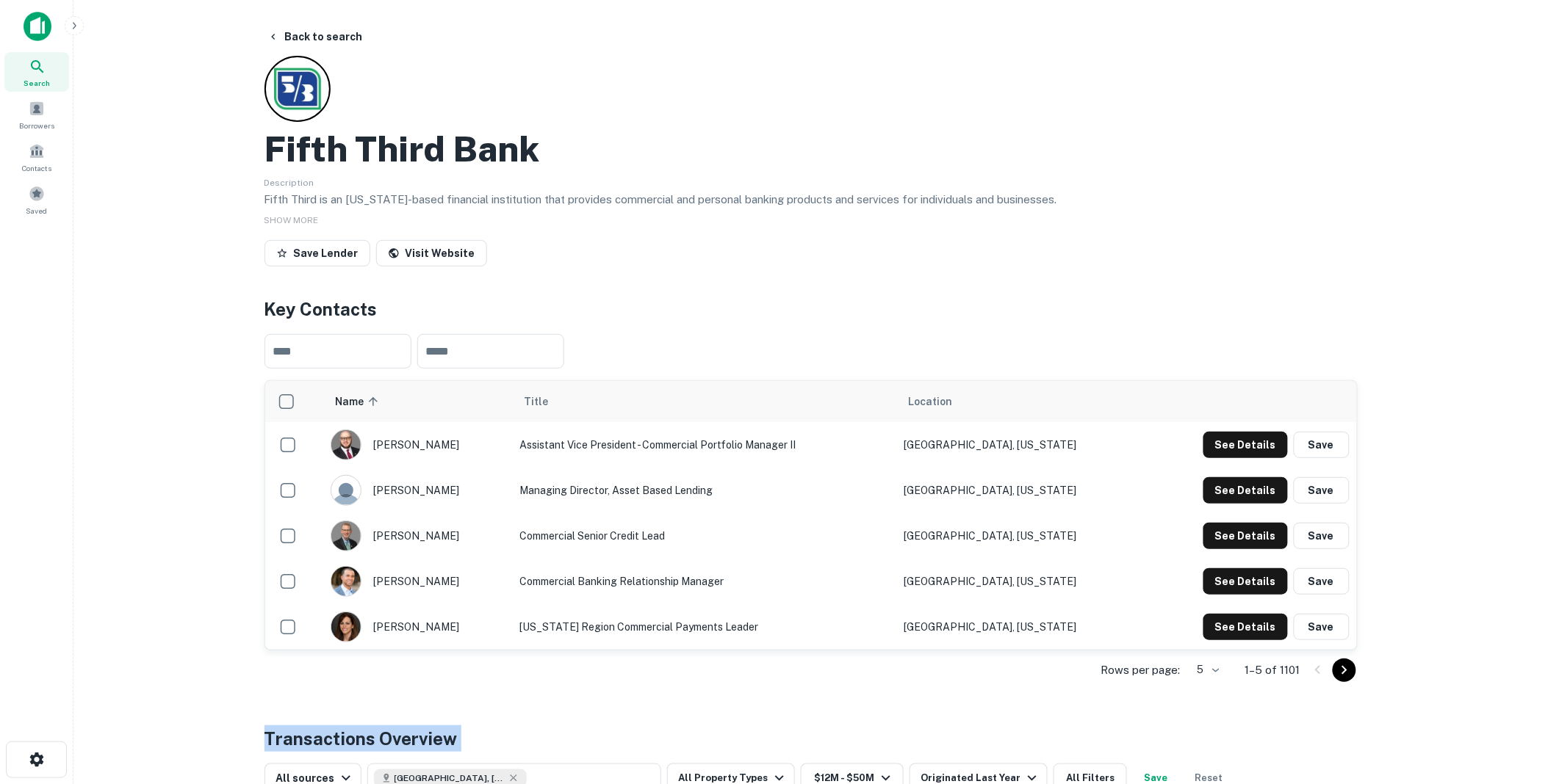
click at [1317, 667] on div at bounding box center [1331, 670] width 50 height 23
click at [1343, 671] on icon "Go to next page" at bounding box center [1344, 670] width 18 height 18
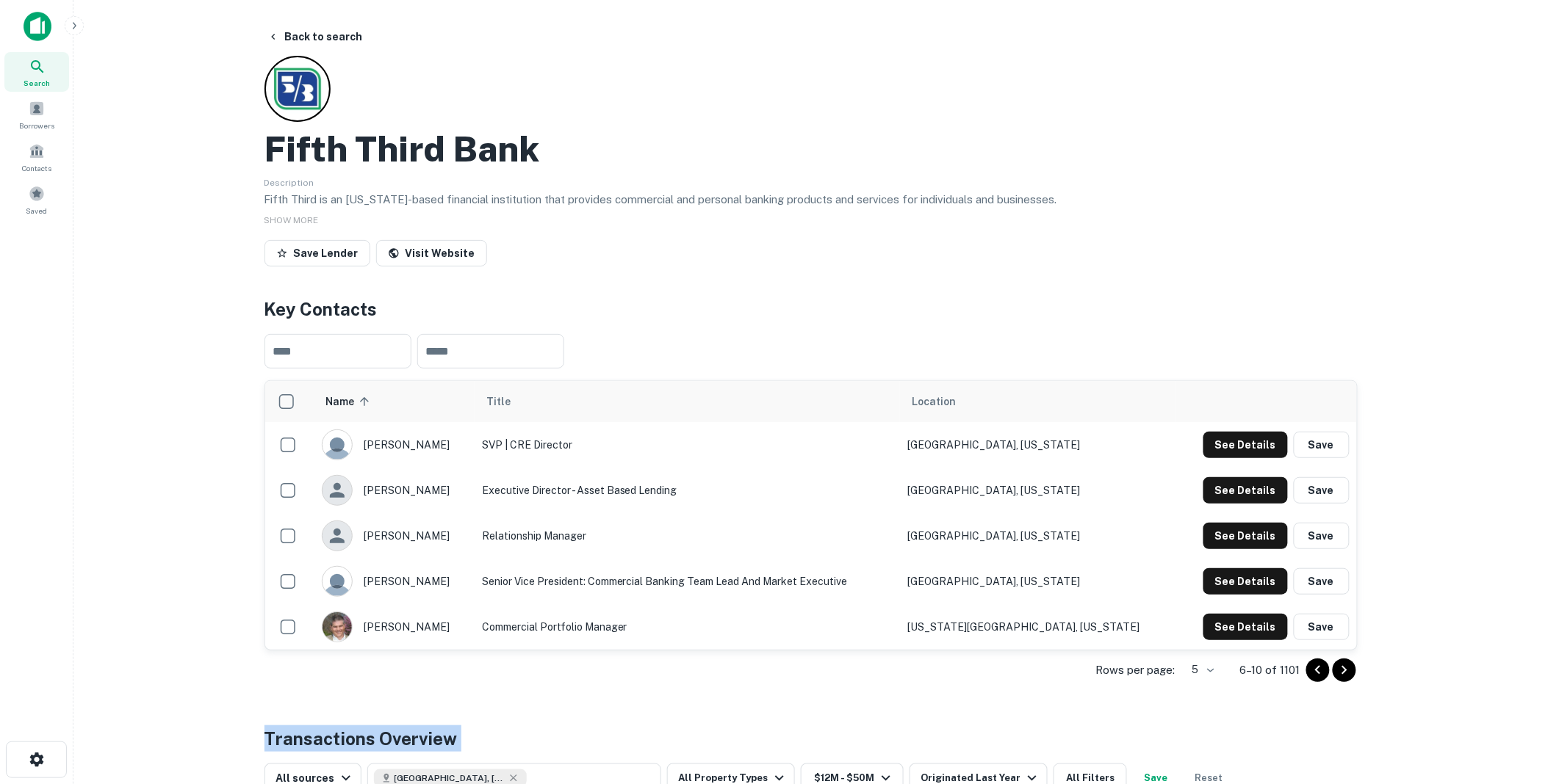
click at [1343, 670] on icon "Go to next page" at bounding box center [1344, 670] width 18 height 18
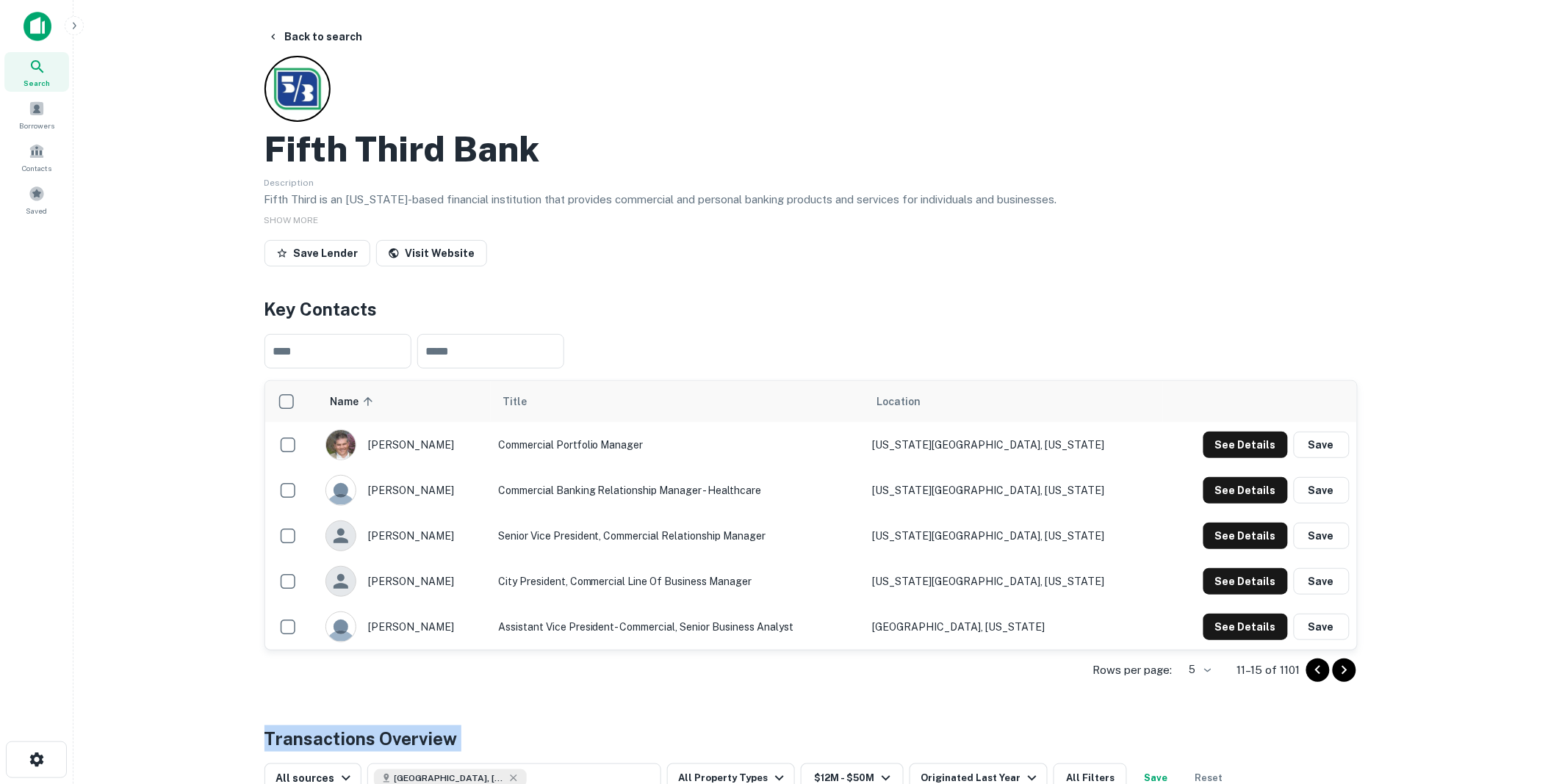
click at [1343, 669] on icon "Go to next page" at bounding box center [1344, 670] width 18 height 18
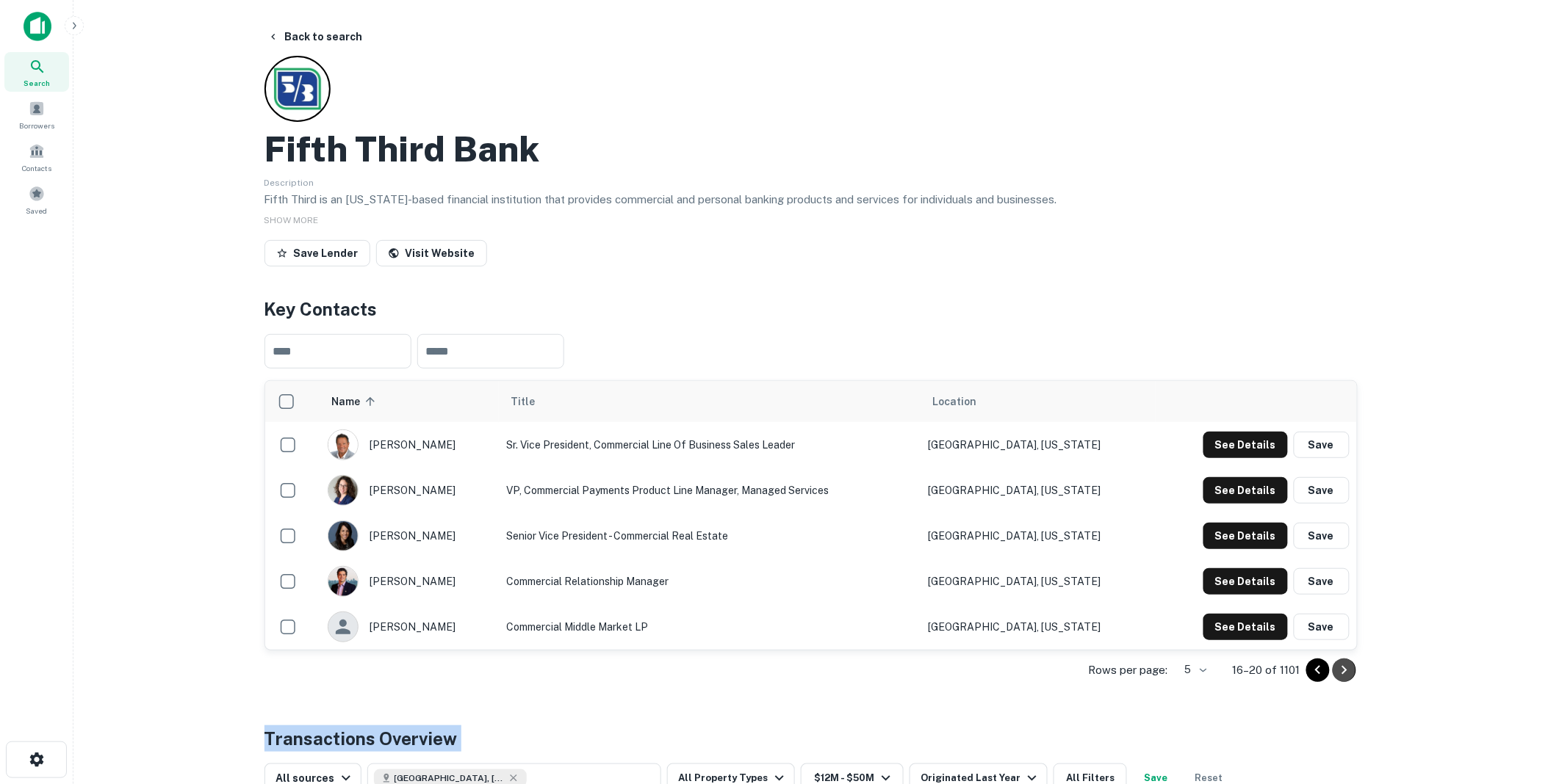
click at [1343, 669] on icon "Go to next page" at bounding box center [1344, 670] width 18 height 18
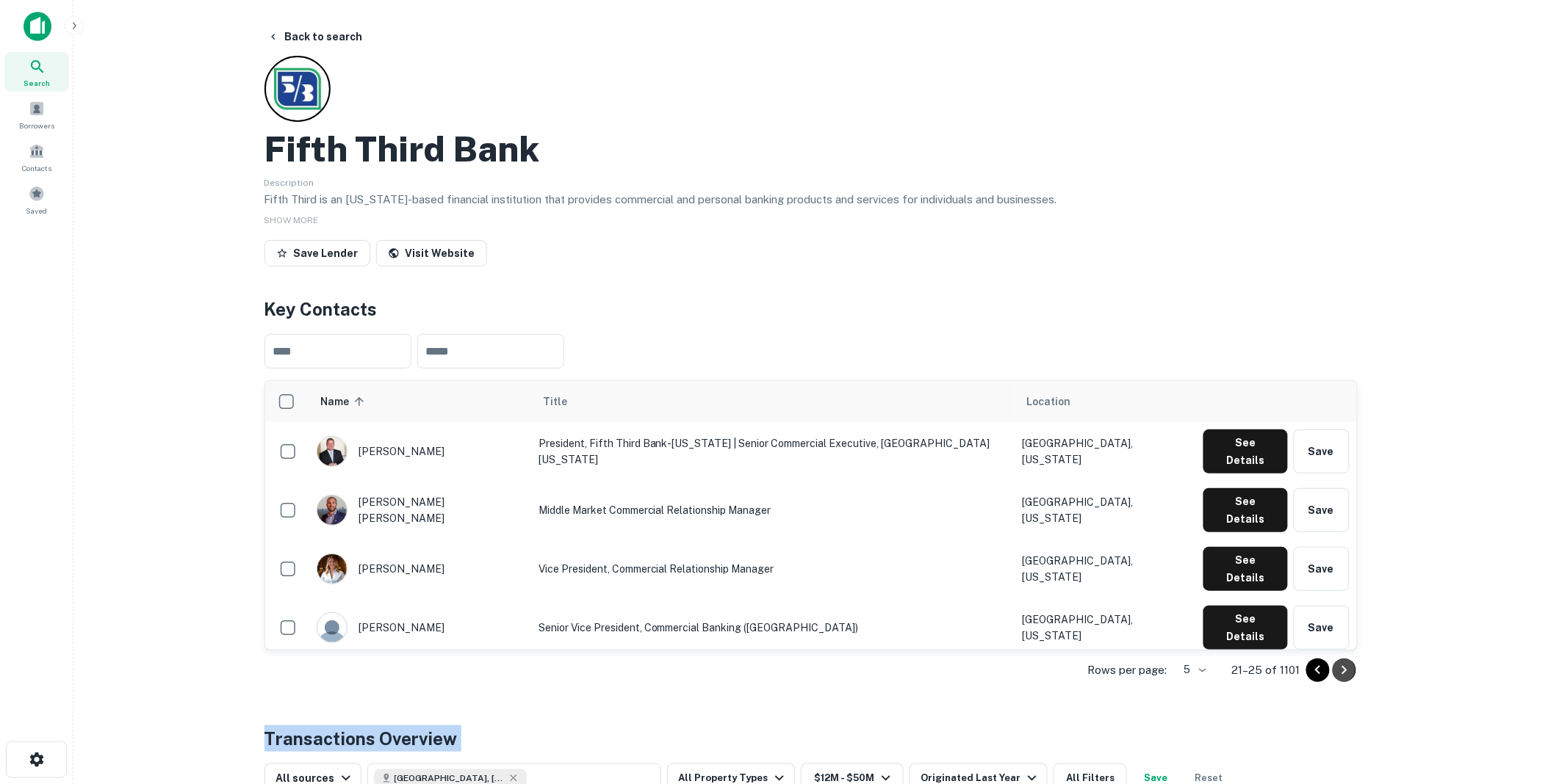
click at [1343, 669] on icon "Go to next page" at bounding box center [1344, 670] width 18 height 18
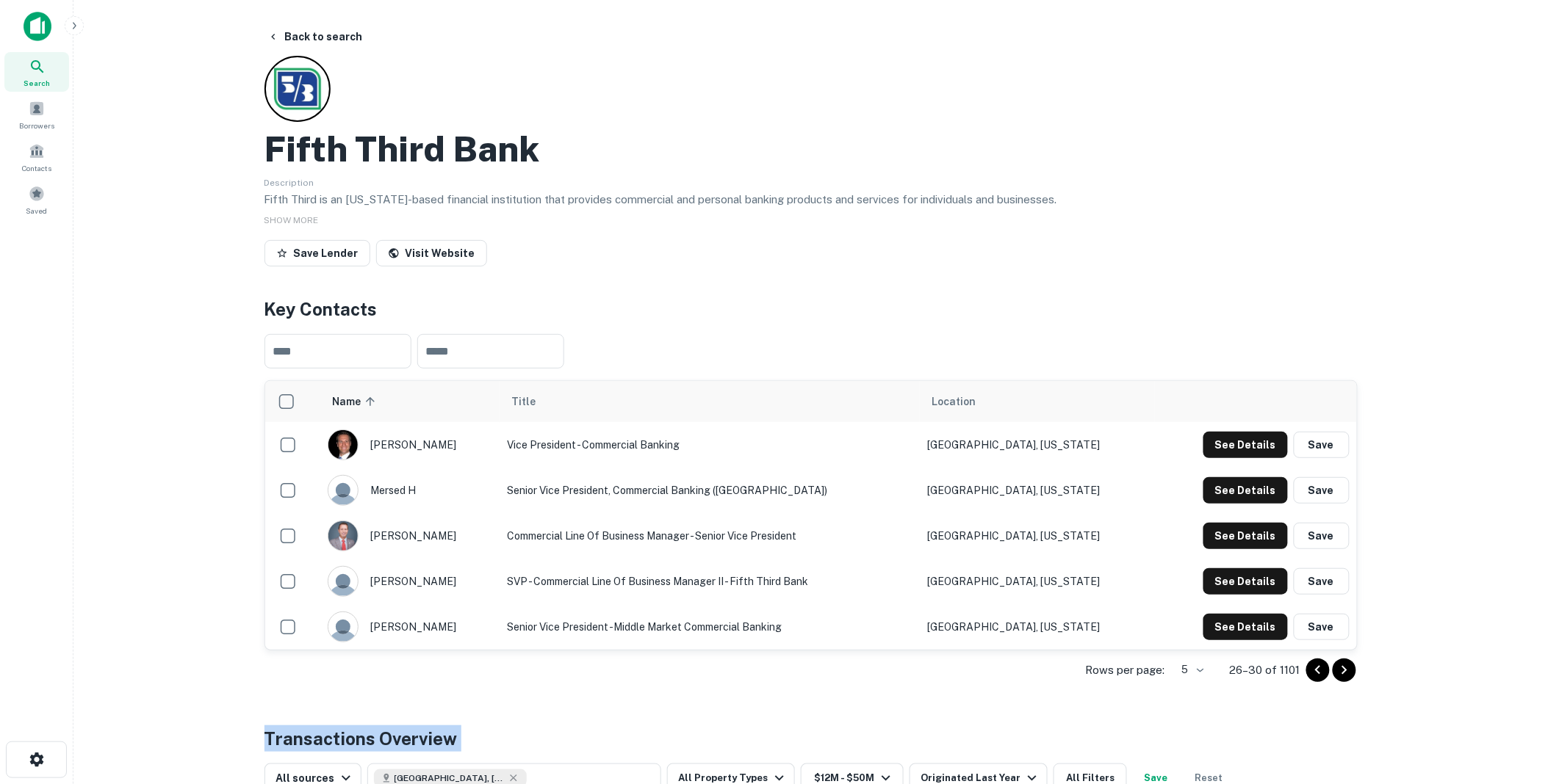
click at [1343, 669] on icon "Go to next page" at bounding box center [1344, 670] width 18 height 18
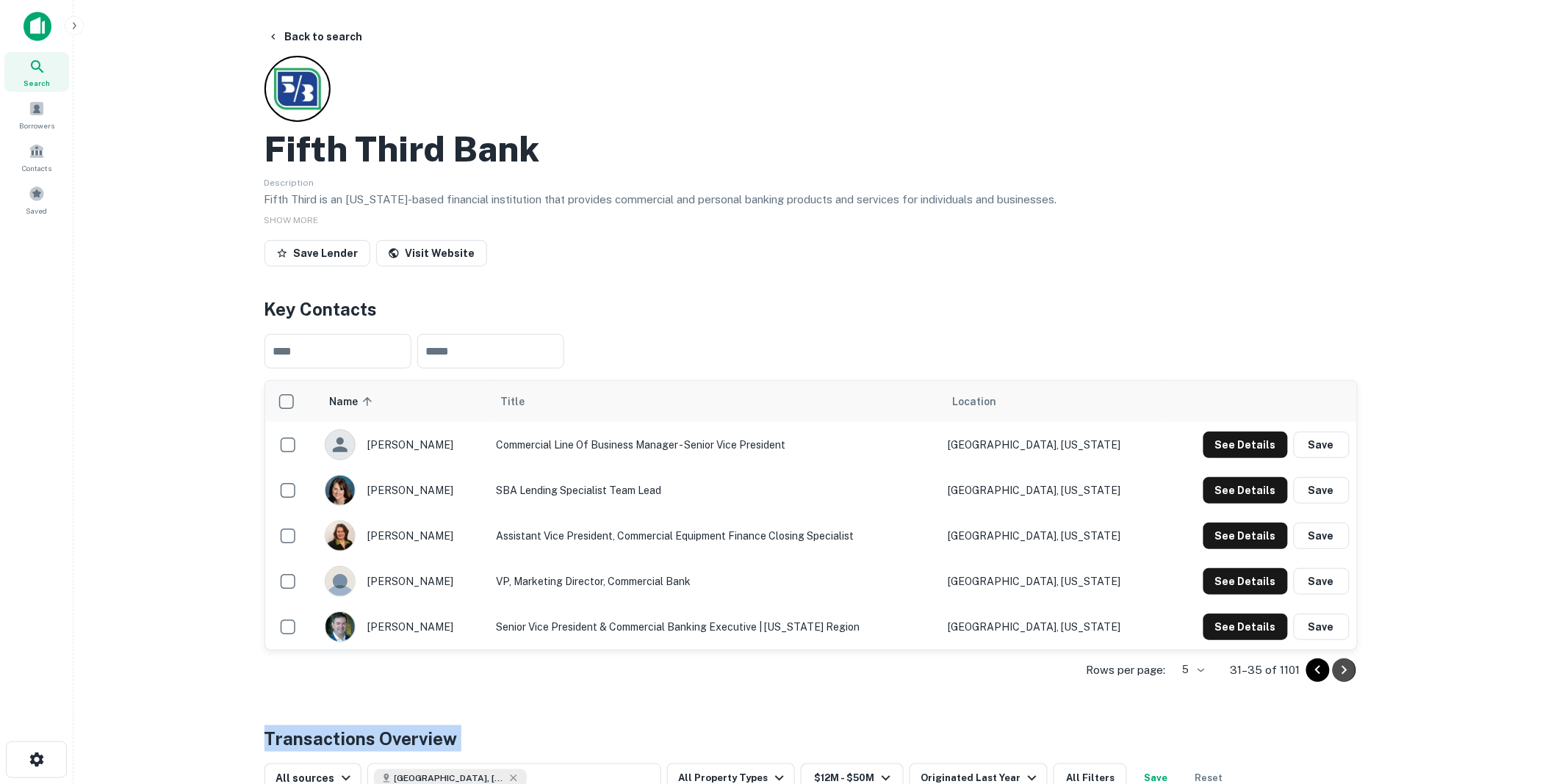
click at [1343, 669] on icon "Go to next page" at bounding box center [1344, 670] width 18 height 18
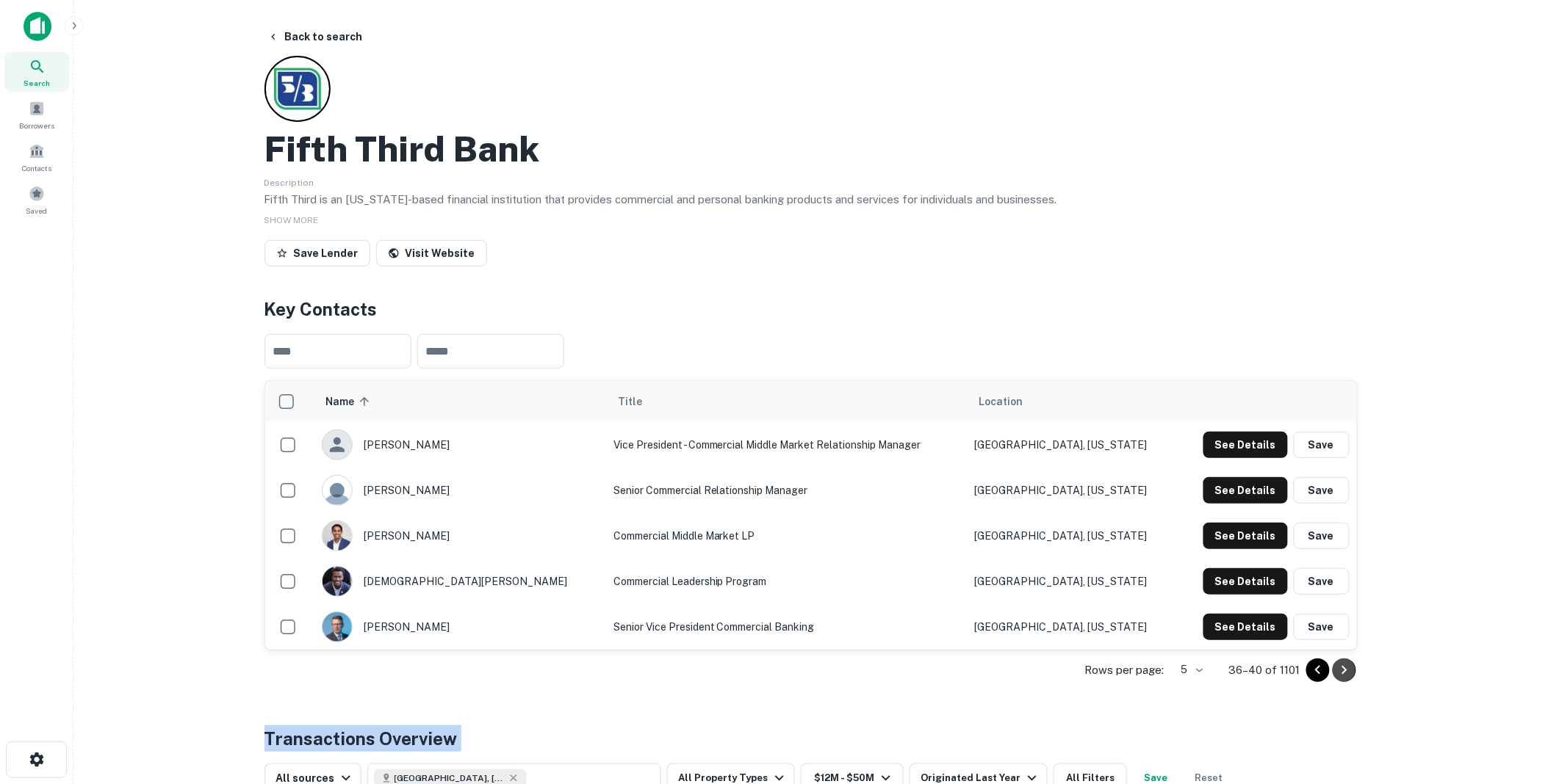
click at [1343, 669] on icon "Go to next page" at bounding box center [1344, 670] width 18 height 18
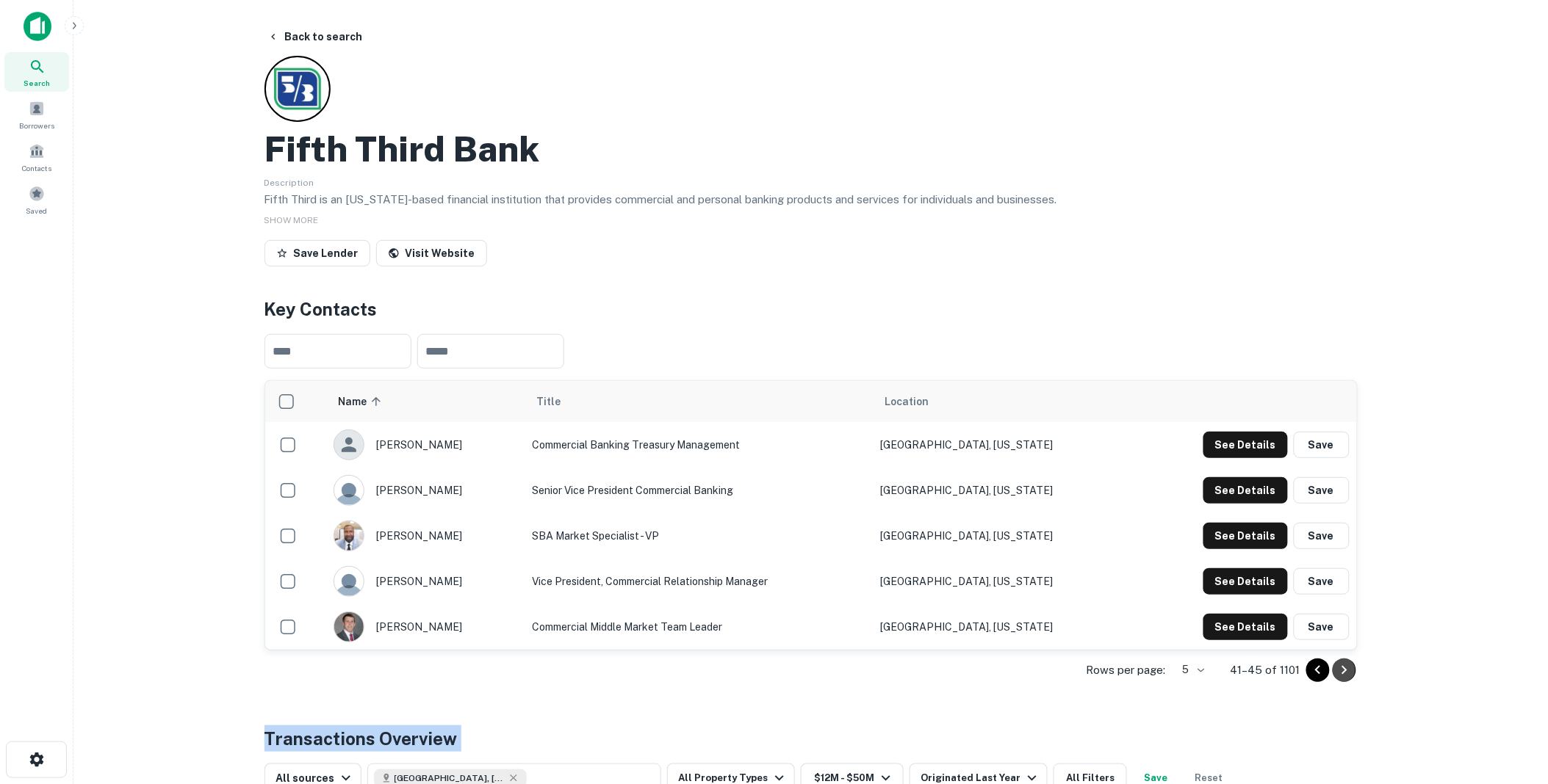
click at [1342, 669] on icon "Go to next page" at bounding box center [1344, 670] width 18 height 18
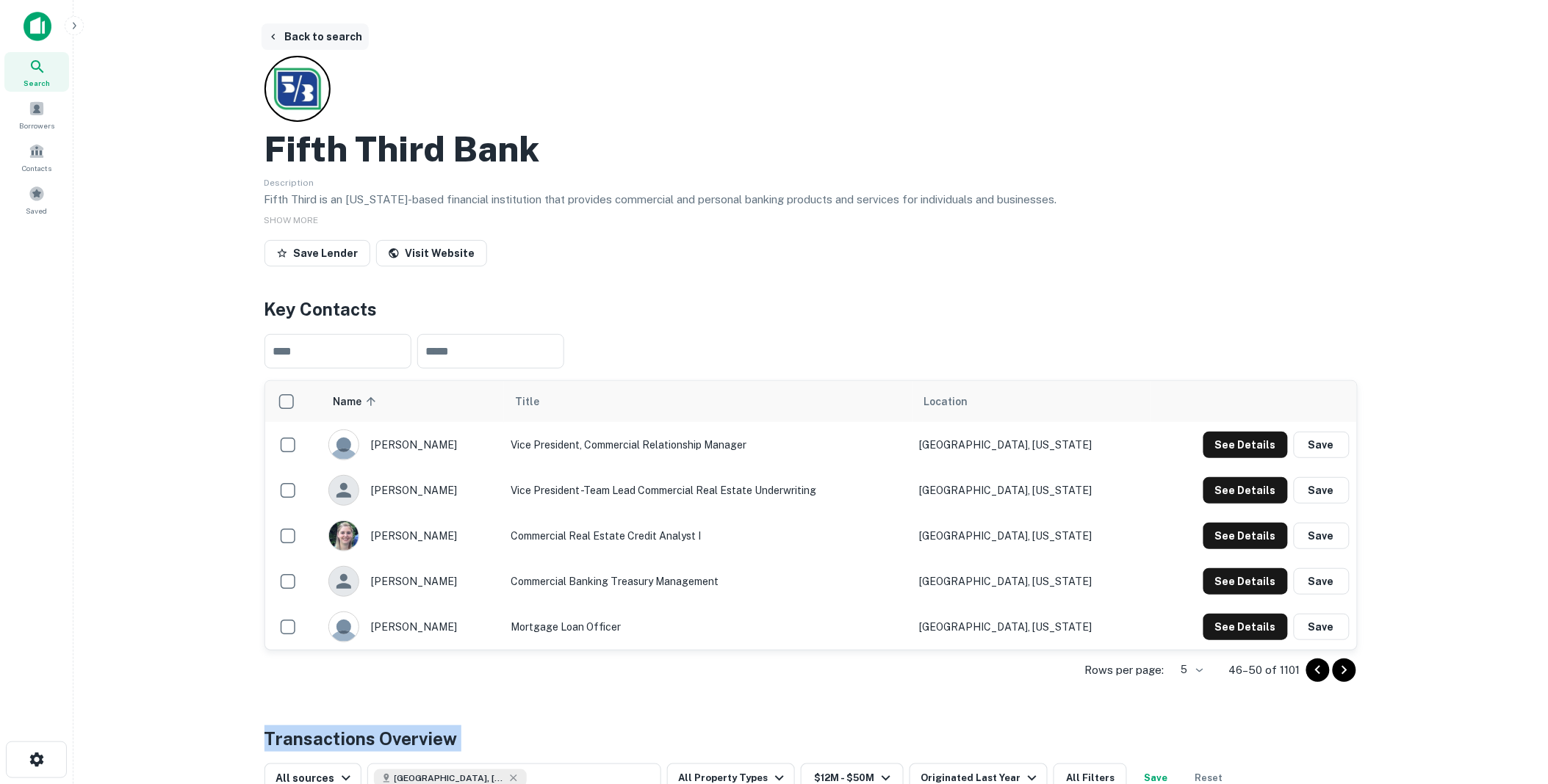
click at [320, 33] on button "Back to search" at bounding box center [315, 36] width 107 height 26
